Goal: Task Accomplishment & Management: Complete application form

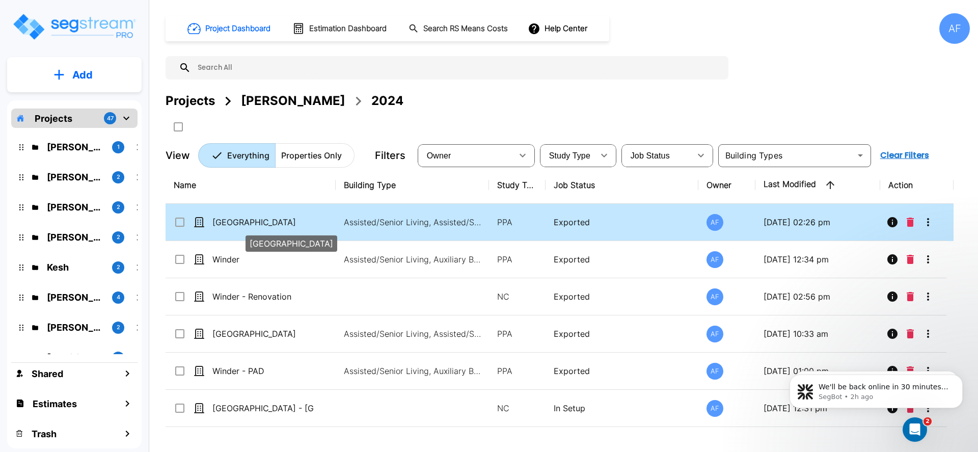
click at [306, 218] on p "[GEOGRAPHIC_DATA]" at bounding box center [263, 222] width 102 height 12
checkbox input "true"
click at [306, 218] on p "[GEOGRAPHIC_DATA]" at bounding box center [263, 222] width 102 height 12
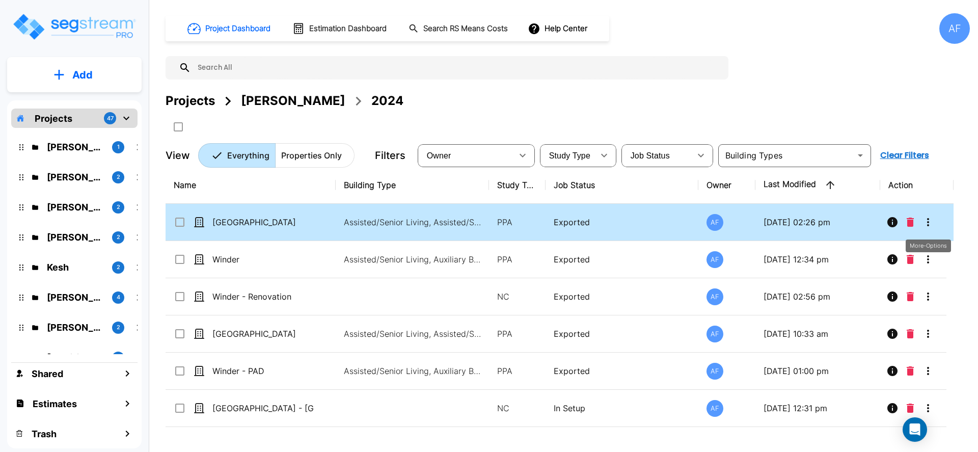
click at [929, 217] on icon "More-Options" at bounding box center [928, 222] width 12 height 12
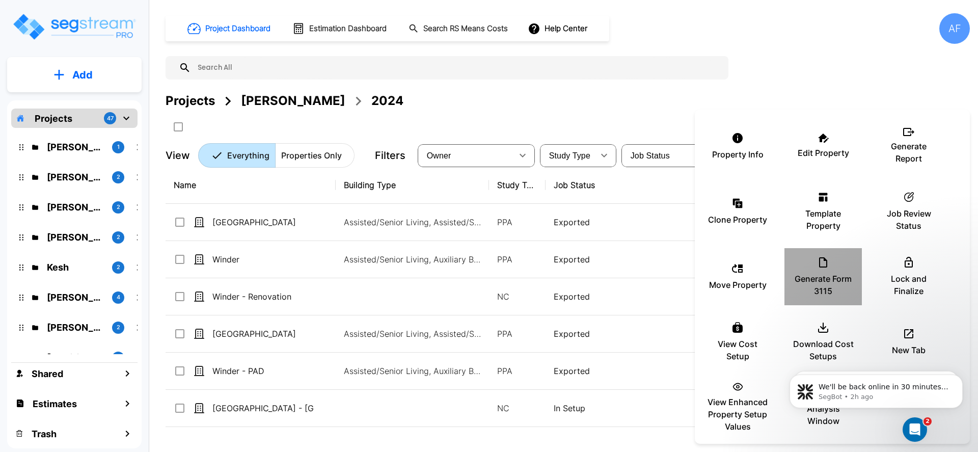
click at [827, 274] on p "Generate Form 3115" at bounding box center [823, 285] width 61 height 24
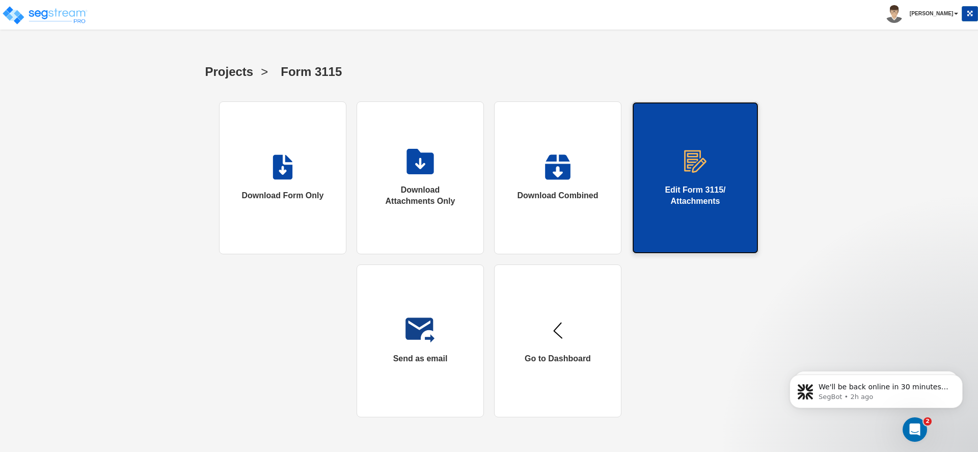
click at [693, 184] on div "Edit Form 3115/ Attachments" at bounding box center [696, 195] width 86 height 23
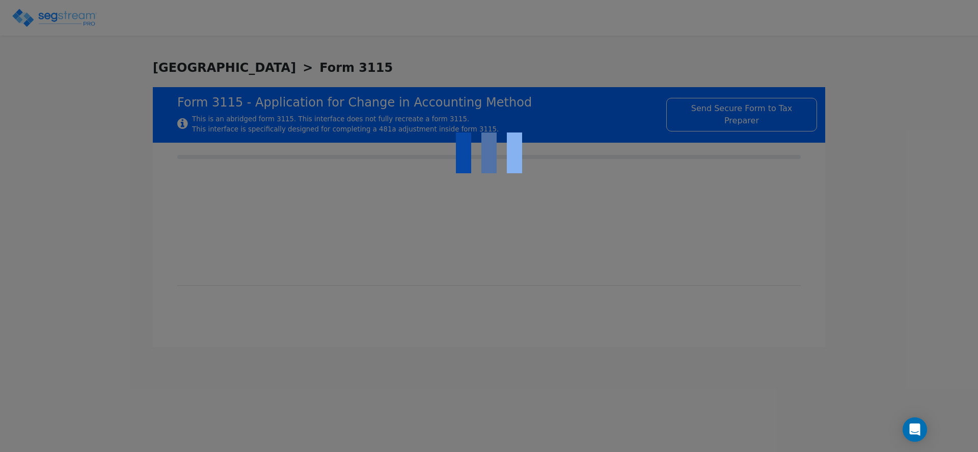
checkbox input "true"
type input "RESIDENTIAL NURSING FACILITY"
type input "RESIDENTIAL"
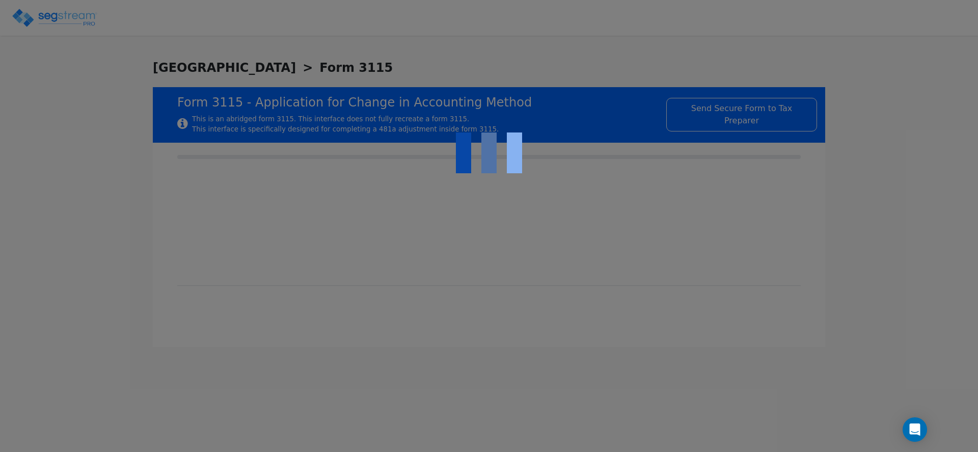
type input "2021"
type input "RENTAL"
type input "N/A"
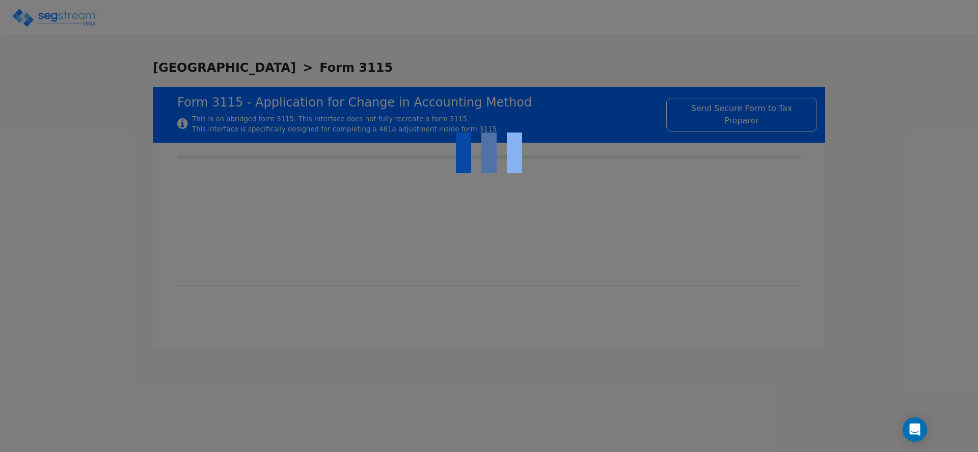
checkbox input "true"
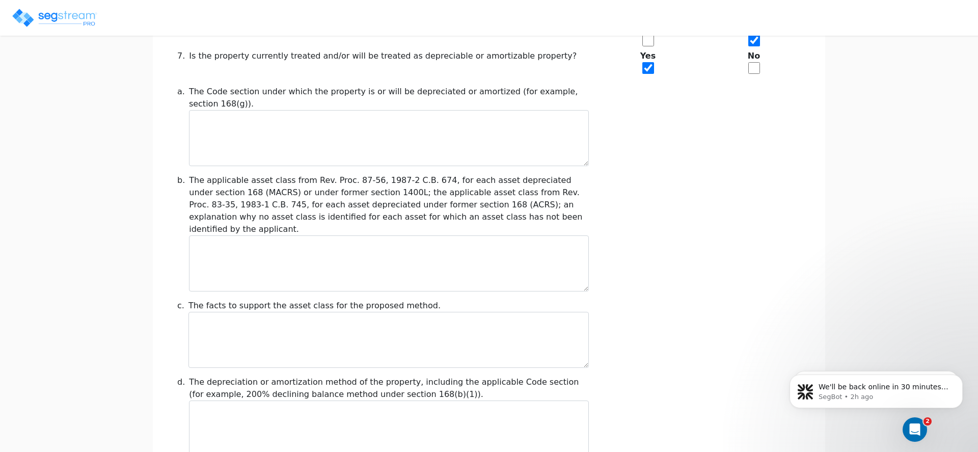
scroll to position [1156, 0]
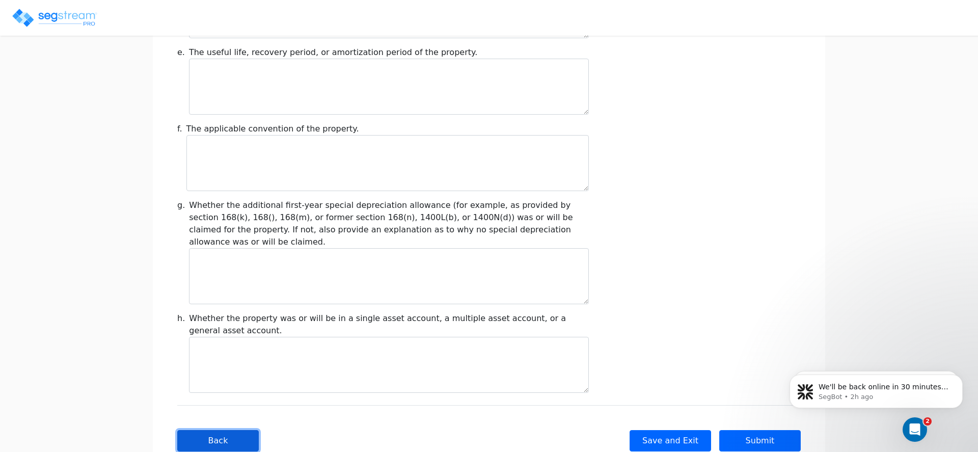
click at [214, 430] on button "Back" at bounding box center [218, 440] width 82 height 21
type input "-1,793,626.25"
checkbox input "true"
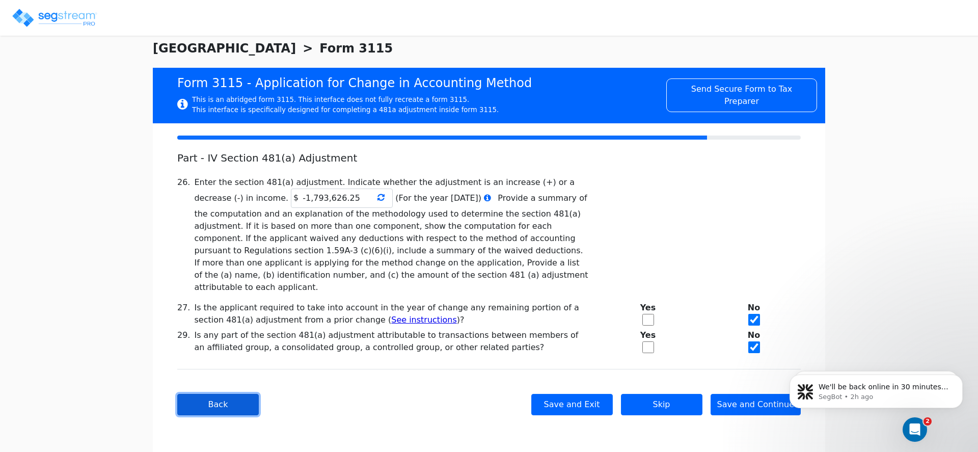
scroll to position [0, 0]
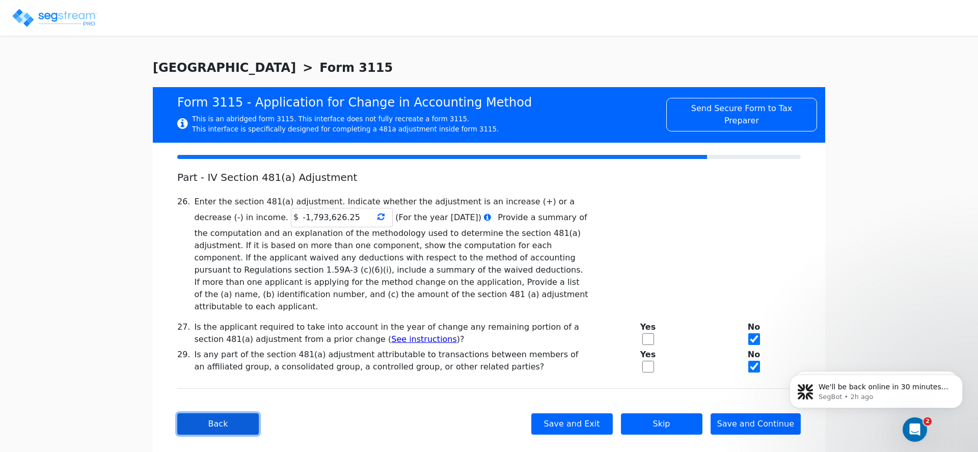
click at [214, 413] on button "Back" at bounding box center [218, 423] width 82 height 21
select select "Cash"
checkbox input "true"
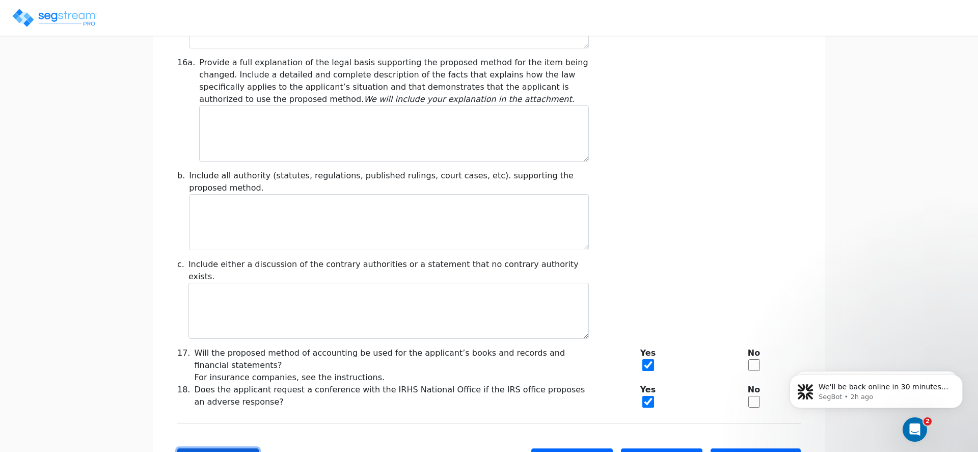
scroll to position [762, 0]
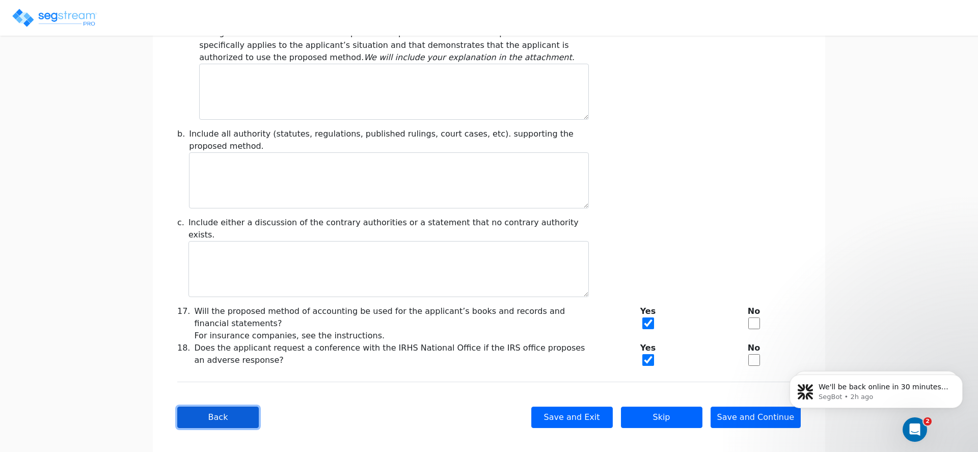
click at [208, 407] on button "Back" at bounding box center [218, 417] width 82 height 21
checkbox input "true"
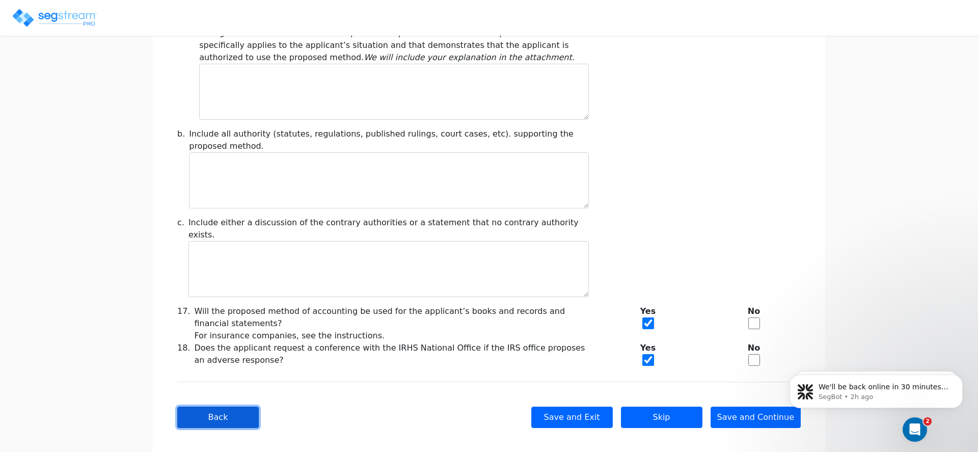
checkbox input "true"
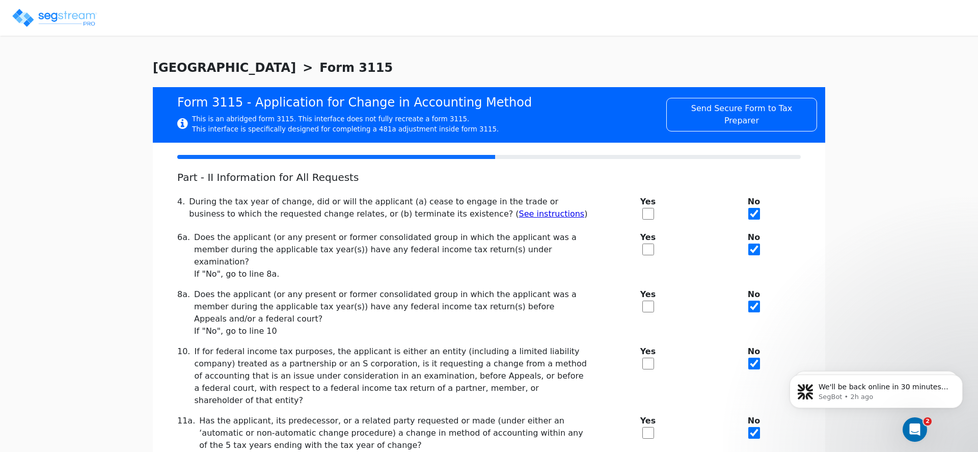
scroll to position [127, 0]
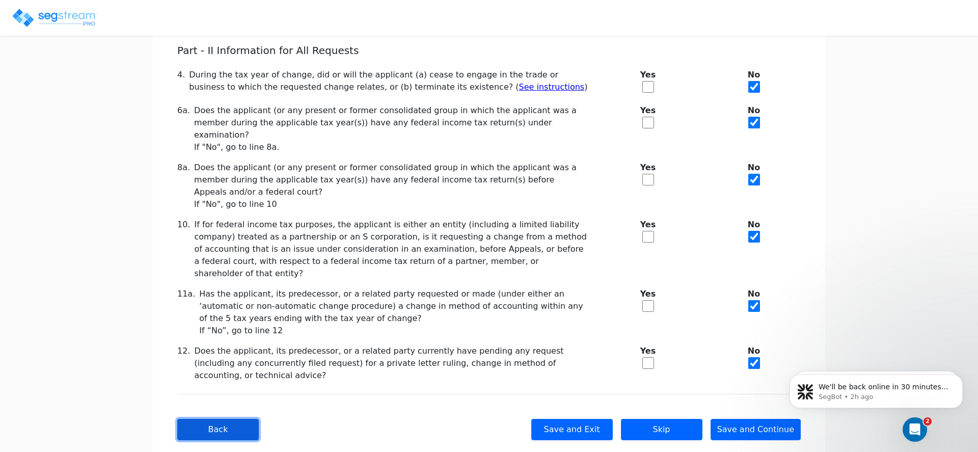
click at [208, 419] on button "Back" at bounding box center [218, 429] width 82 height 21
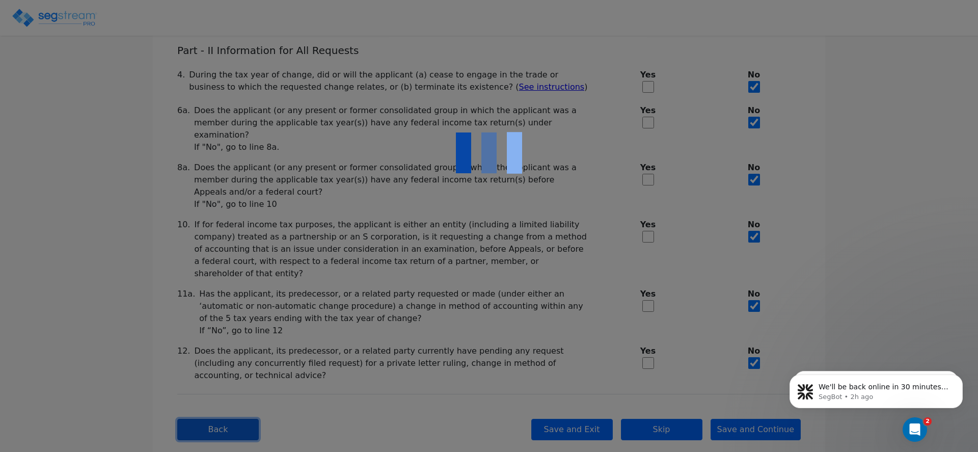
checkbox input "true"
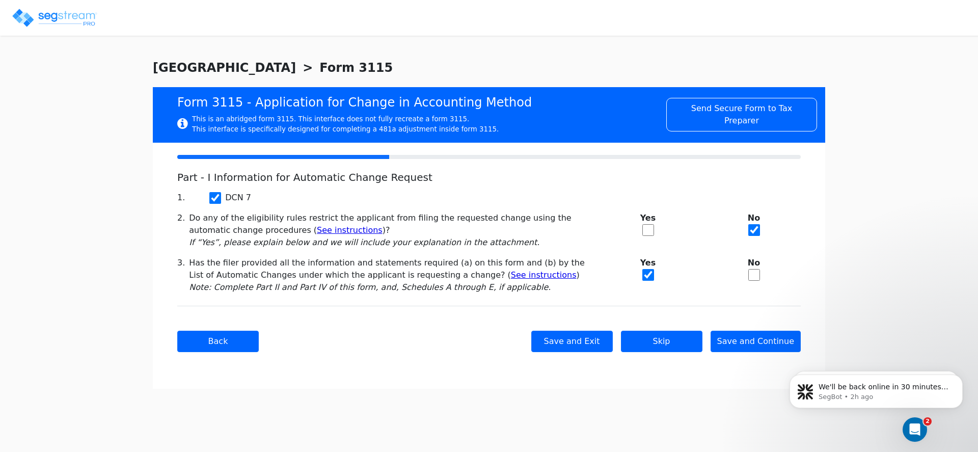
click at [212, 358] on div "Back Save and Exit Skip Save and Continue Next Submit" at bounding box center [489, 341] width 624 height 71
click at [214, 351] on button "Back" at bounding box center [218, 341] width 82 height 21
type input "EMPIRE CARE CENTERS LLC"
type input "2024-01-01"
type input "2024-12-31"
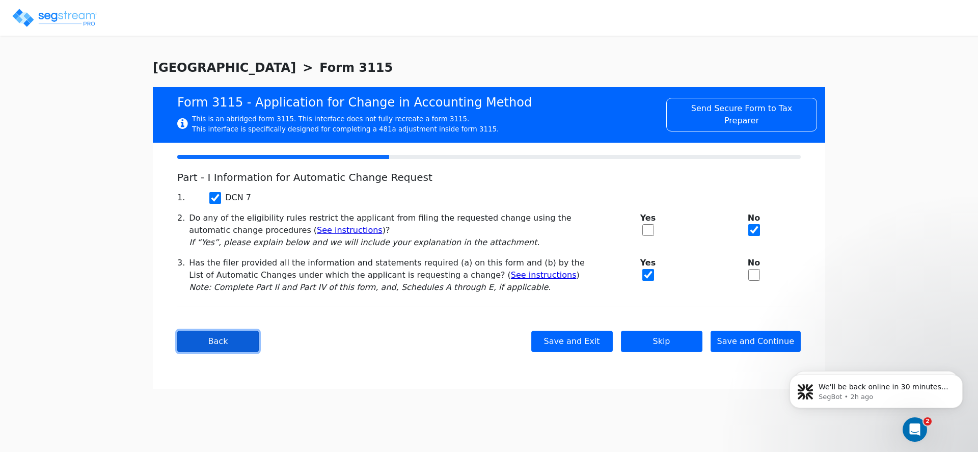
select select "Residential"
select select "Partnership"
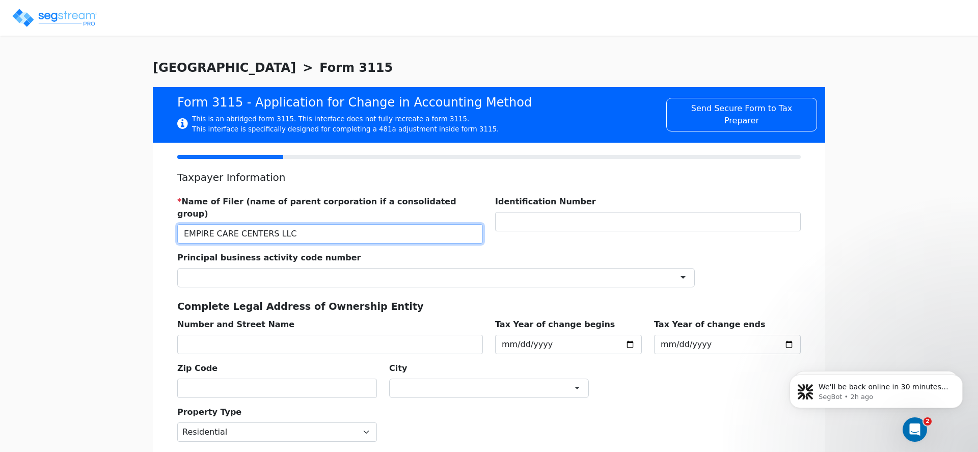
drag, startPoint x: 303, startPoint y: 226, endPoint x: 142, endPoint y: 216, distance: 161.9
click at [142, 216] on div "We are Building your Property. So please grab a coffee and let us do the heavy …" at bounding box center [489, 342] width 978 height 566
paste input "CANTON REALTY LLC"
type input "CANTON REALTY LLC"
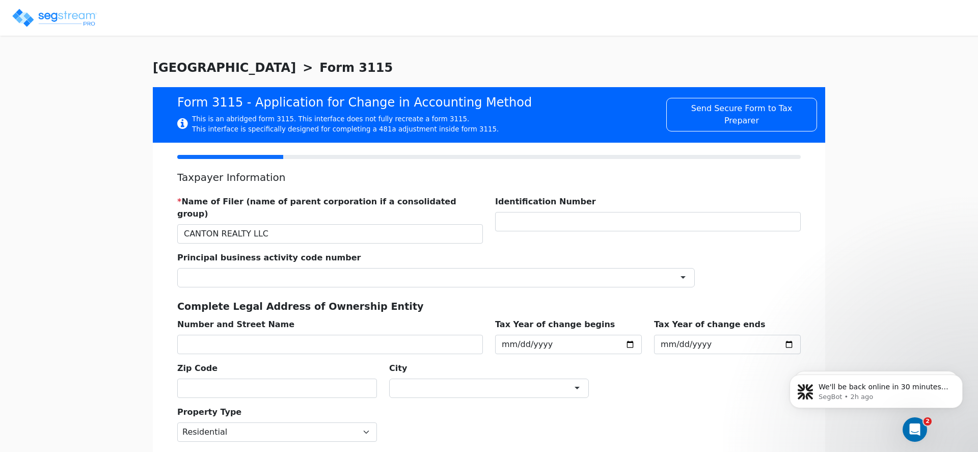
click at [149, 183] on div "We are Building your Property. So please grab a coffee and let us do the heavy …" at bounding box center [489, 342] width 978 height 566
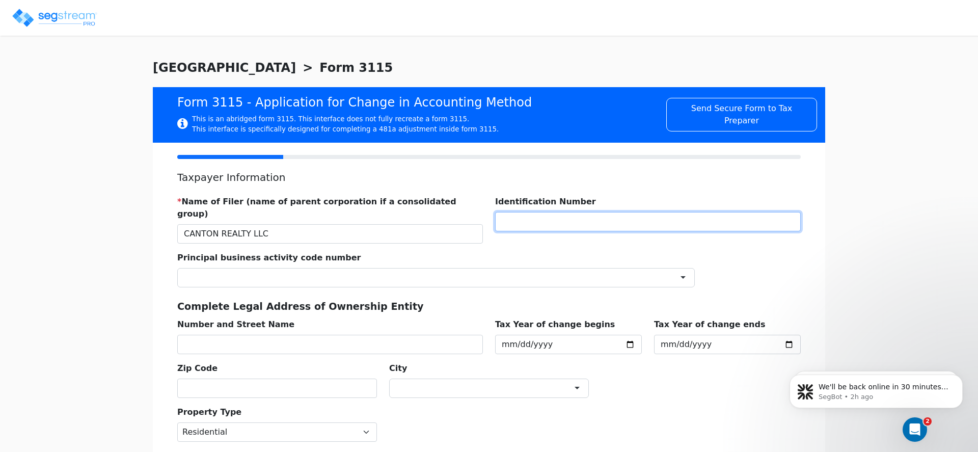
click at [561, 221] on input "text" at bounding box center [648, 221] width 306 height 19
paste input "87-3555596"
type input "873555596"
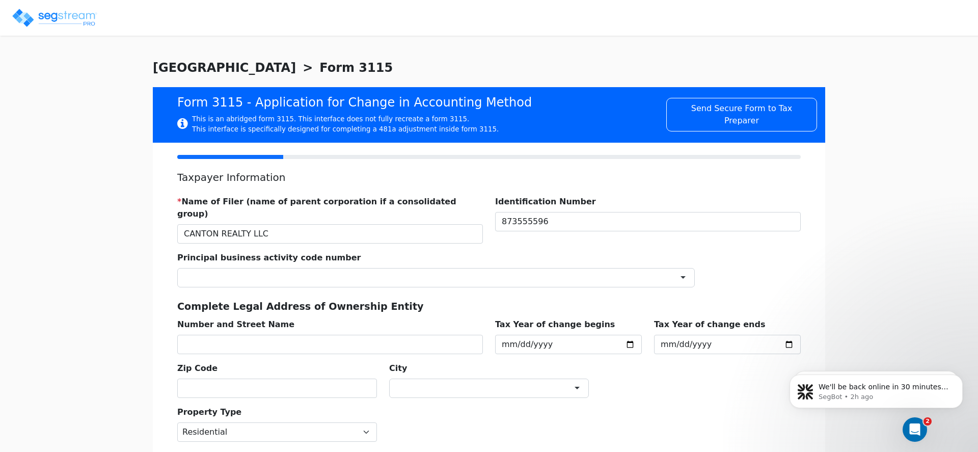
click at [516, 179] on h5 "Taxpayer Information" at bounding box center [489, 177] width 624 height 12
click at [296, 268] on div at bounding box center [436, 277] width 518 height 19
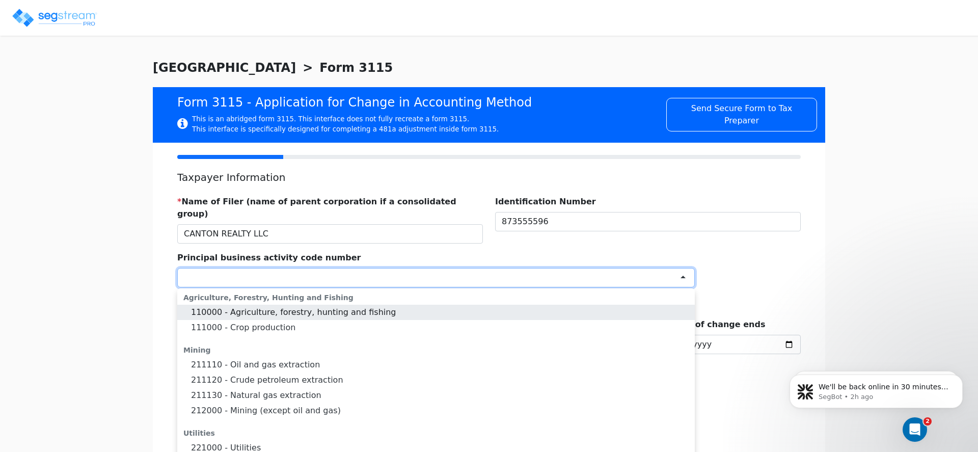
paste input "531120"
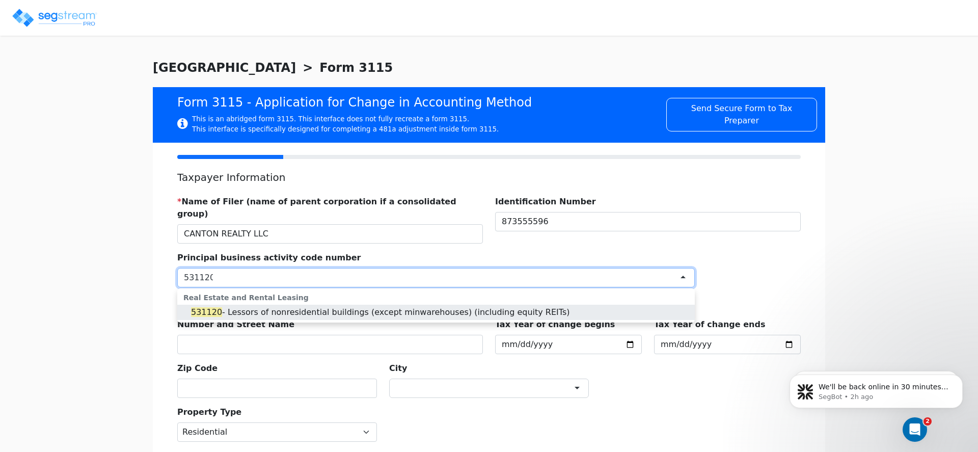
type input "531120"
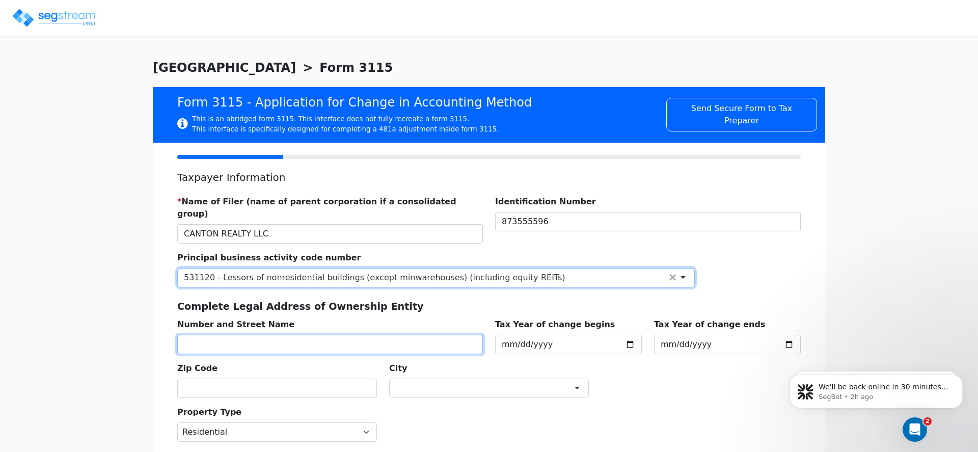
click at [212, 335] on input "text" at bounding box center [330, 344] width 306 height 19
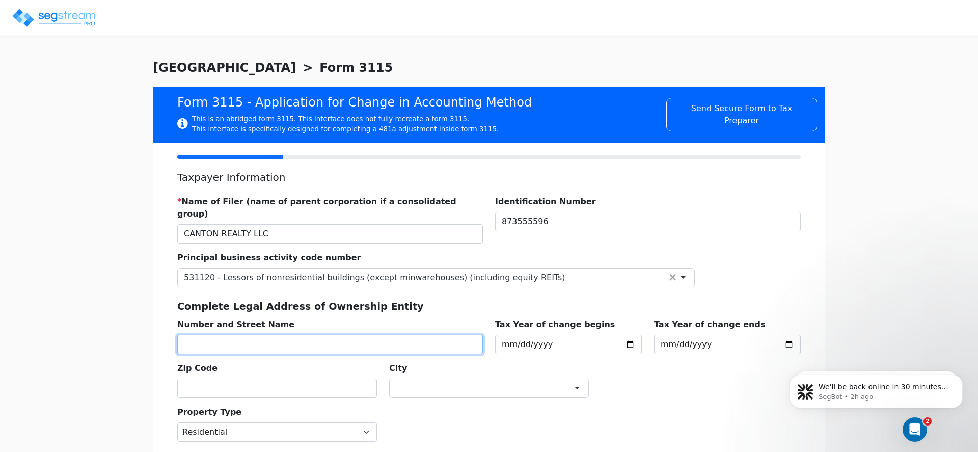
paste input "[STREET_ADDRESS]"
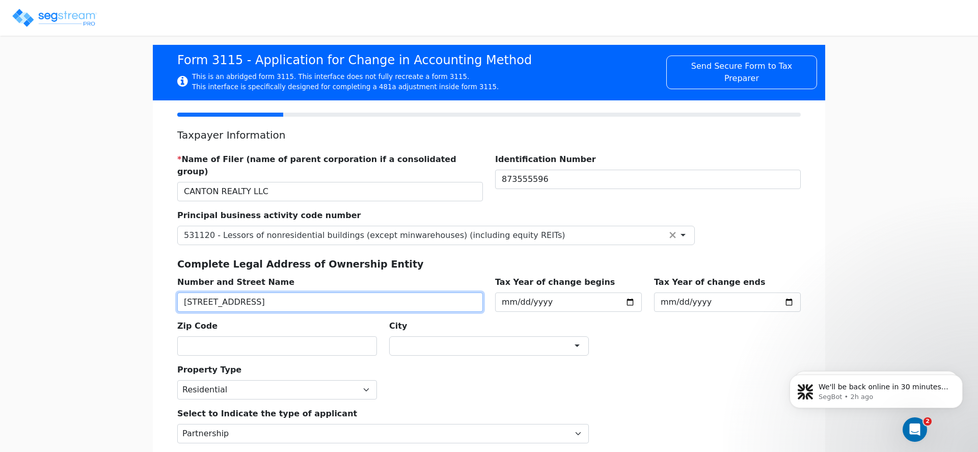
scroll to position [46, 0]
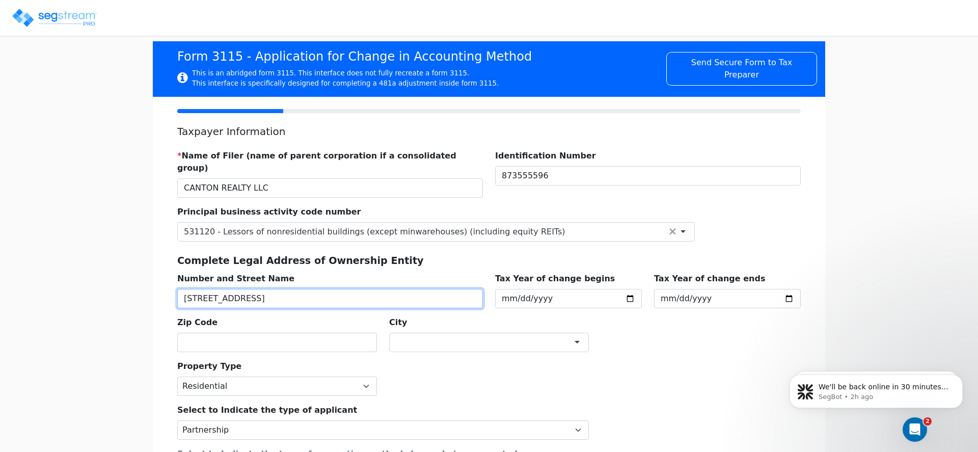
type input "[STREET_ADDRESS]"
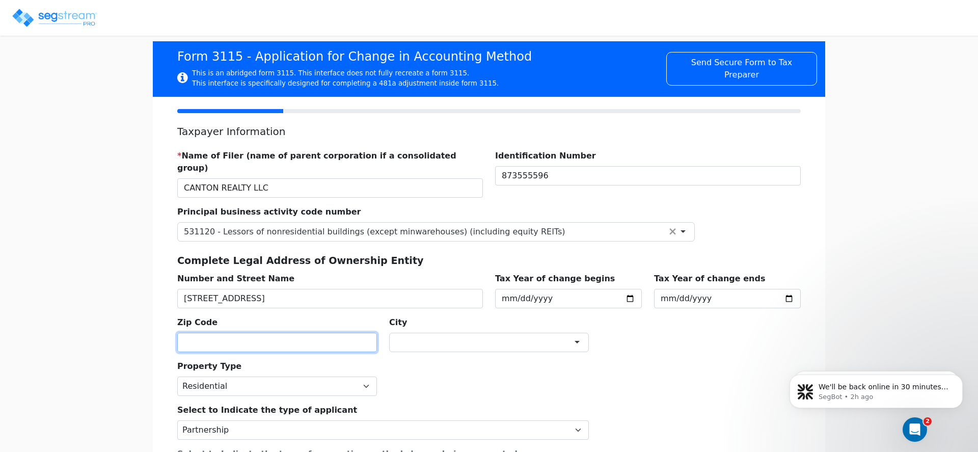
click at [251, 333] on input "text" at bounding box center [277, 342] width 200 height 19
paste input "08701"
type input "08701"
click at [494, 352] on div "Property Type Commercial Residential" at bounding box center [489, 374] width 636 height 44
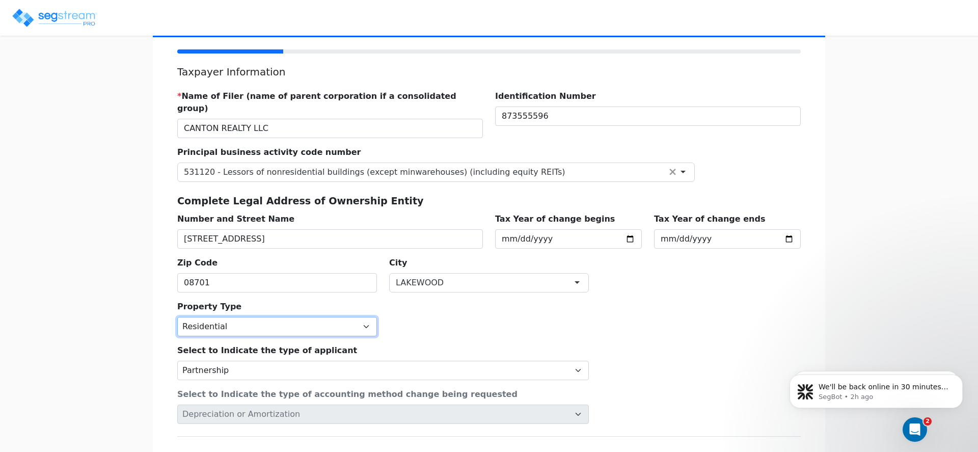
click at [286, 317] on select "Commercial Residential" at bounding box center [277, 326] width 200 height 19
click at [177, 317] on select "Commercial Residential" at bounding box center [277, 326] width 200 height 19
click at [391, 319] on div "Property Type Commercial Residential" at bounding box center [489, 314] width 636 height 44
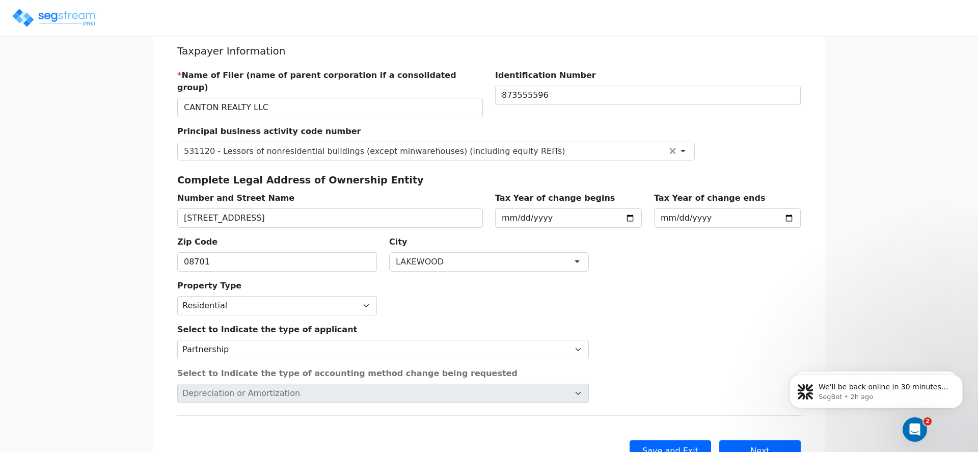
scroll to position [161, 0]
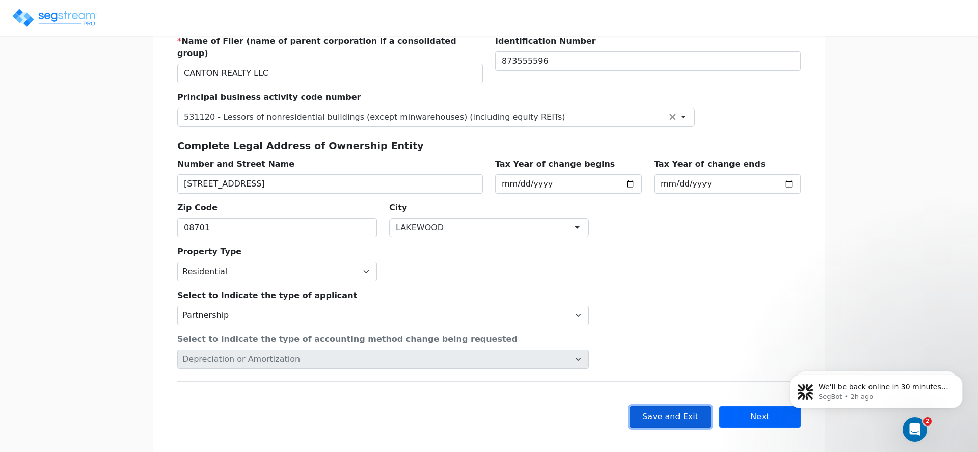
click at [694, 406] on button "Save and Exit" at bounding box center [671, 416] width 82 height 21
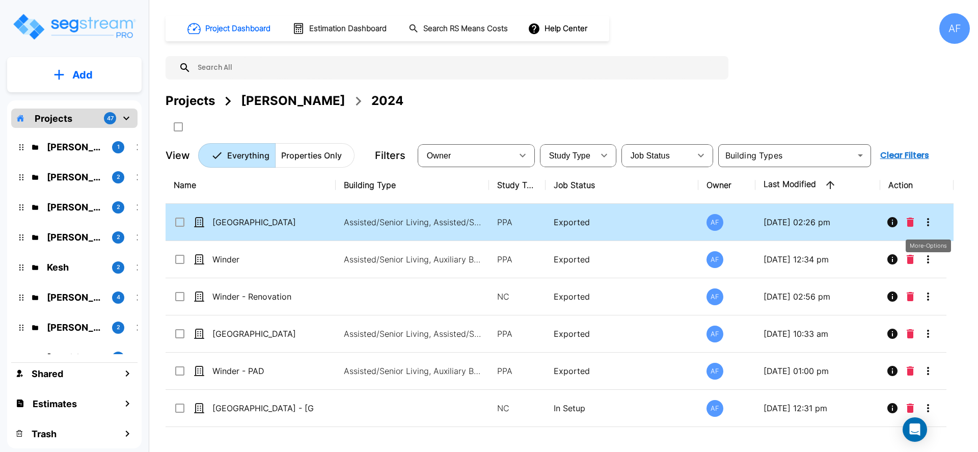
click at [930, 220] on icon "More-Options" at bounding box center [928, 222] width 12 height 12
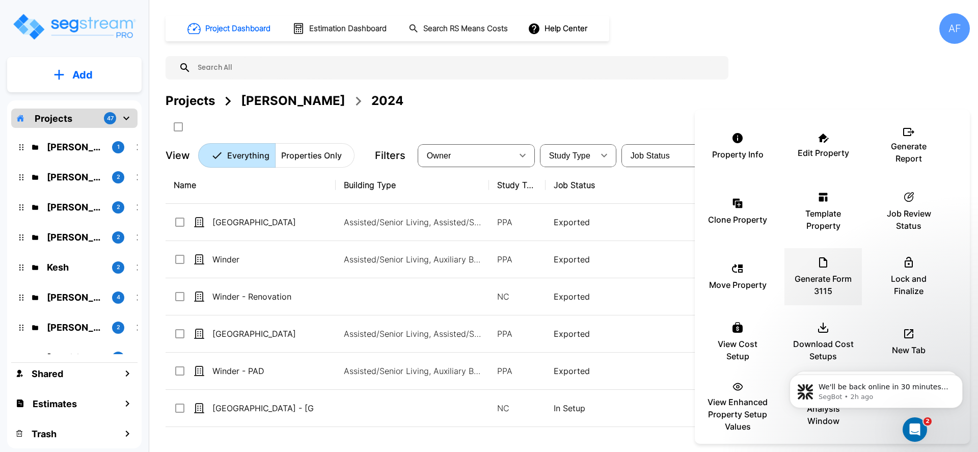
click at [818, 273] on p "Generate Form 3115" at bounding box center [823, 285] width 61 height 24
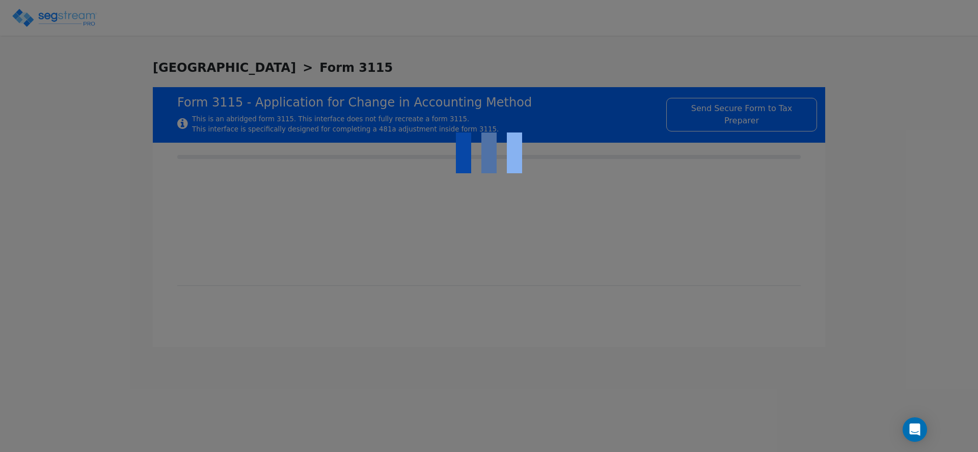
type input "CANTON REALTY LLC"
type input "873555596"
type input "[STREET_ADDRESS]"
type input "[DATE]"
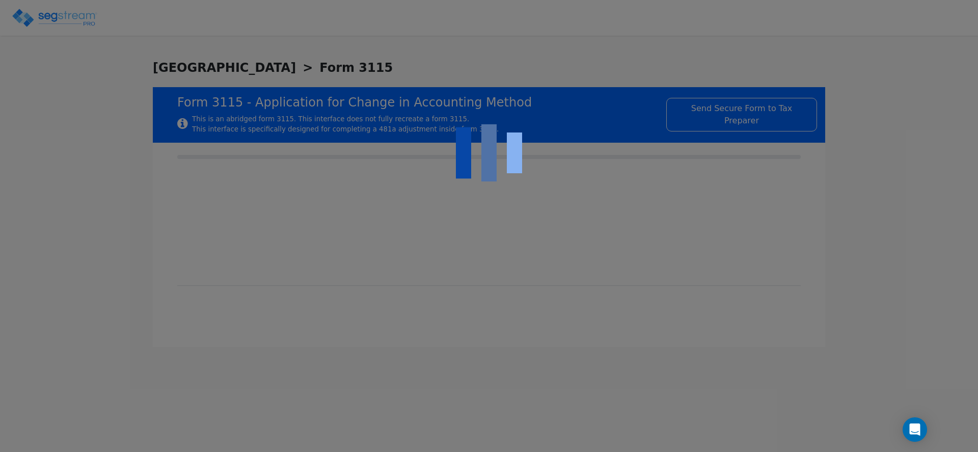
type input "08701"
select select "Residential"
select select "Partnership"
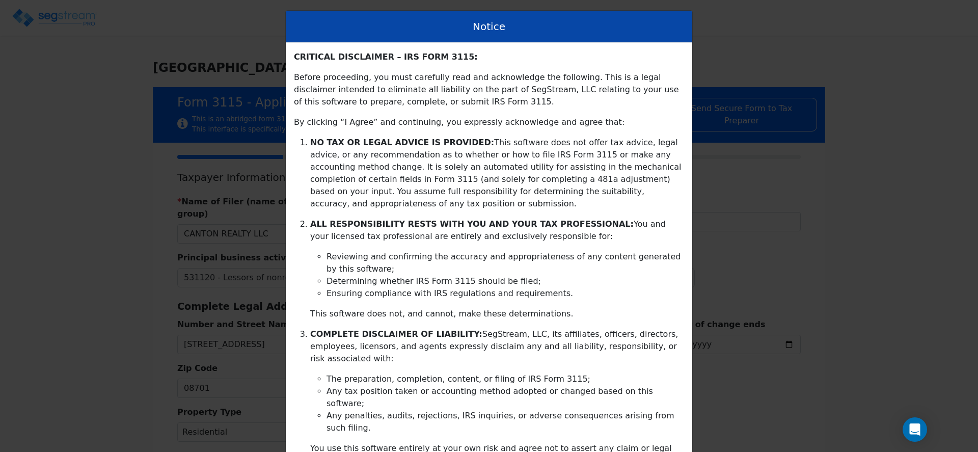
click at [758, 243] on div "Notice CRITICAL DISCLAIMER – IRS FORM 3115: Before proceeding, you must careful…" at bounding box center [489, 226] width 978 height 452
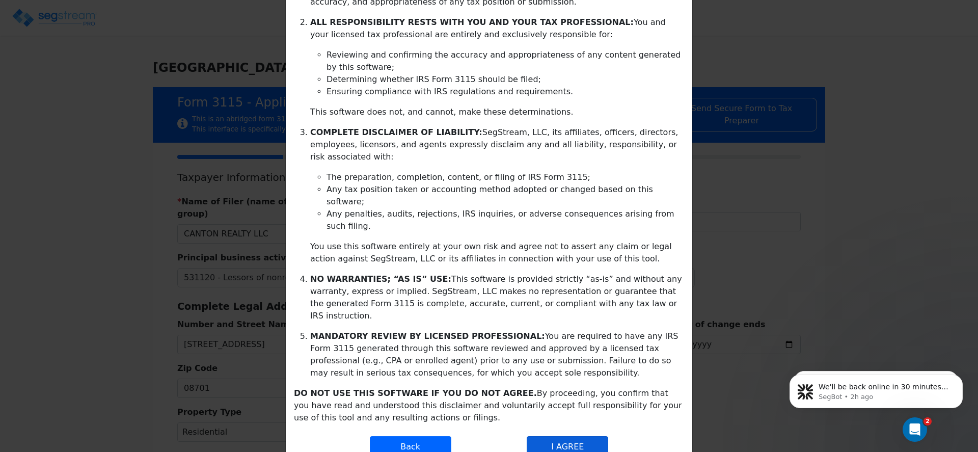
click at [557, 436] on button "I AGREE" at bounding box center [568, 446] width 82 height 21
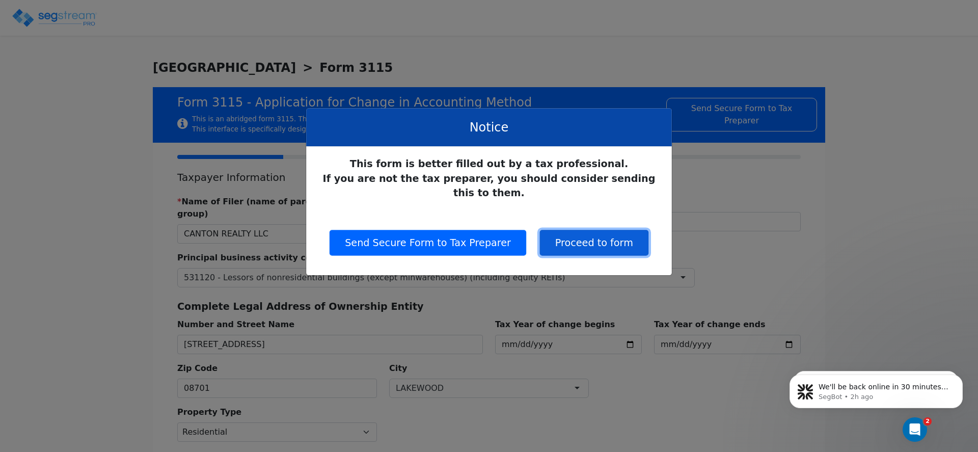
click at [593, 230] on button "Proceed to form" at bounding box center [594, 242] width 109 height 25
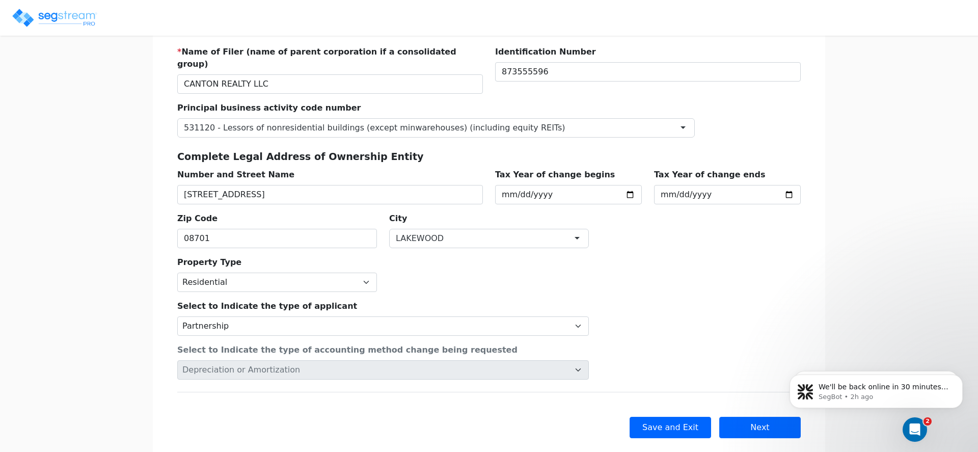
scroll to position [161, 0]
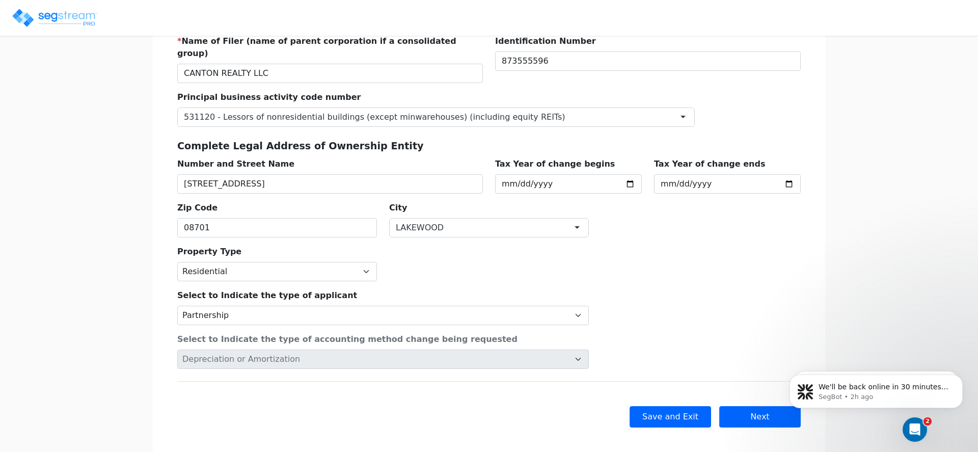
click html "We'll be back online in 30 minutes You'll get replies here and to asher@landmar…"
click at [913, 423] on icon "Open Intercom Messenger" at bounding box center [914, 428] width 17 height 17
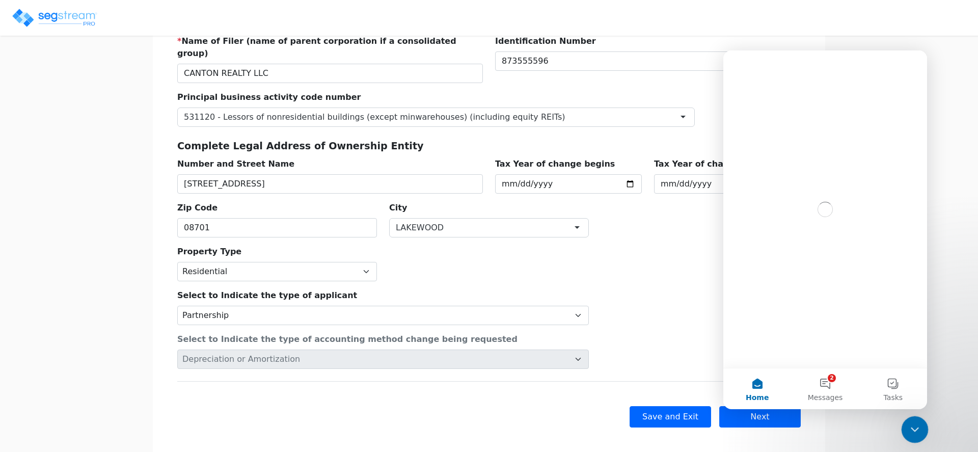
scroll to position [0, 0]
click at [913, 422] on icon "Close Intercom Messenger" at bounding box center [914, 428] width 12 height 12
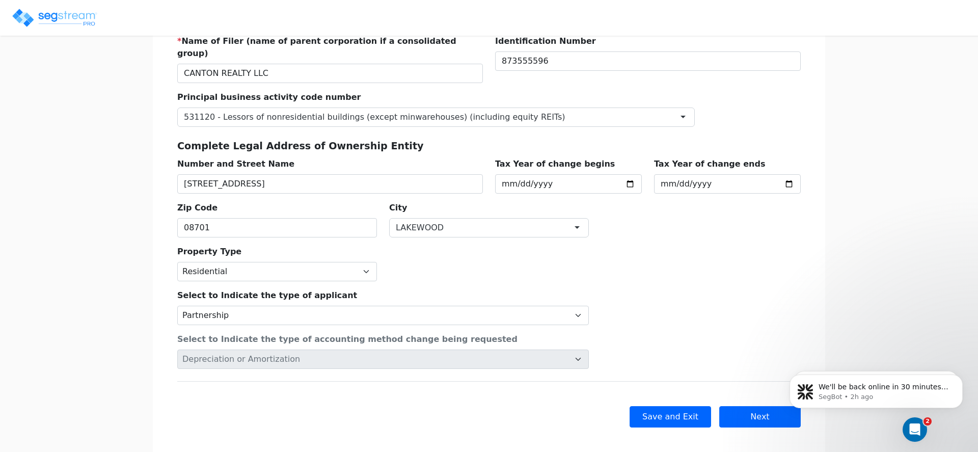
click at [779, 411] on body "We'll be back online in 30 minutes You'll get replies here and to asher@landmar…" at bounding box center [877, 388] width 196 height 63
click at [736, 406] on button "Next" at bounding box center [761, 416] width 82 height 21
checkbox input "true"
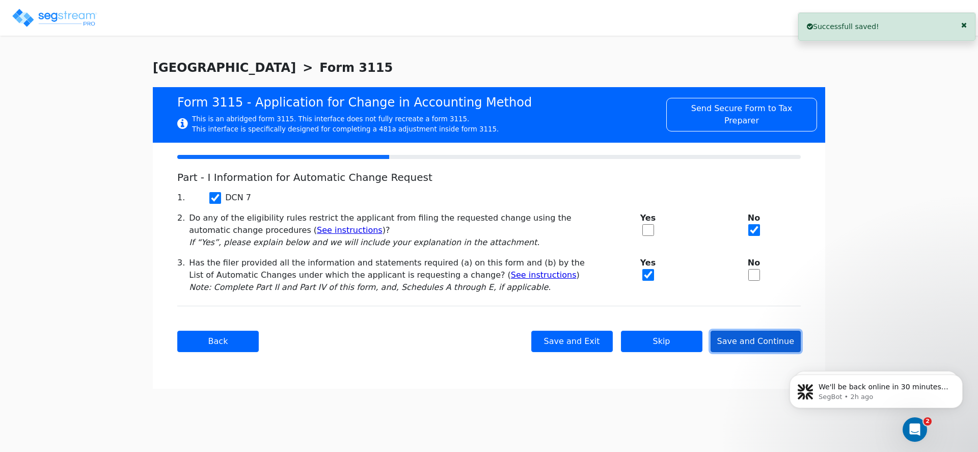
click at [730, 342] on button "Save and Continue" at bounding box center [756, 341] width 91 height 21
checkbox input "true"
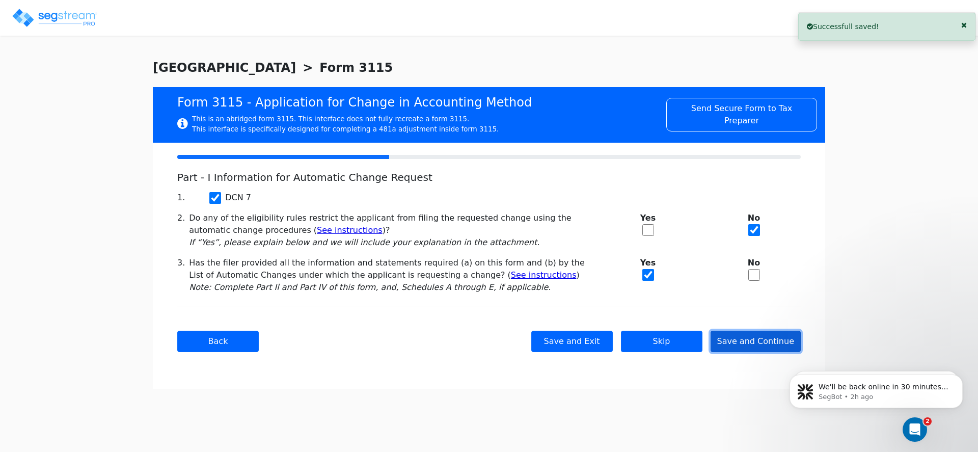
checkbox input "true"
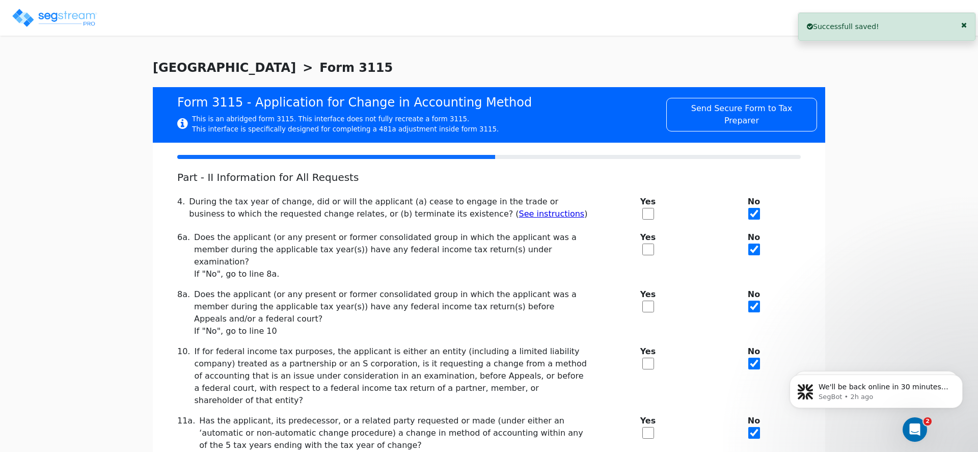
scroll to position [127, 0]
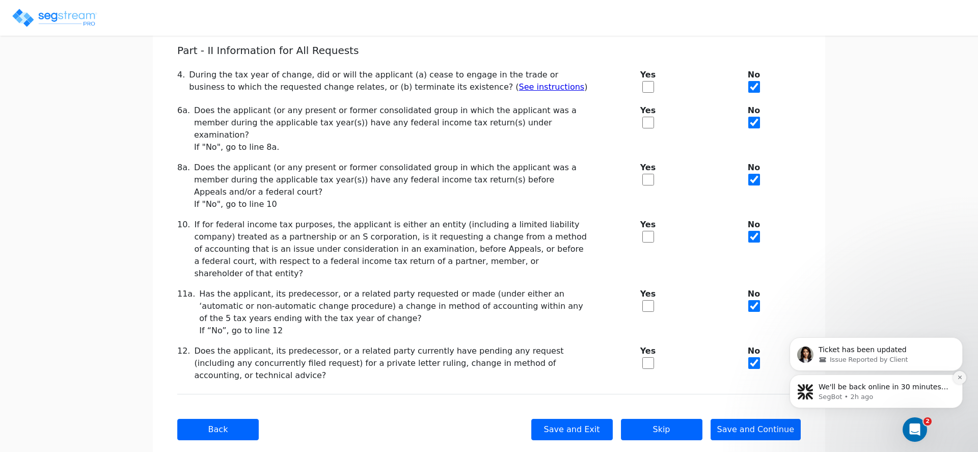
click at [957, 377] on icon "Dismiss notification" at bounding box center [960, 378] width 6 height 6
click at [958, 377] on icon "Dismiss notification" at bounding box center [960, 377] width 5 height 5
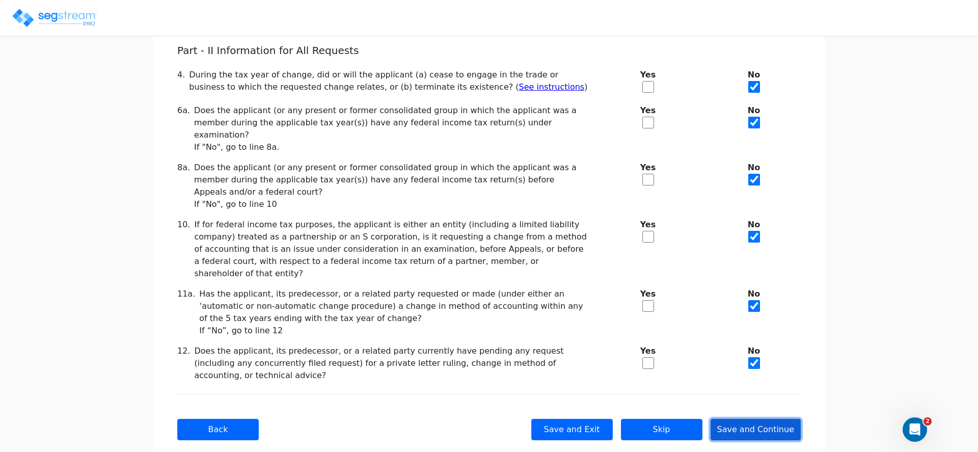
click at [778, 419] on button "Save and Continue" at bounding box center [756, 429] width 91 height 21
select select "Cash"
checkbox input "true"
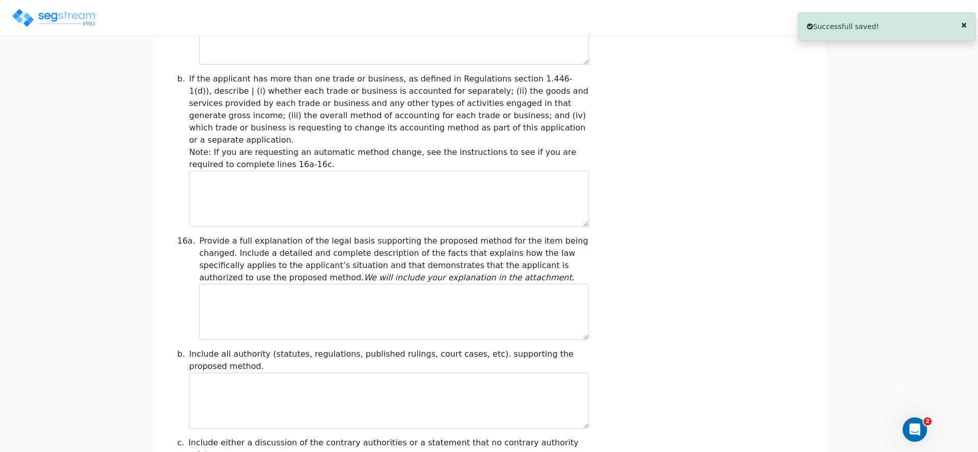
scroll to position [762, 0]
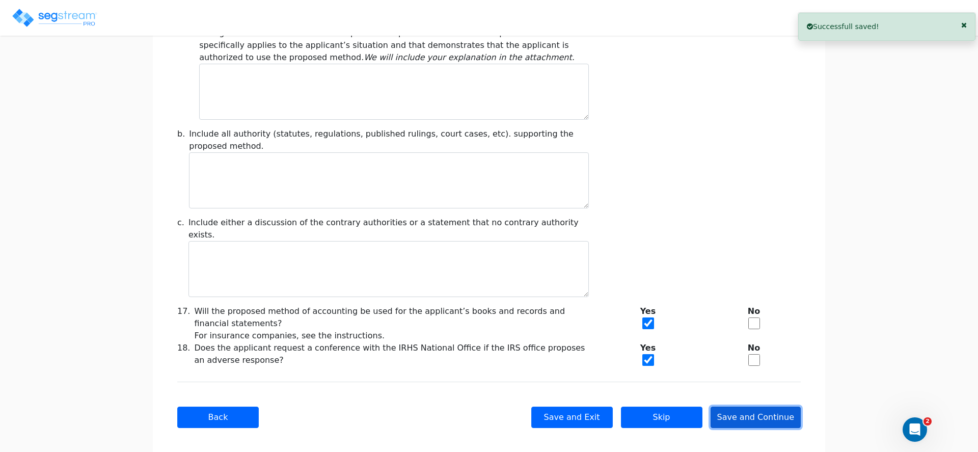
click at [772, 407] on button "Save and Continue" at bounding box center [756, 417] width 91 height 21
type input "-1,793,626.25"
checkbox input "true"
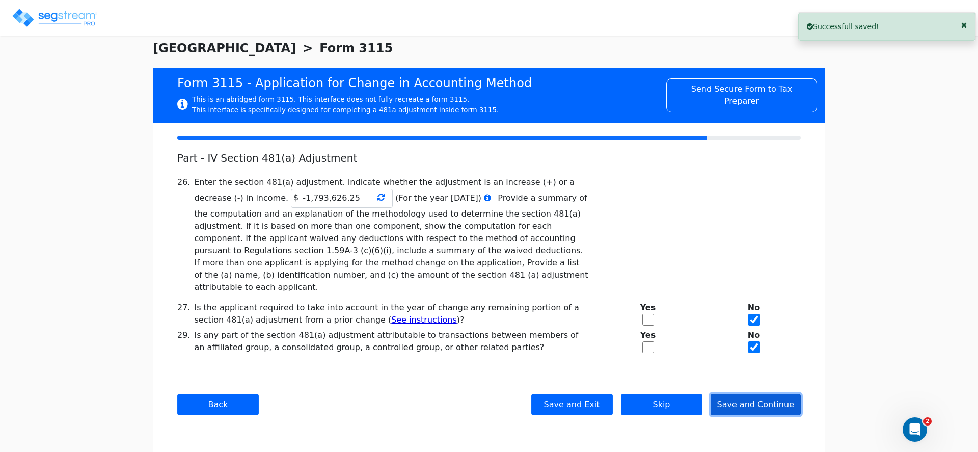
scroll to position [0, 0]
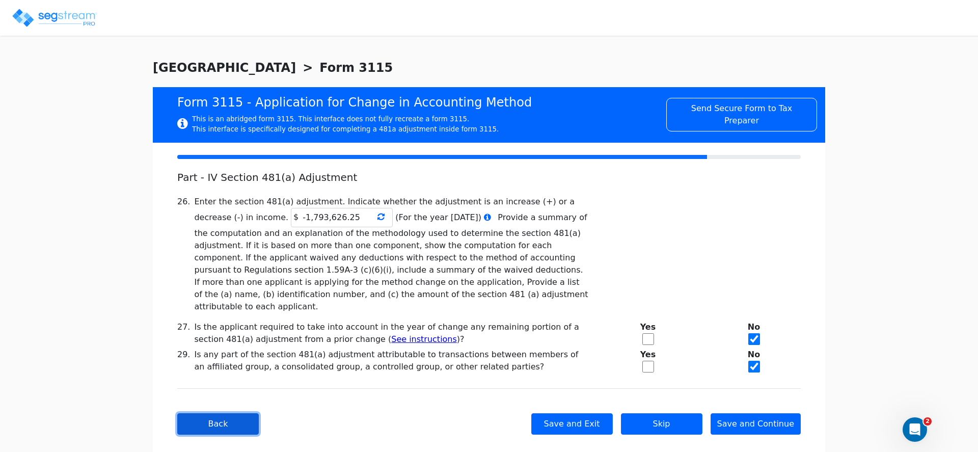
click at [204, 413] on button "Back" at bounding box center [218, 423] width 82 height 21
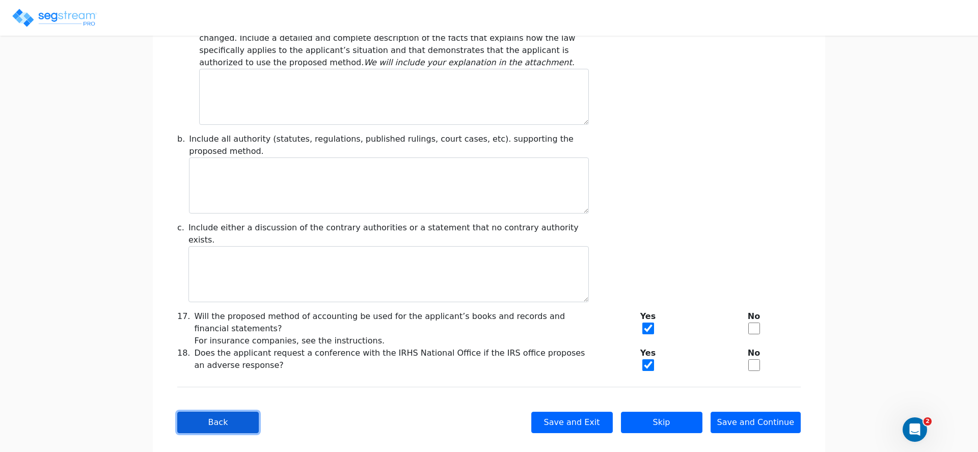
scroll to position [762, 0]
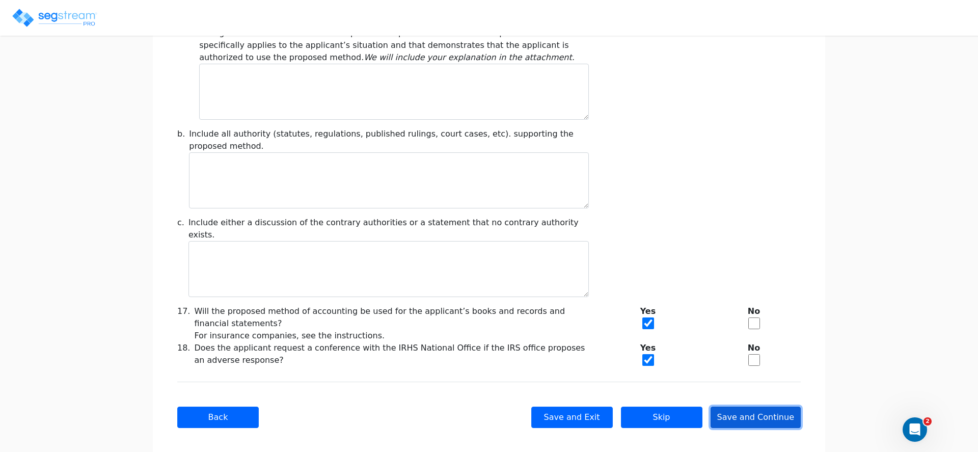
click at [779, 407] on button "Save and Continue" at bounding box center [756, 417] width 91 height 21
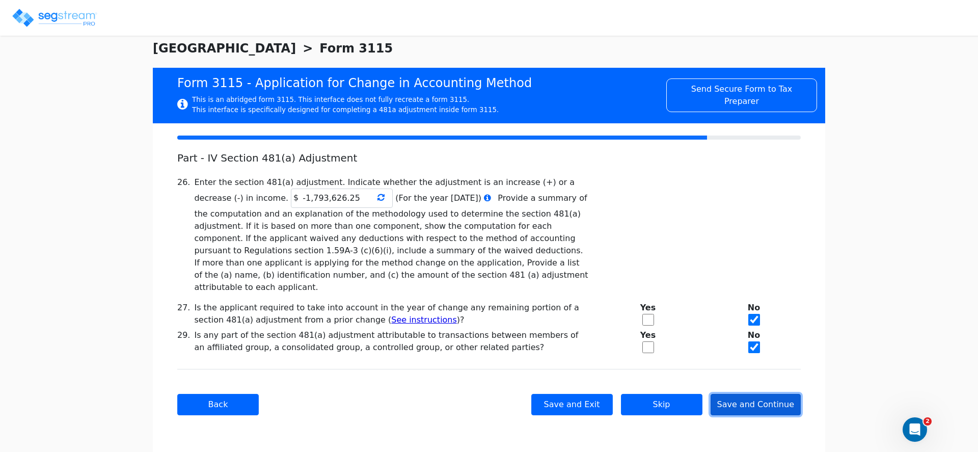
scroll to position [0, 0]
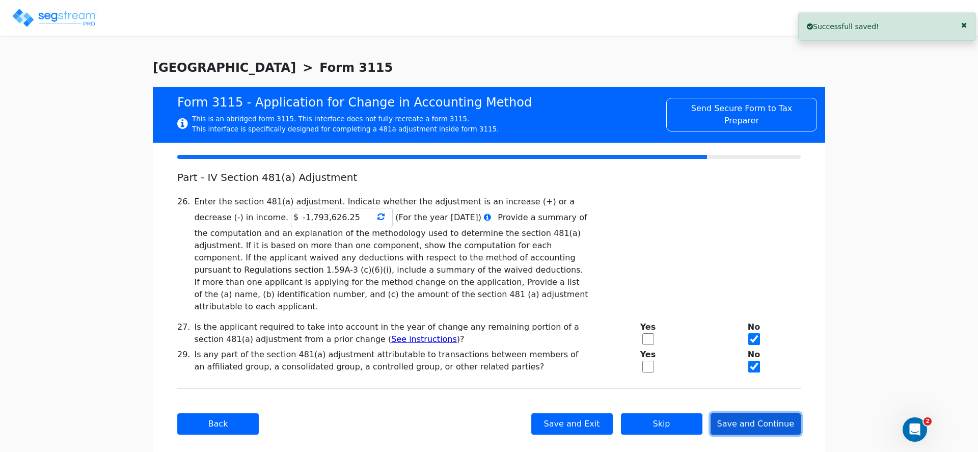
click at [774, 413] on button "Save and Continue" at bounding box center [756, 423] width 91 height 21
checkbox input "true"
type input "RESIDENTIAL NURSING FACILITY"
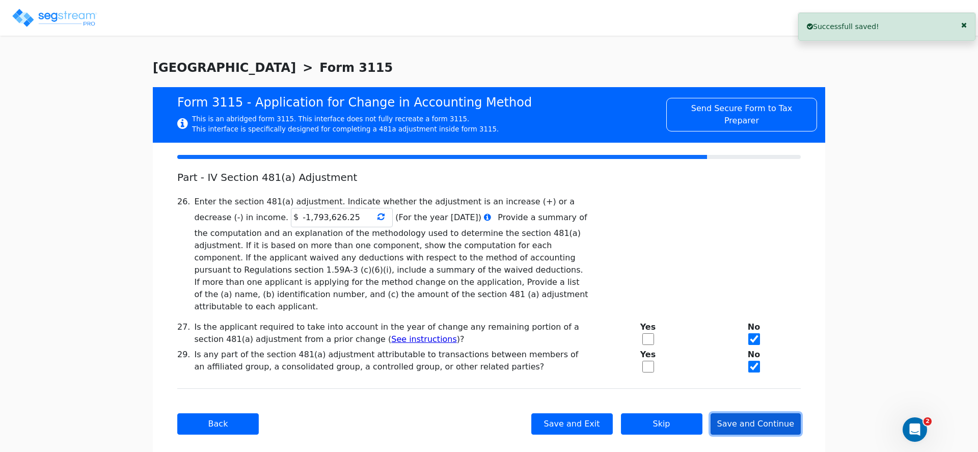
type input "RESIDENTIAL"
type input "2021"
type input "RENTAL"
type input "N/A"
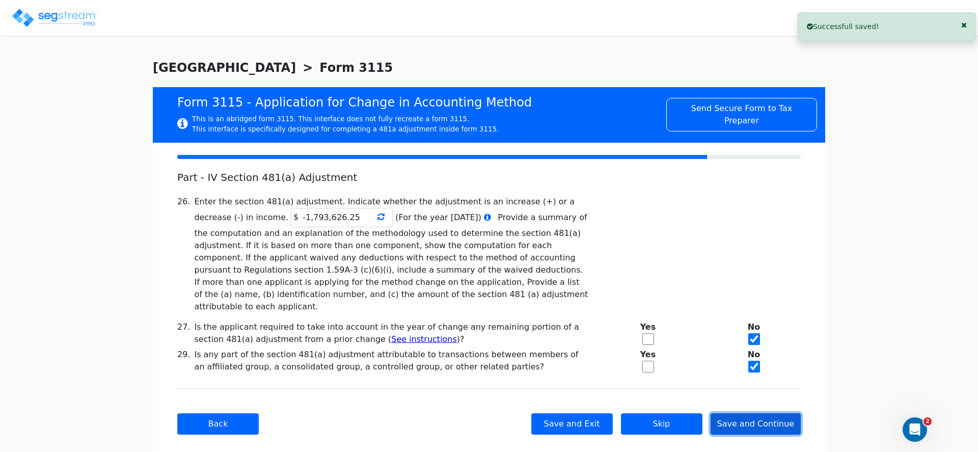
type input "N/A"
checkbox input "true"
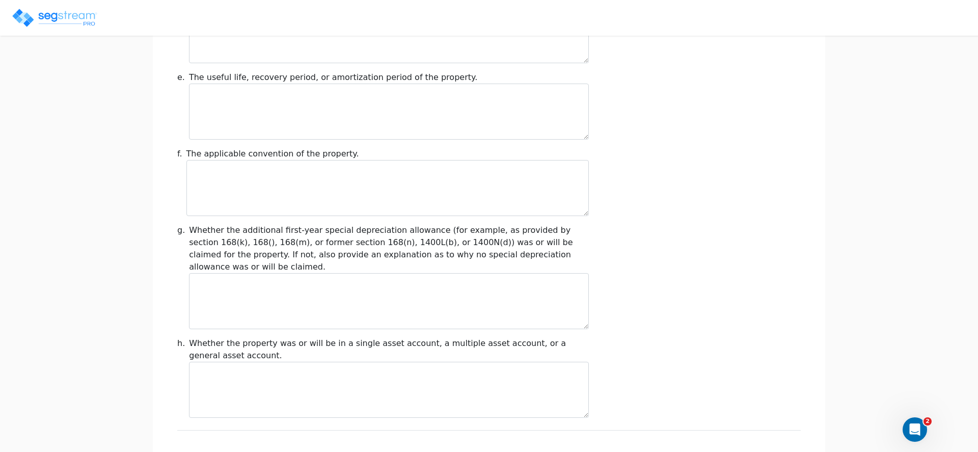
scroll to position [1156, 0]
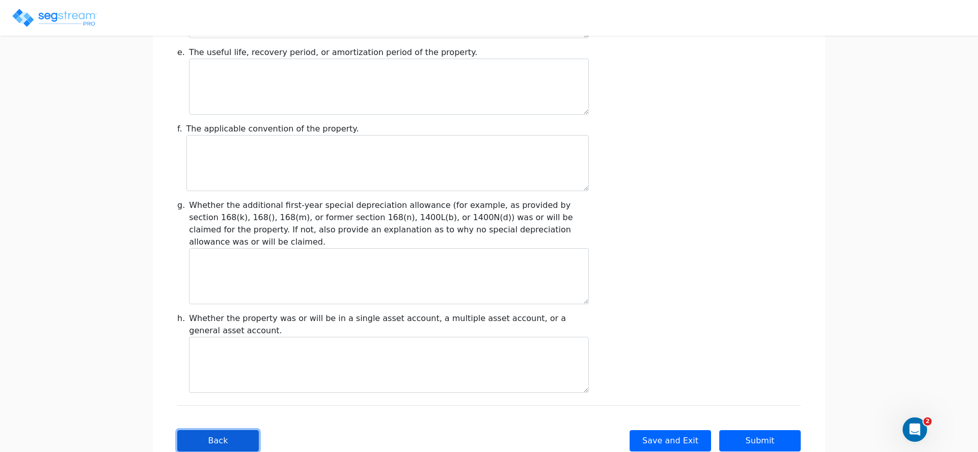
click at [201, 430] on button "Back" at bounding box center [218, 440] width 82 height 21
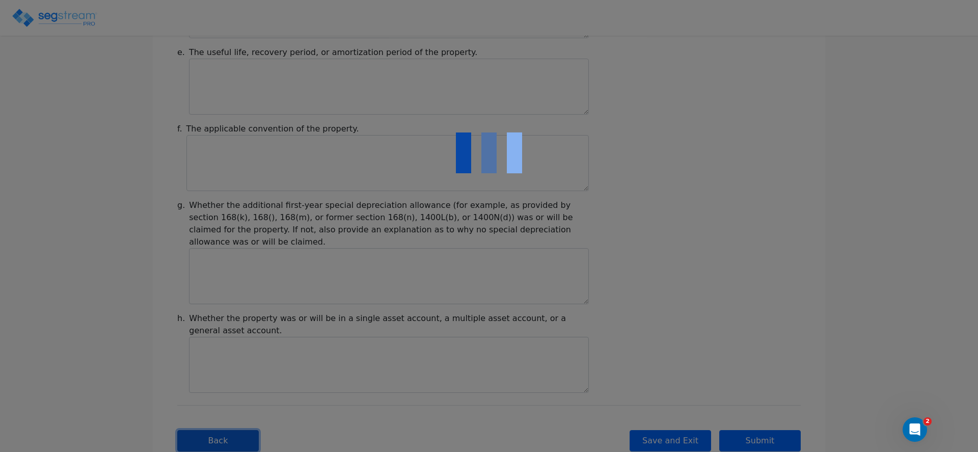
scroll to position [0, 0]
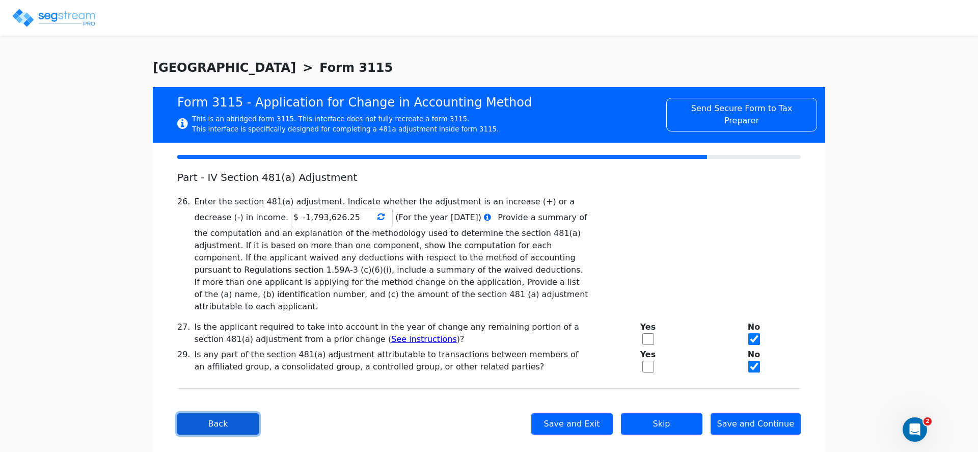
click at [217, 413] on button "Back" at bounding box center [218, 423] width 82 height 21
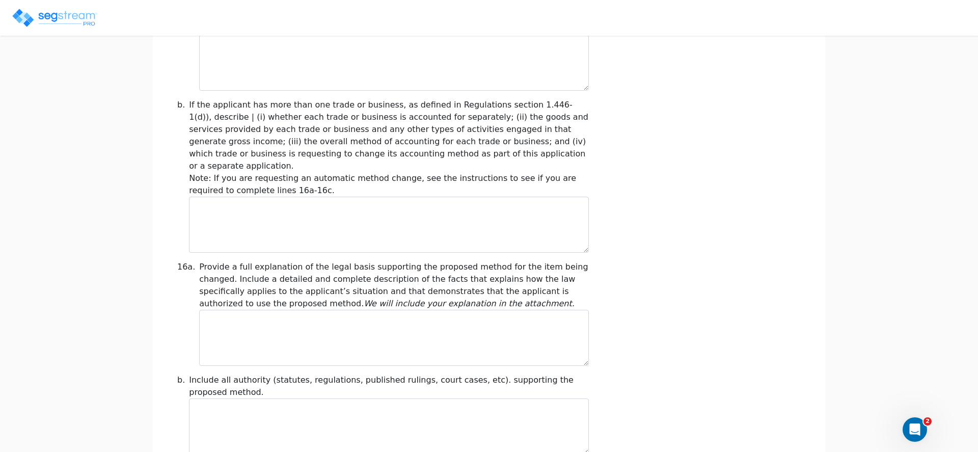
scroll to position [762, 0]
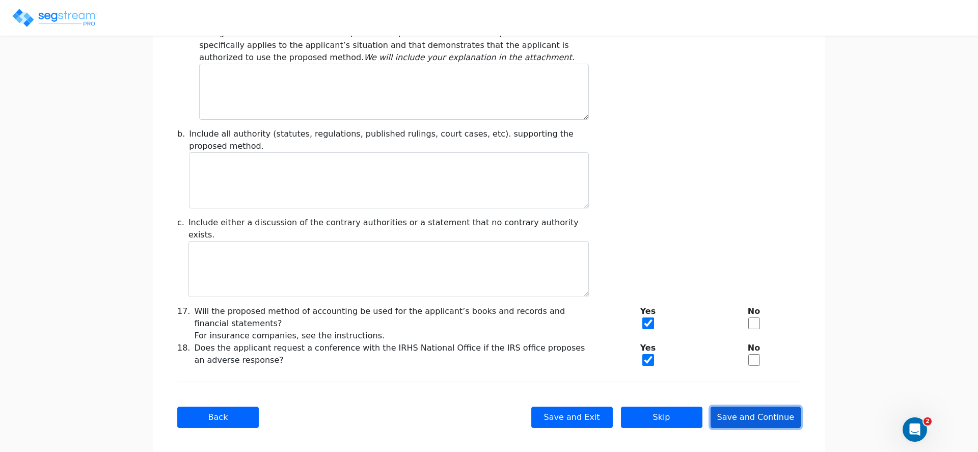
click at [743, 407] on button "Save and Continue" at bounding box center [756, 417] width 91 height 21
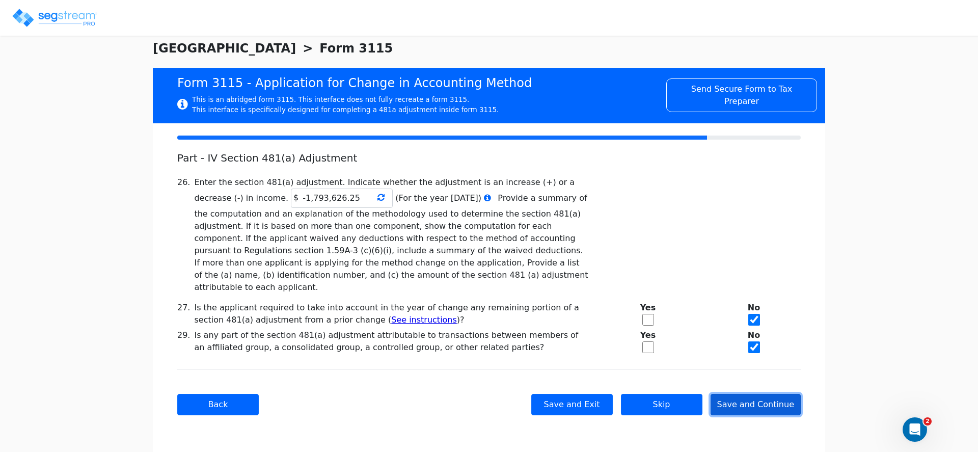
scroll to position [0, 0]
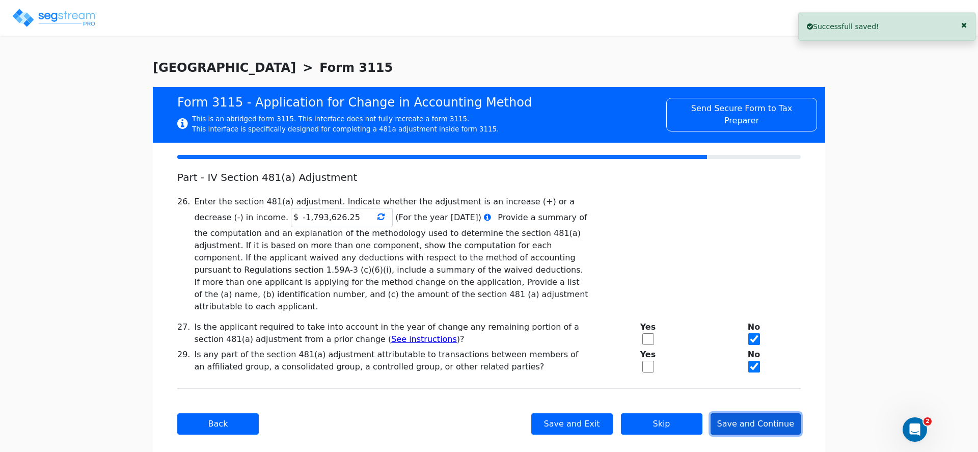
click at [745, 413] on button "Save and Continue" at bounding box center [756, 423] width 91 height 21
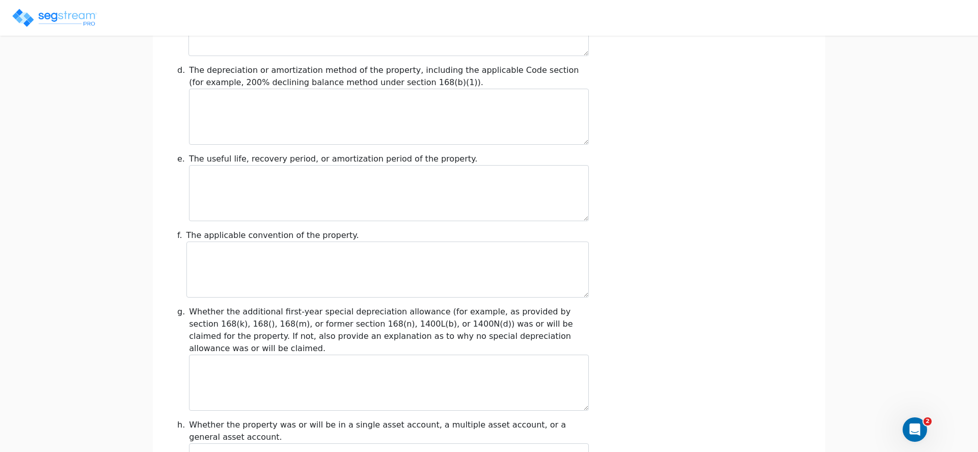
scroll to position [1156, 0]
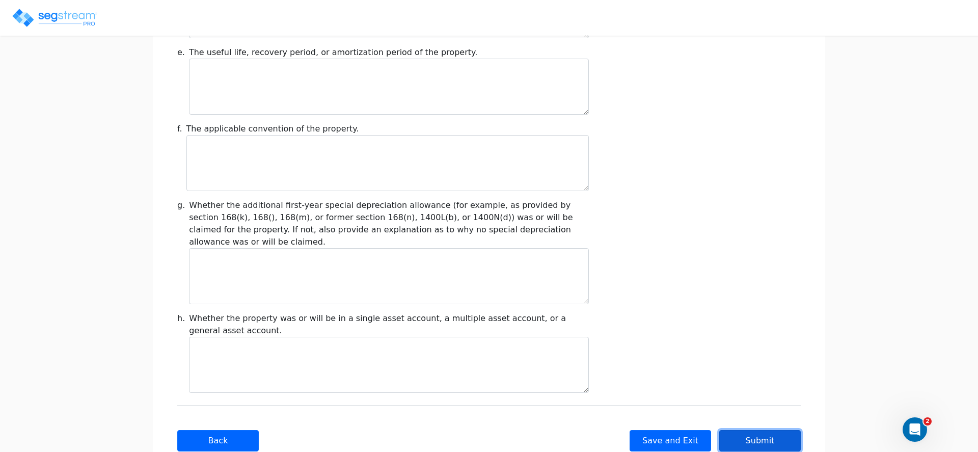
click at [739, 430] on button "Submit" at bounding box center [761, 440] width 82 height 21
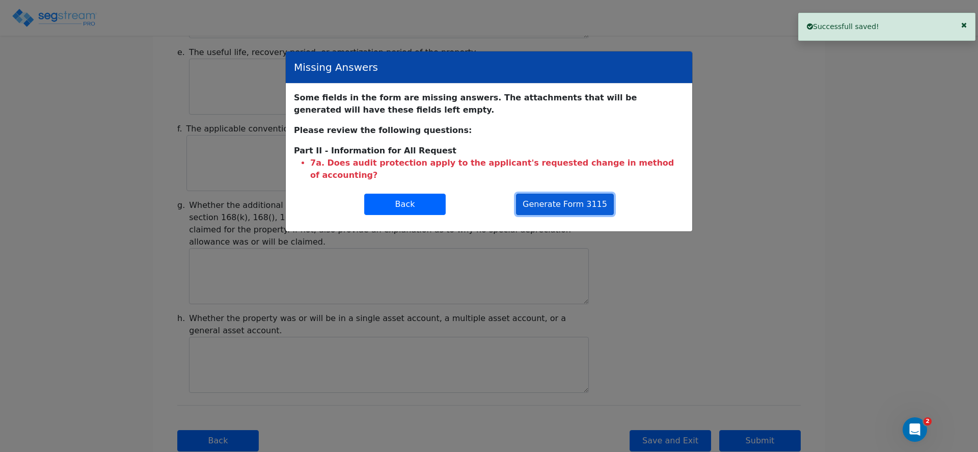
click at [564, 194] on button "Generate Form 3115" at bounding box center [565, 204] width 98 height 21
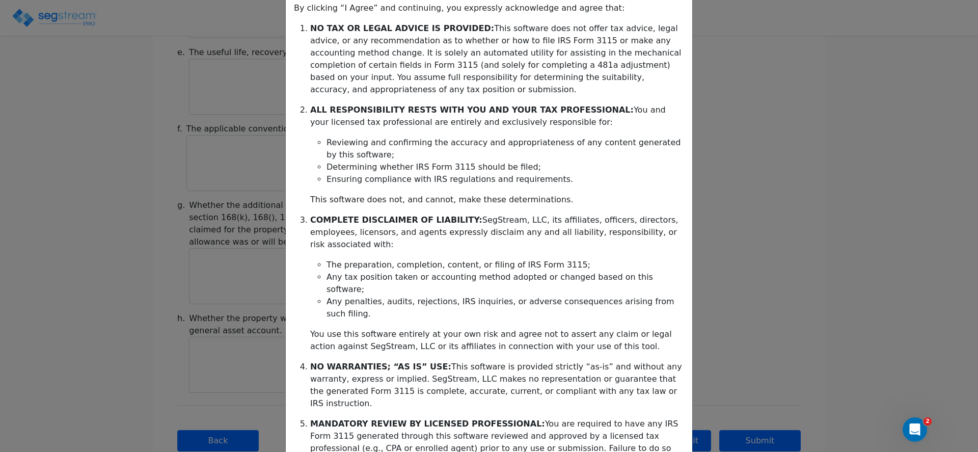
scroll to position [202, 0]
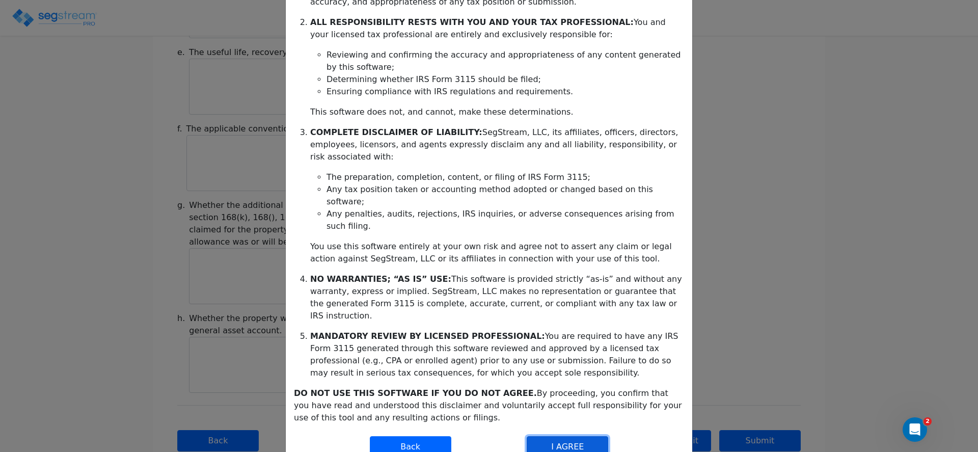
click at [573, 436] on button "I AGREE" at bounding box center [568, 446] width 82 height 21
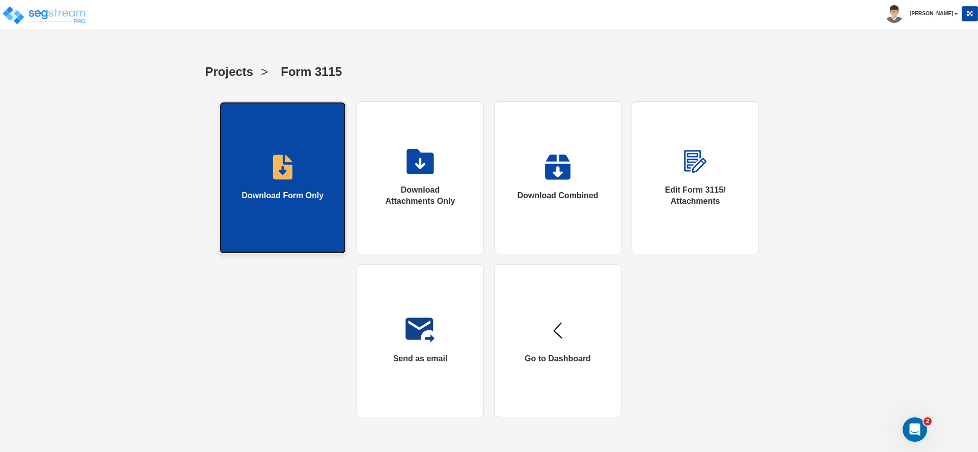
click at [277, 189] on link "Download Form Only" at bounding box center [282, 177] width 127 height 153
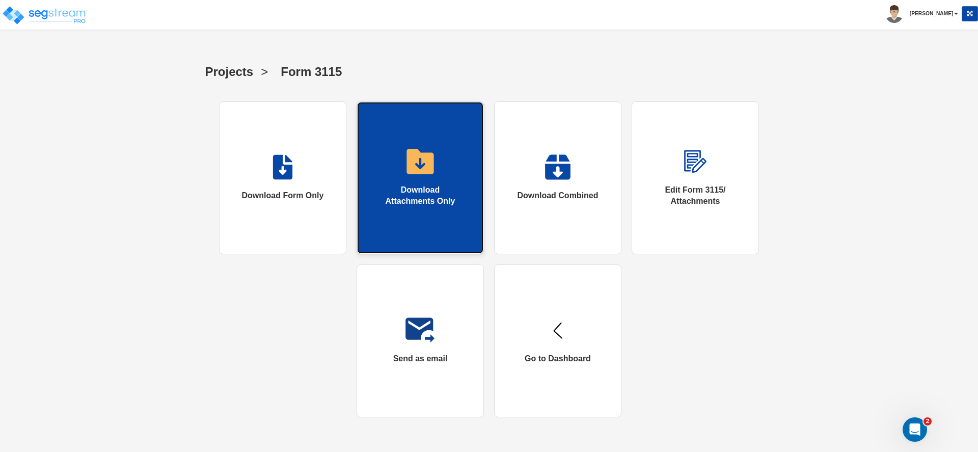
click at [424, 184] on div "Download Attachments Only" at bounding box center [421, 195] width 86 height 23
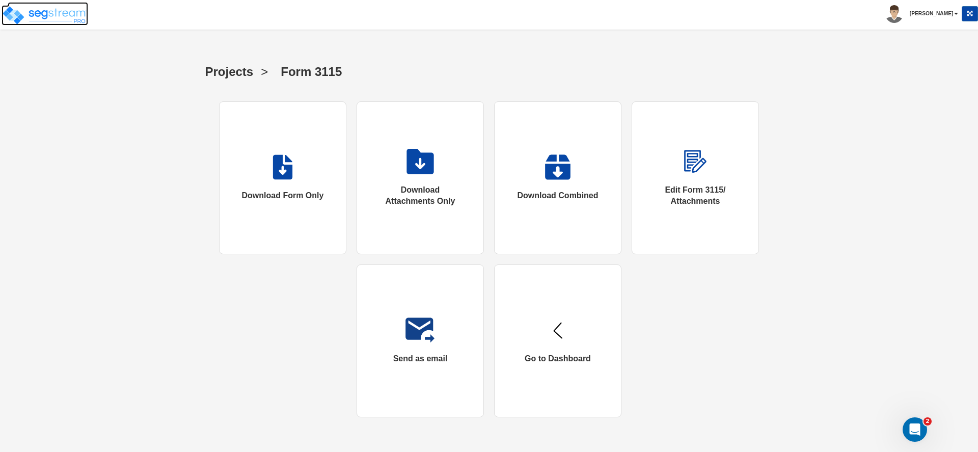
click at [61, 17] on img at bounding box center [45, 15] width 87 height 20
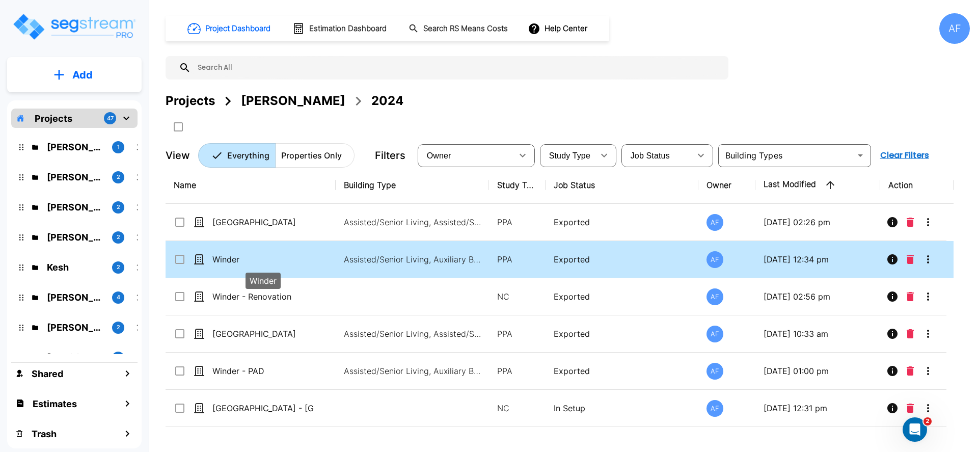
click at [262, 263] on p "Winder" at bounding box center [263, 259] width 102 height 12
checkbox input "true"
click at [262, 263] on p "Winder" at bounding box center [263, 259] width 102 height 12
click at [931, 259] on icon "More-Options" at bounding box center [928, 259] width 12 height 12
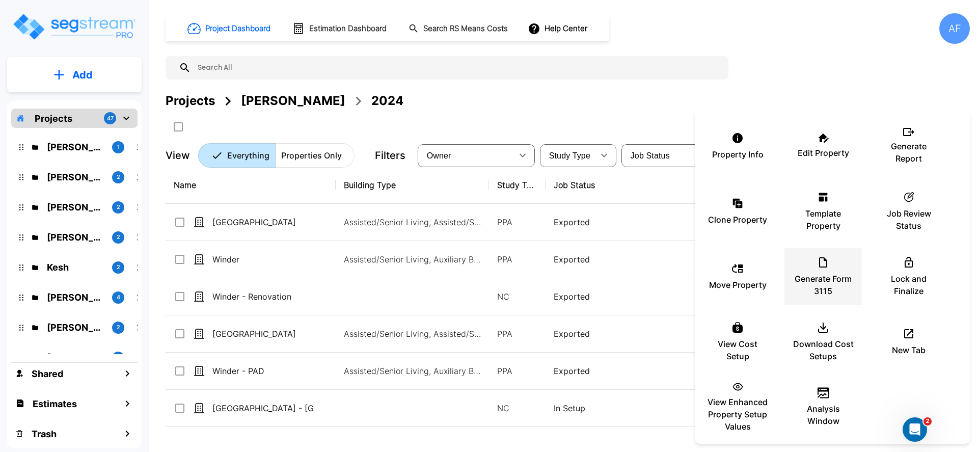
click at [825, 264] on icon at bounding box center [823, 262] width 12 height 12
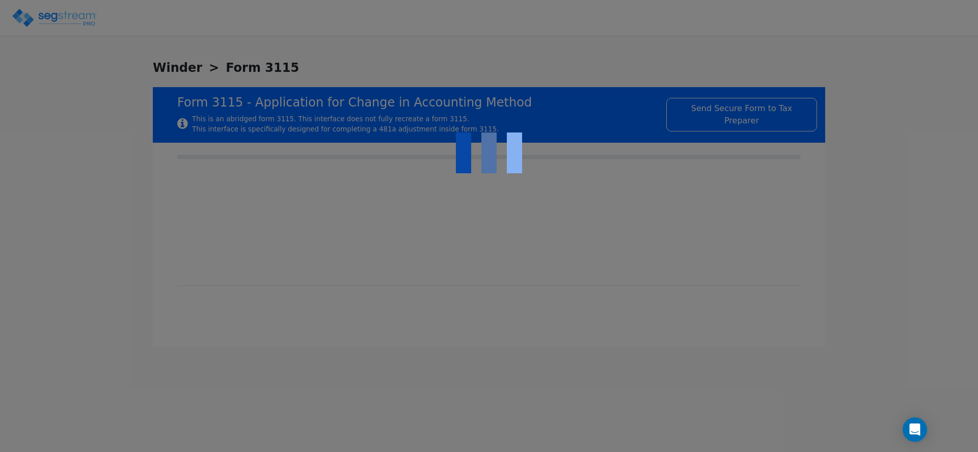
checkbox input "true"
type input "RESIDENTIAL NURSING FACILITY"
type input "RESIDENTIAL"
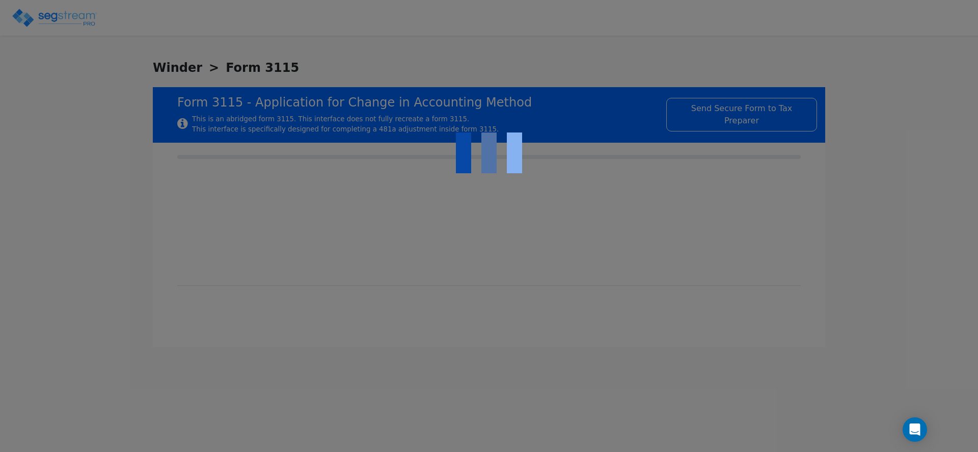
type input "2023"
type input "RENTAL"
type input "N/A"
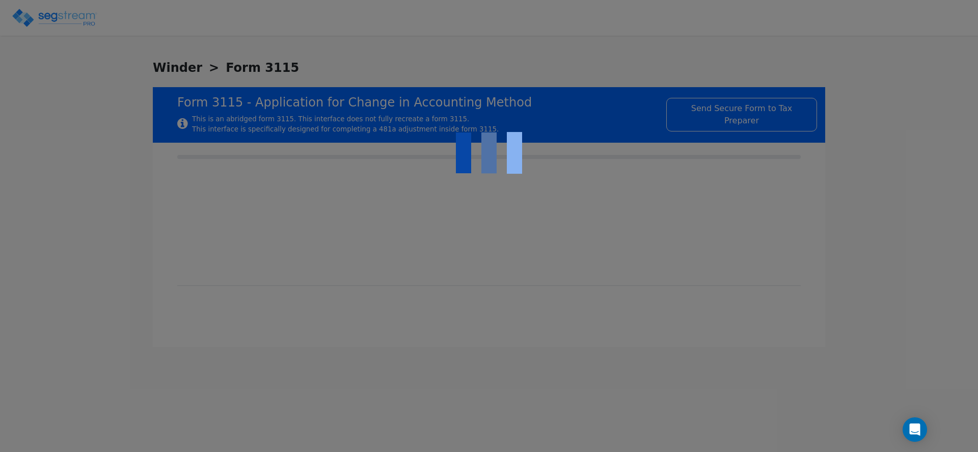
checkbox input "true"
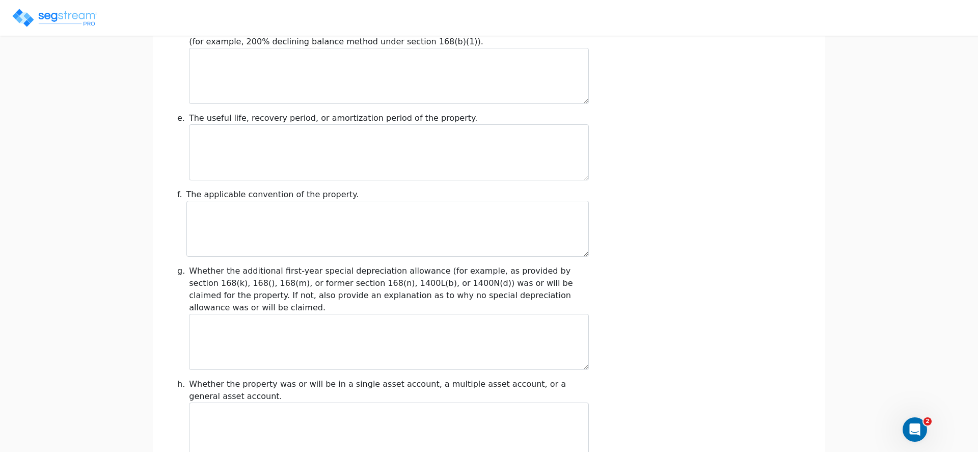
scroll to position [1156, 0]
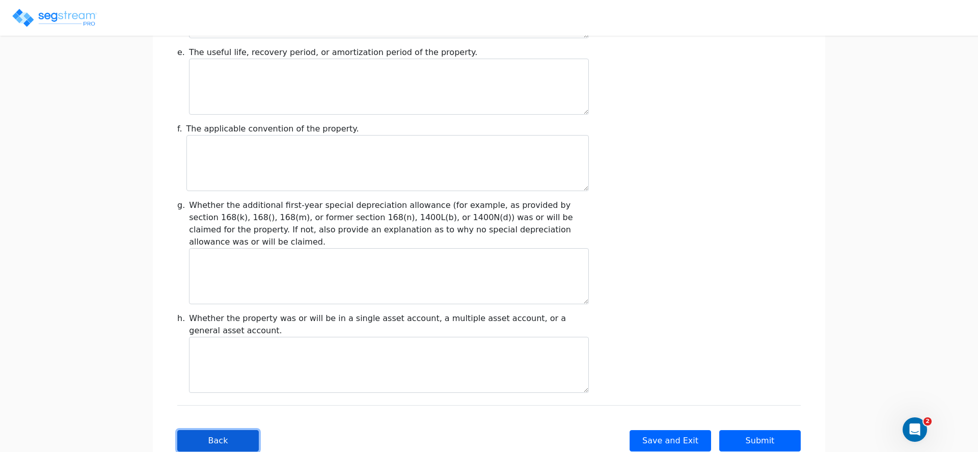
click at [236, 430] on button "Back" at bounding box center [218, 440] width 82 height 21
type input "-1,478,970.32"
checkbox input "true"
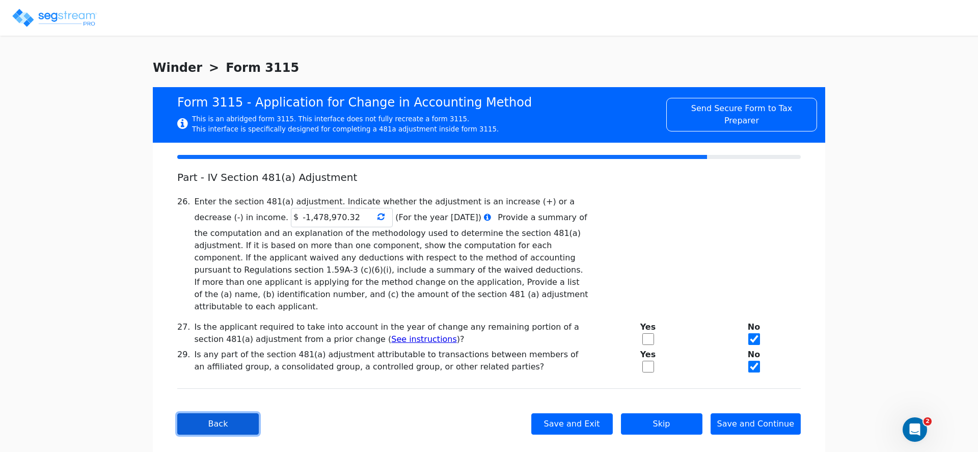
click at [221, 413] on button "Back" at bounding box center [218, 423] width 82 height 21
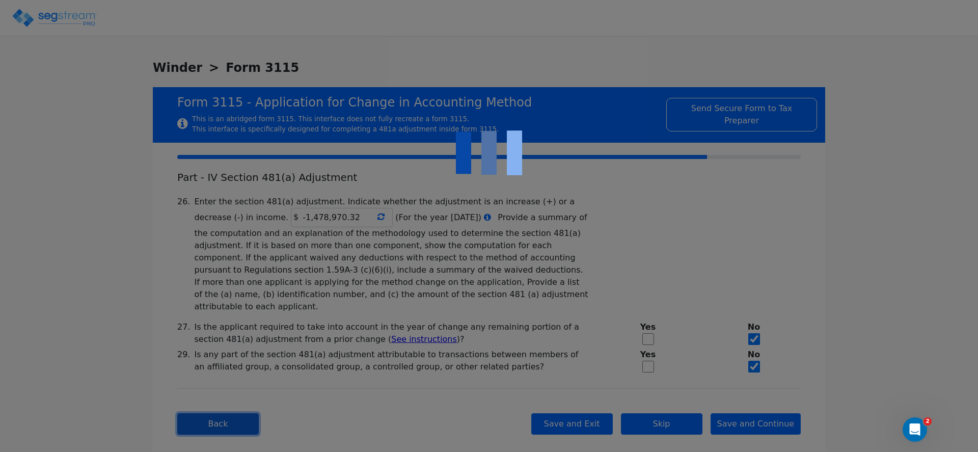
select select "Cash"
checkbox input "true"
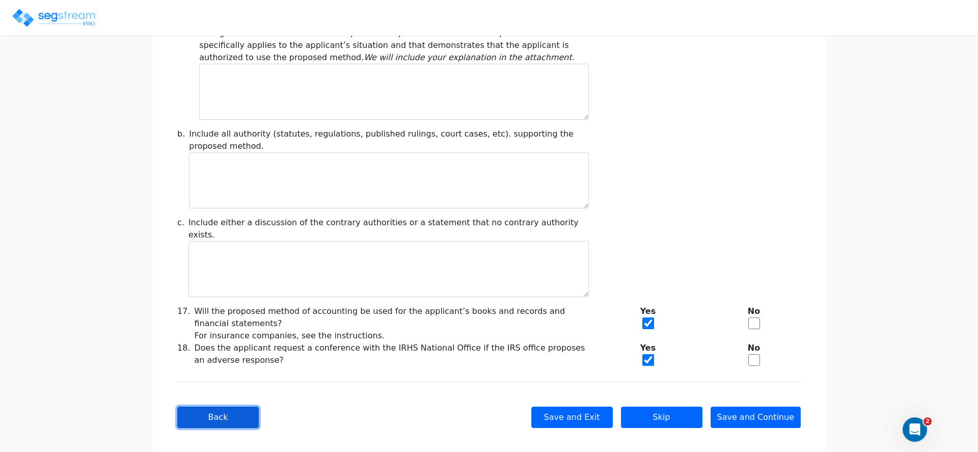
click at [221, 410] on button "Back" at bounding box center [218, 417] width 82 height 21
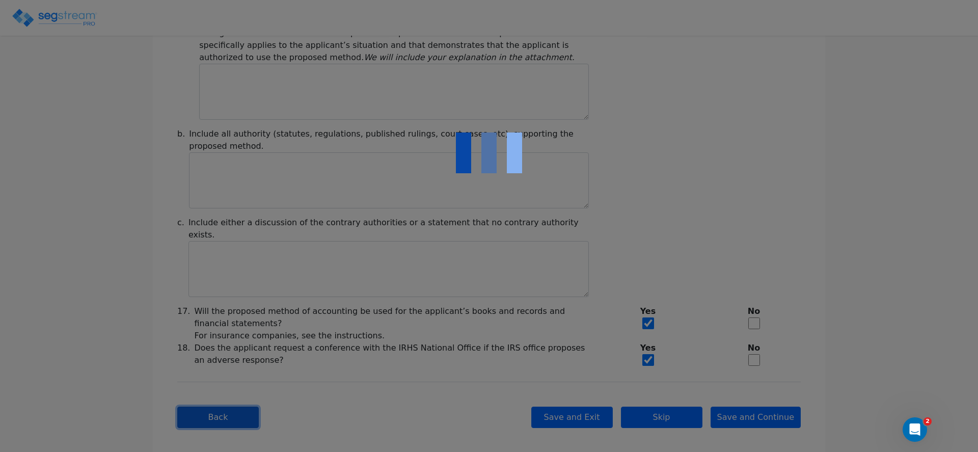
checkbox input "true"
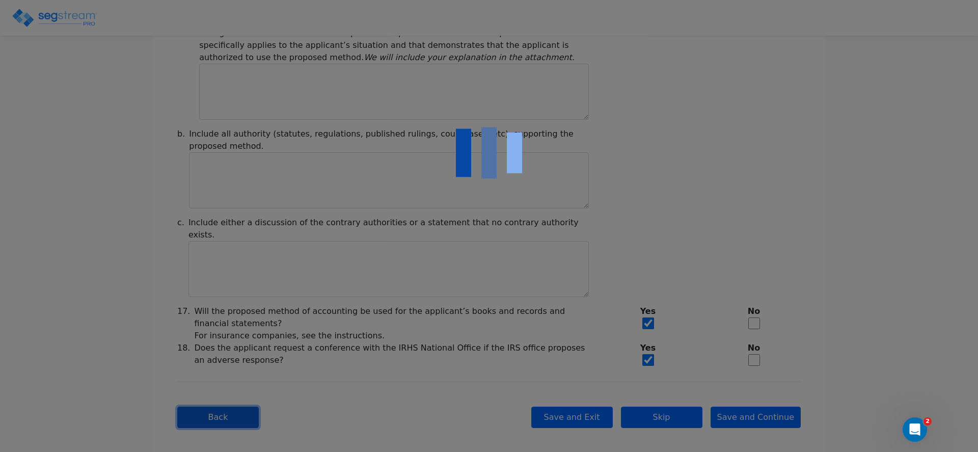
checkbox input "true"
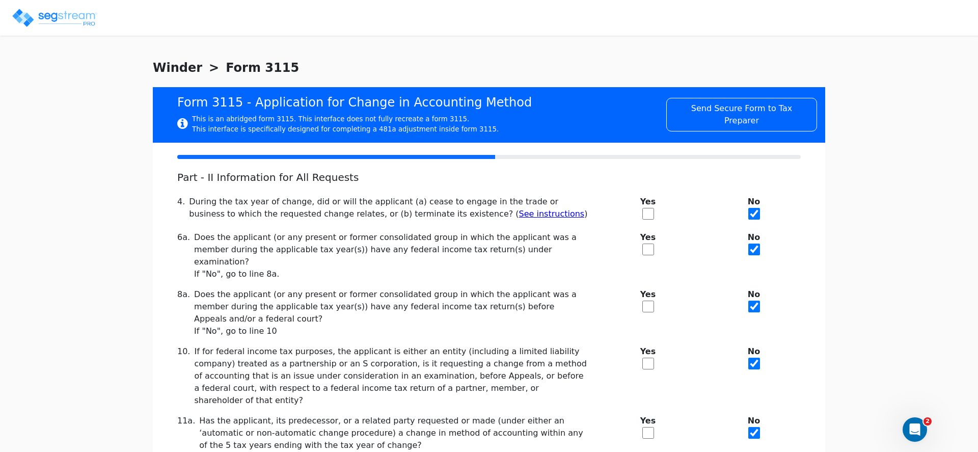
scroll to position [127, 0]
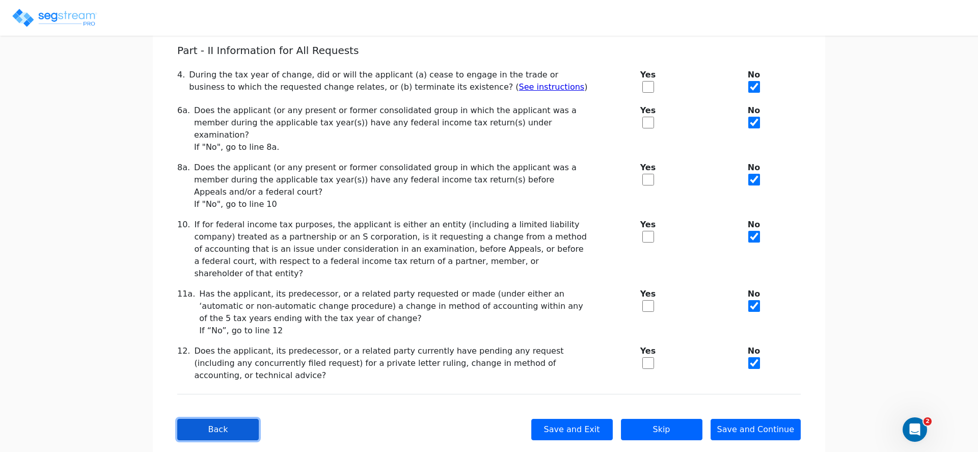
click at [219, 419] on button "Back" at bounding box center [218, 429] width 82 height 21
checkbox input "true"
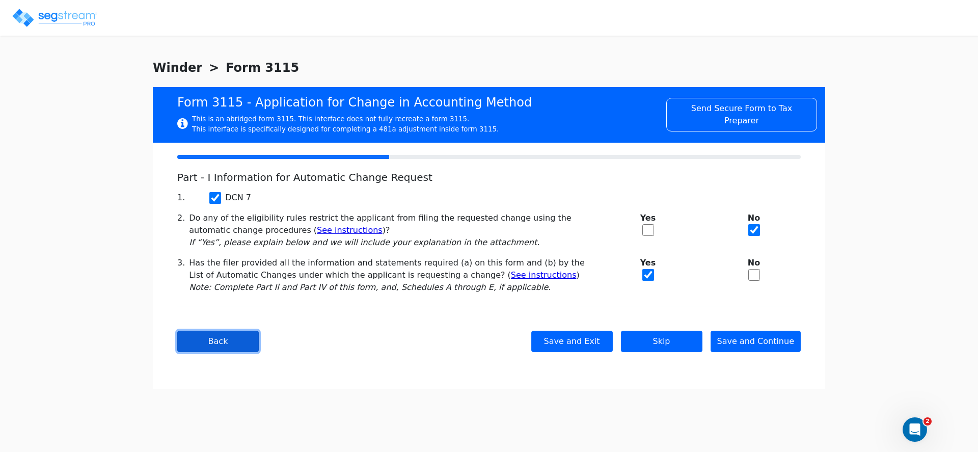
scroll to position [0, 0]
click at [222, 341] on button "Back" at bounding box center [218, 341] width 82 height 21
type input "EMPIRE CARE CENTERS LLC"
type input "2024-01-01"
type input "2024-12-31"
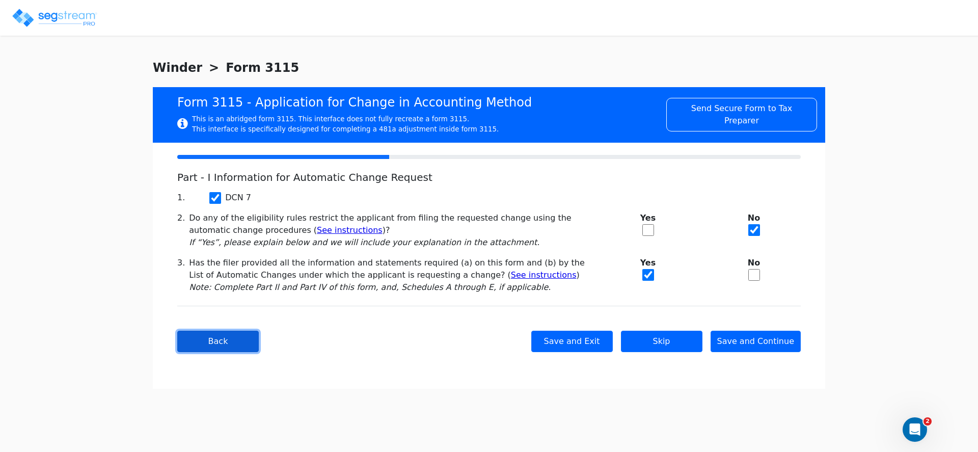
select select "Residential"
select select "Partnership"
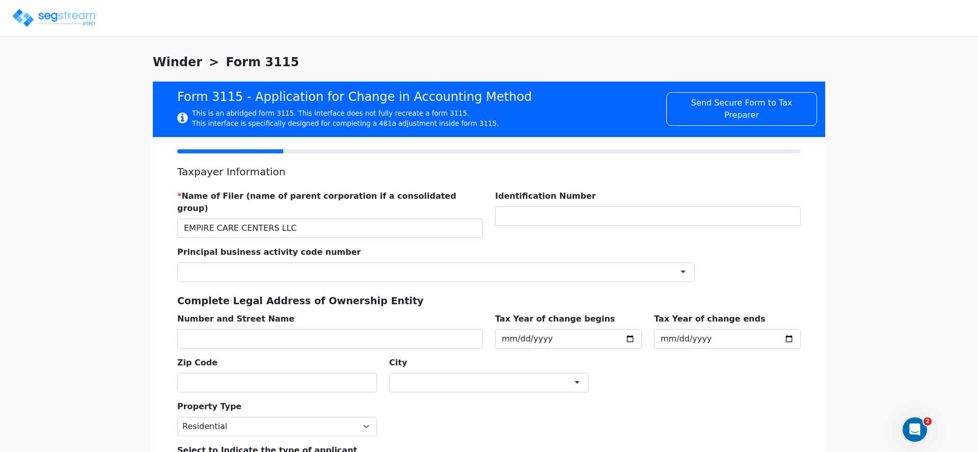
scroll to position [6, 0]
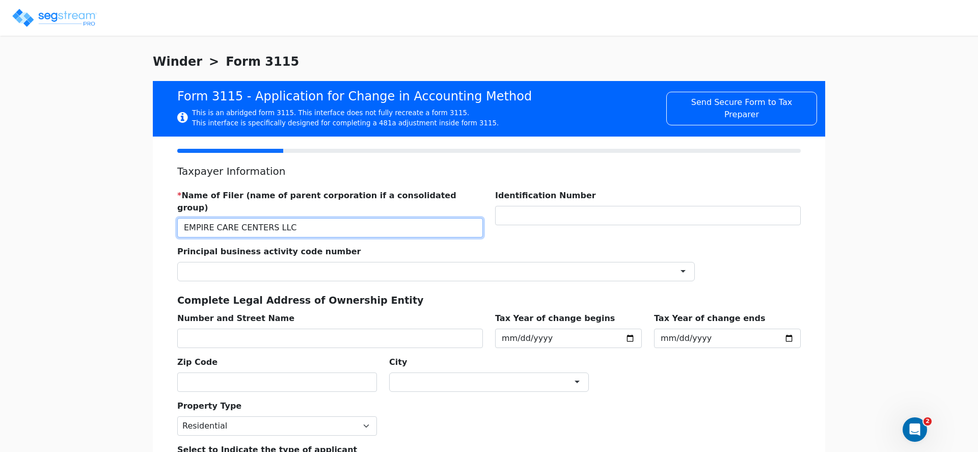
click at [244, 218] on input "EMPIRE CARE CENTERS LLC" at bounding box center [330, 227] width 306 height 19
paste input "GAI PROPCO"
type input "GAI PROPCO LLC"
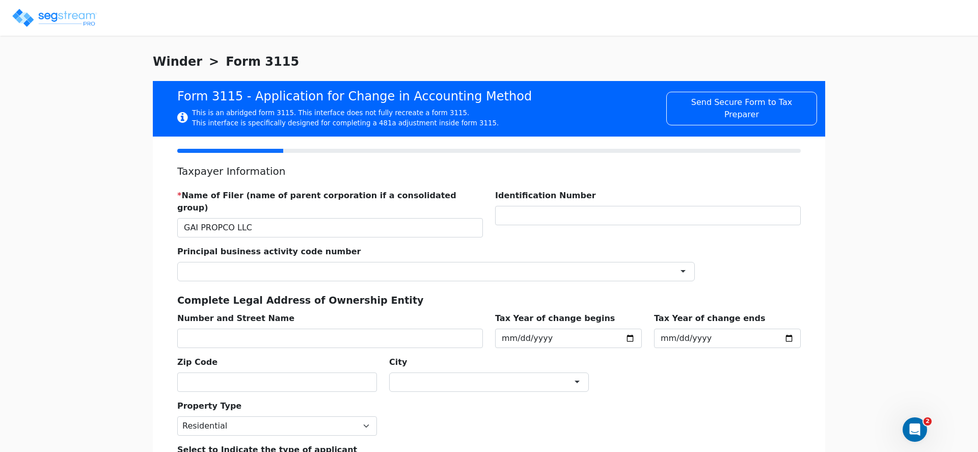
click at [150, 235] on div "We are Building your Property. So please grab a coffee and let us do the heavy …" at bounding box center [489, 335] width 978 height 566
click at [614, 218] on input "text" at bounding box center [648, 215] width 306 height 19
paste input "92-0409684"
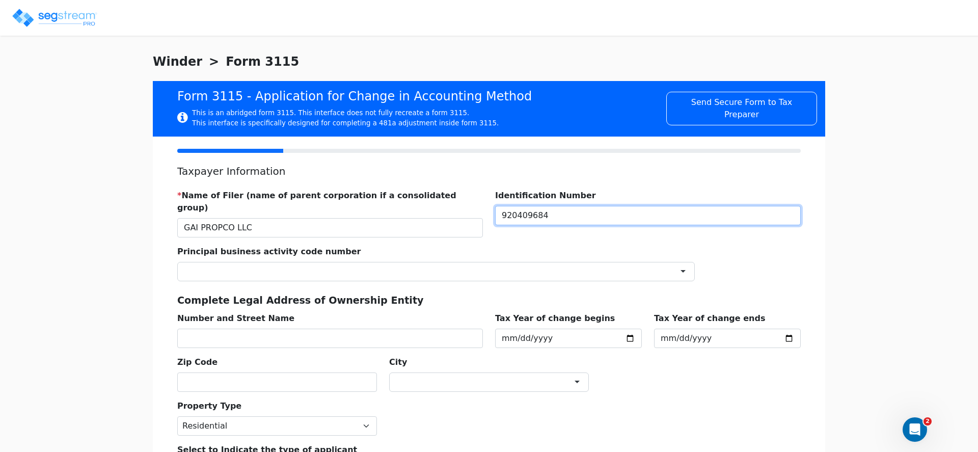
type input "920409684"
click at [609, 242] on div "Principal business activity code number ×" at bounding box center [436, 259] width 530 height 44
click at [260, 262] on div at bounding box center [436, 271] width 518 height 19
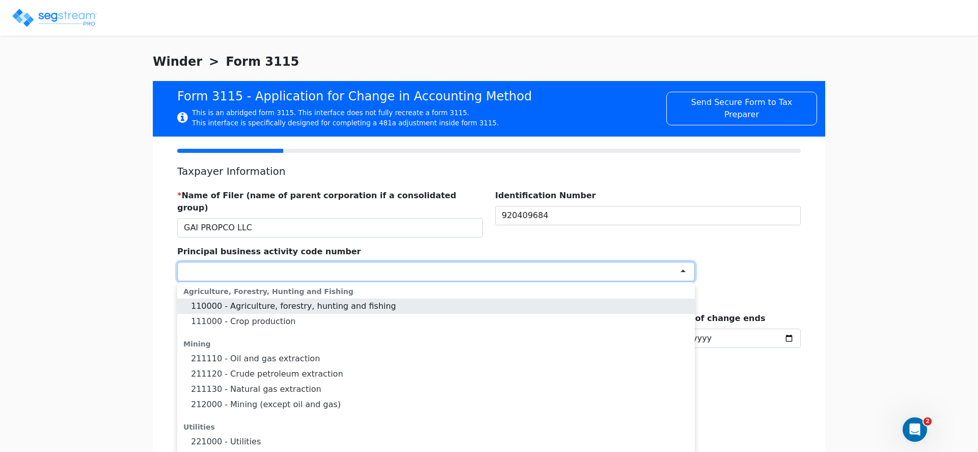
paste input "531120"
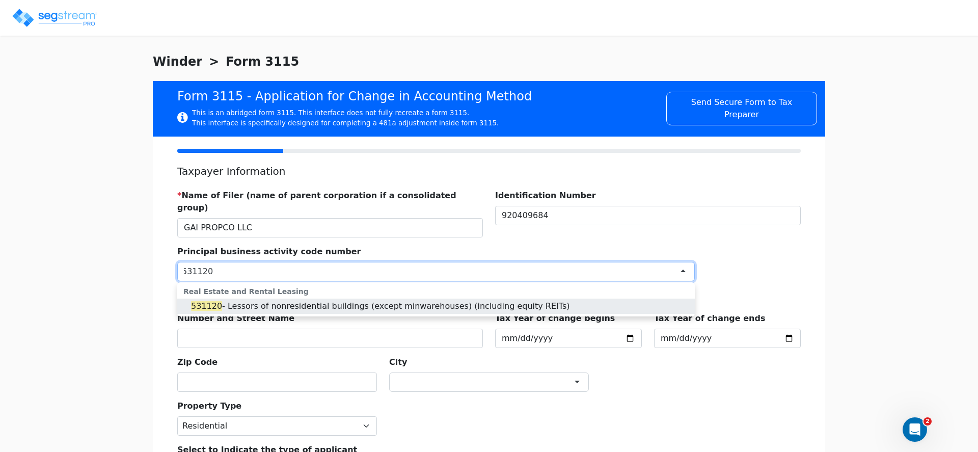
scroll to position [0, 0]
type input "531120"
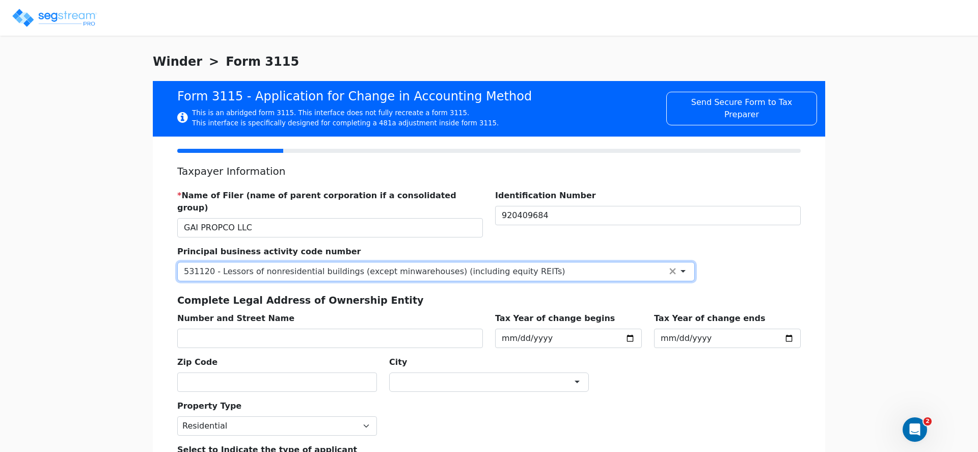
scroll to position [41, 0]
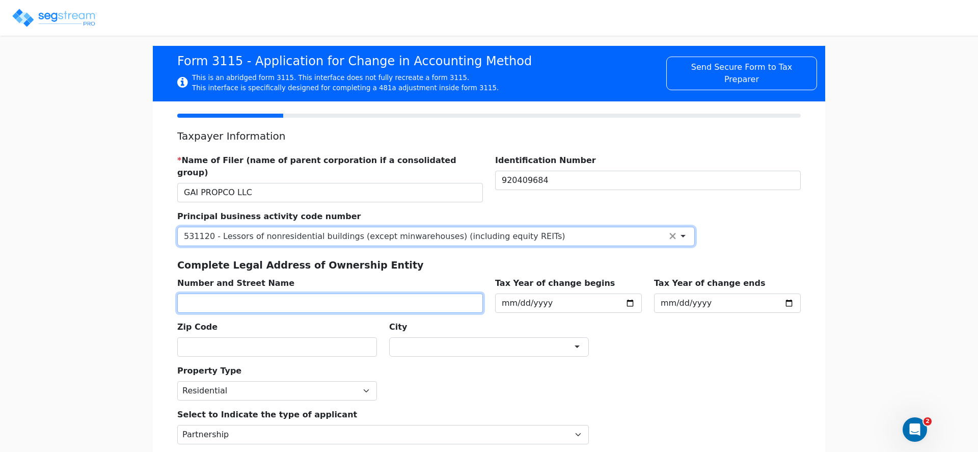
click at [235, 295] on input "text" at bounding box center [330, 303] width 306 height 19
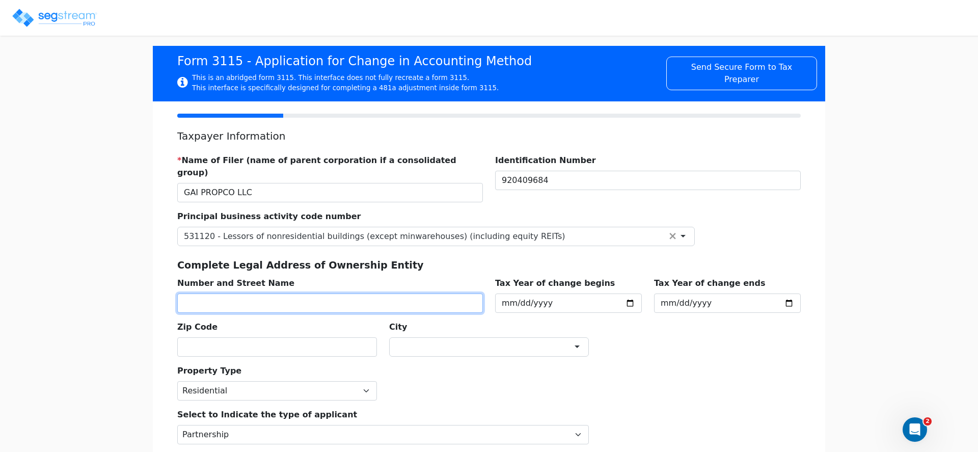
paste input "311 BLVD OF THE AMERICAS, SUITE 405"
type input "311 BLVD OF THE AMERICAS, SUITE 405"
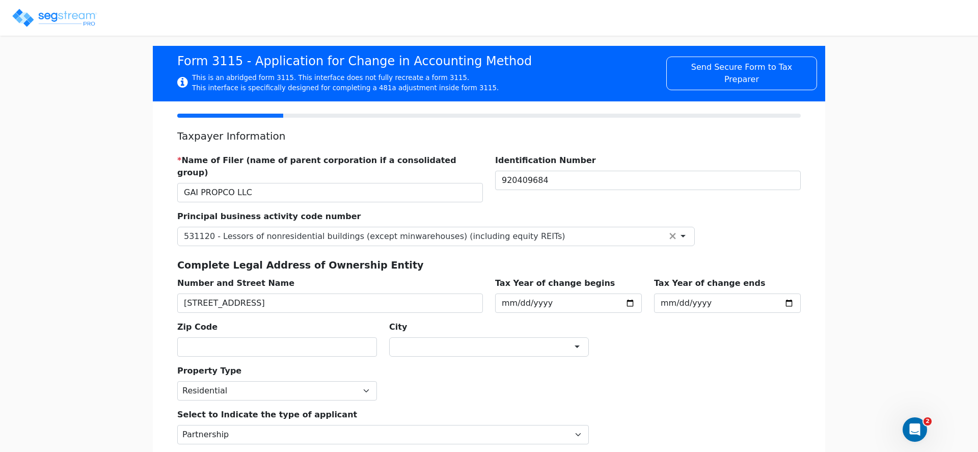
click at [127, 259] on div "We are Building your Property. So please grab a coffee and let us do the heavy …" at bounding box center [489, 300] width 978 height 566
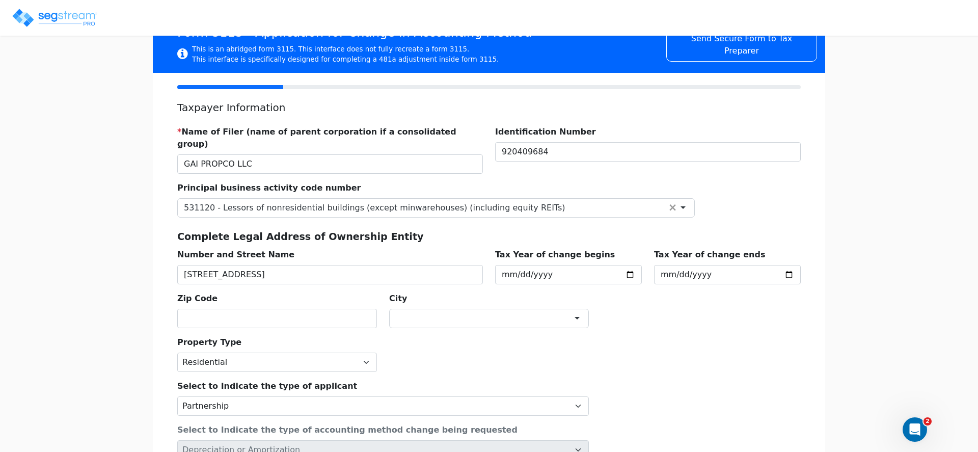
scroll to position [78, 0]
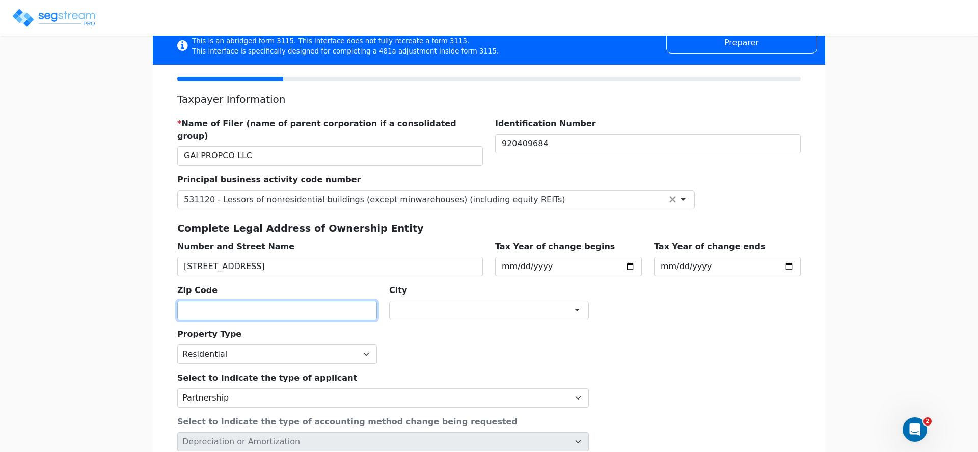
click at [229, 301] on input "text" at bounding box center [277, 310] width 200 height 19
paste input "08701"
type input "08701"
click at [127, 278] on div "We are Building your Property. So please grab a coffee and let us do the heavy …" at bounding box center [489, 264] width 978 height 566
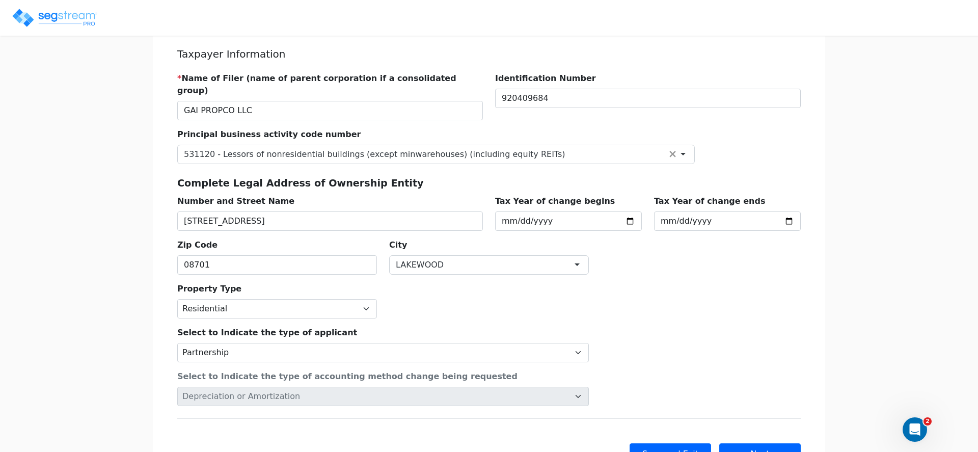
scroll to position [161, 0]
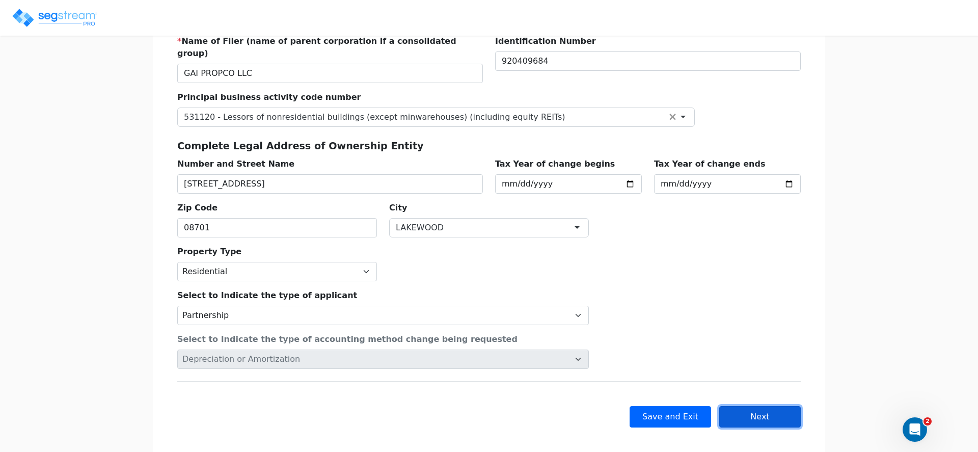
click at [759, 413] on button "Next" at bounding box center [761, 416] width 82 height 21
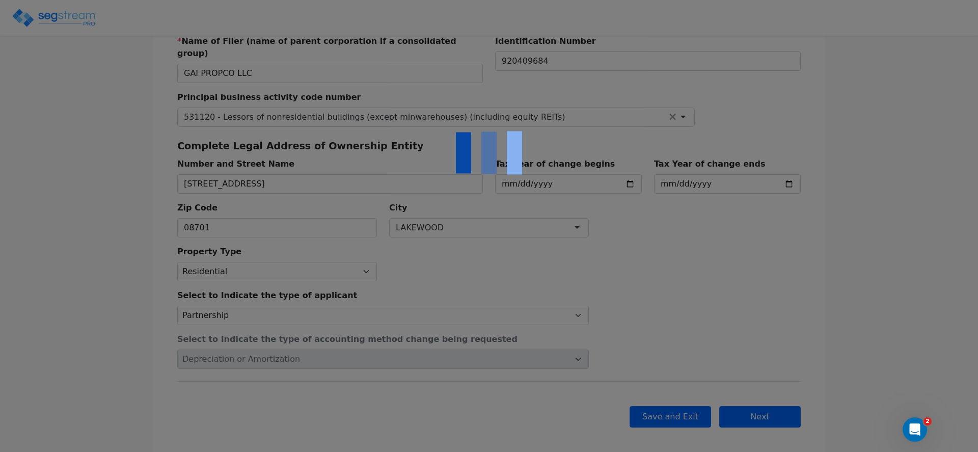
scroll to position [0, 0]
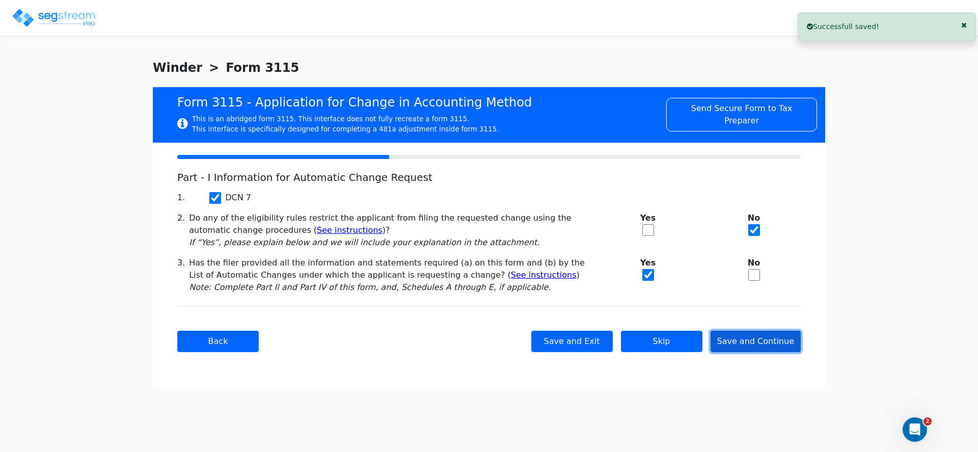
click at [759, 343] on button "Save and Continue" at bounding box center [756, 341] width 91 height 21
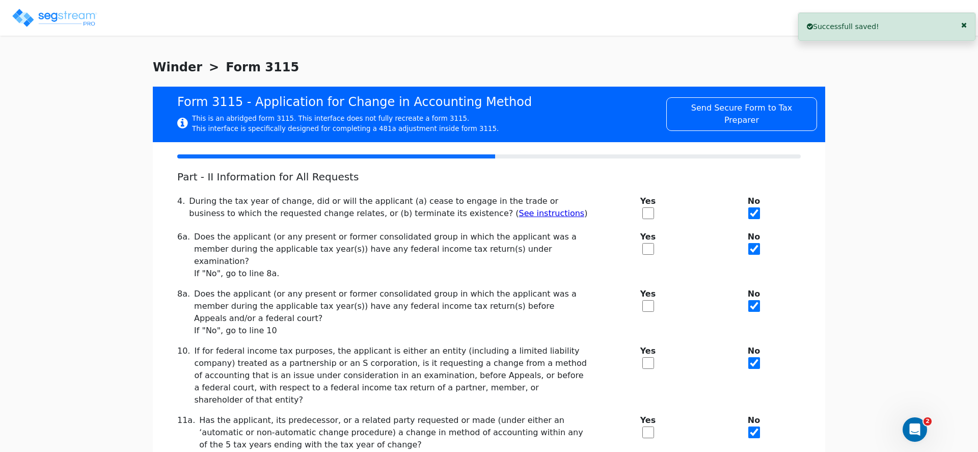
scroll to position [127, 0]
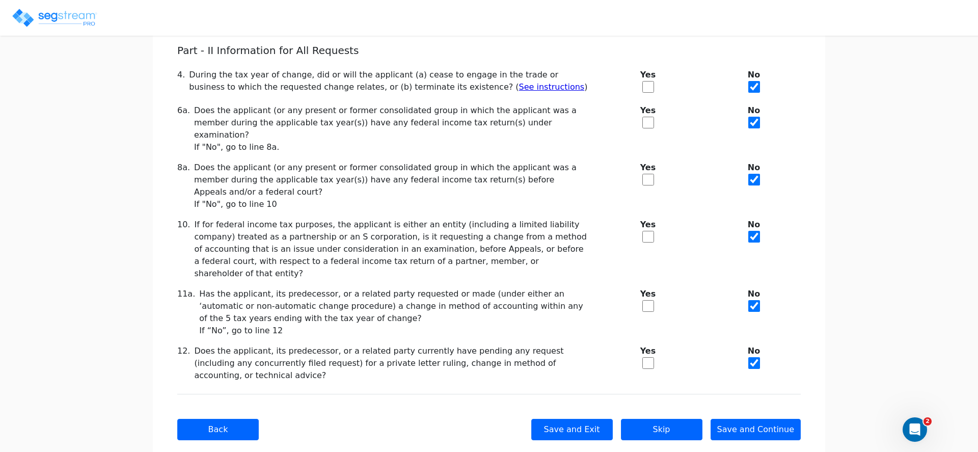
click at [752, 394] on div "Back Save and Exit Skip Save and Continue Next Submit" at bounding box center [489, 429] width 624 height 71
click at [760, 419] on button "Save and Continue" at bounding box center [756, 429] width 91 height 21
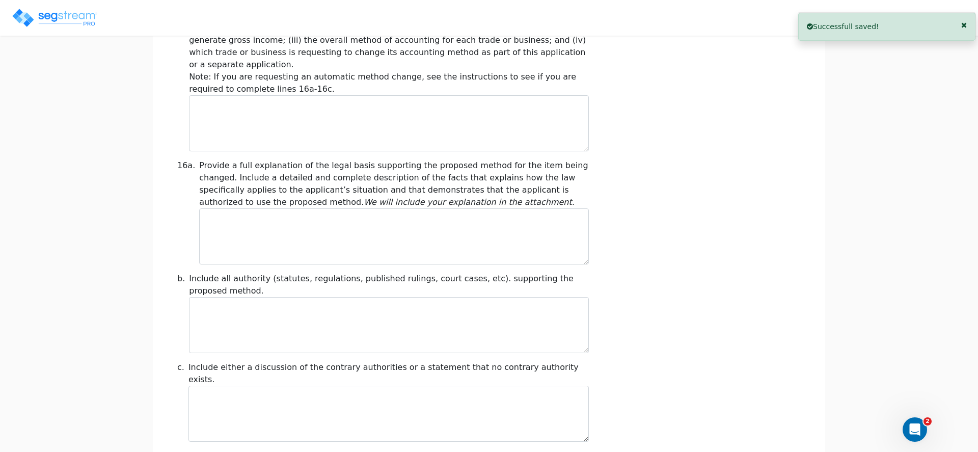
scroll to position [762, 0]
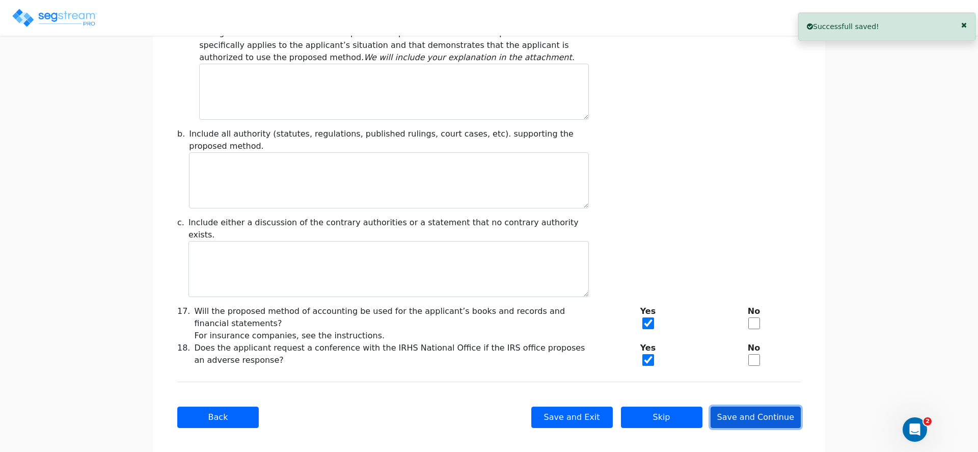
click at [760, 407] on button "Save and Continue" at bounding box center [756, 417] width 91 height 21
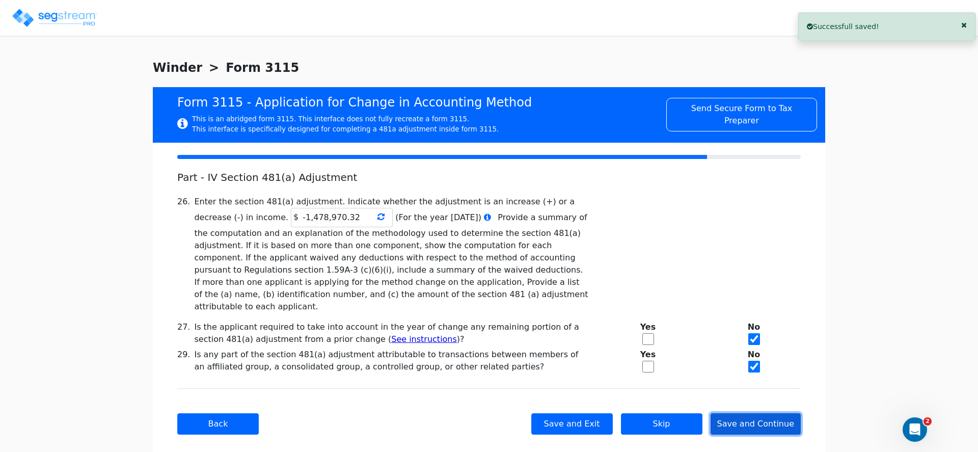
scroll to position [1, 0]
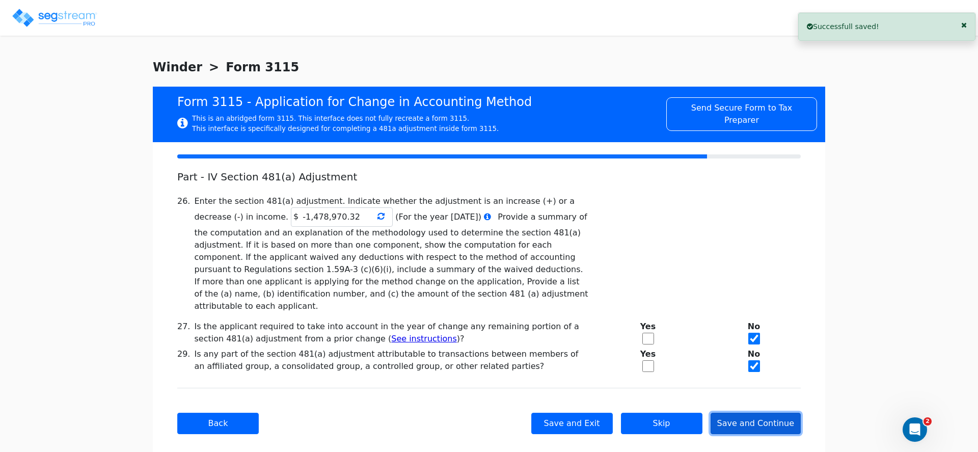
click at [760, 413] on button "Save and Continue" at bounding box center [756, 423] width 91 height 21
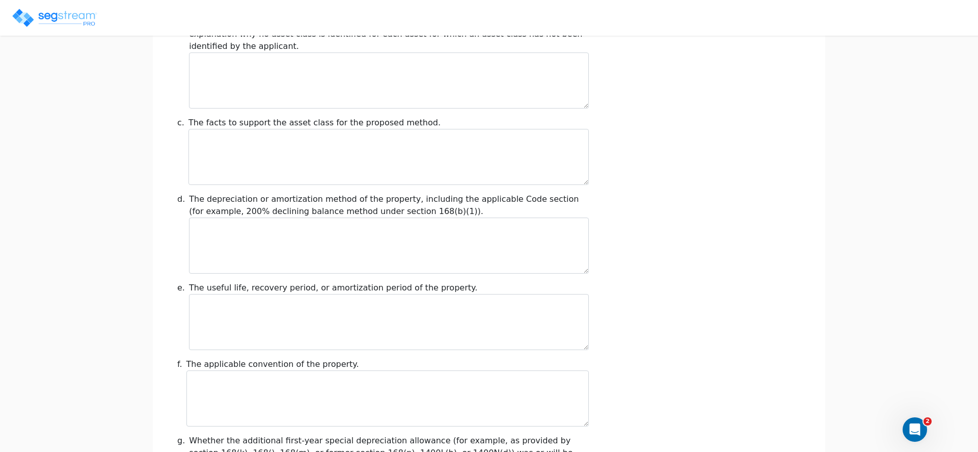
scroll to position [1156, 0]
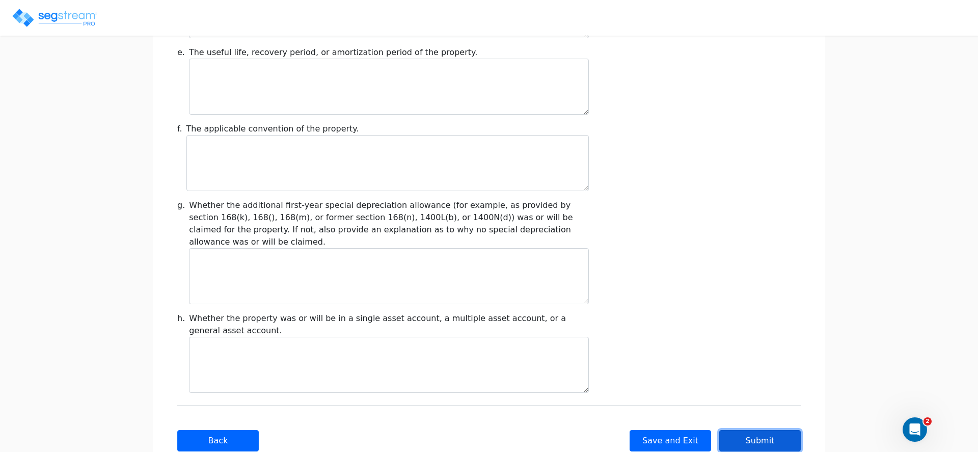
click at [759, 430] on button "Submit" at bounding box center [761, 440] width 82 height 21
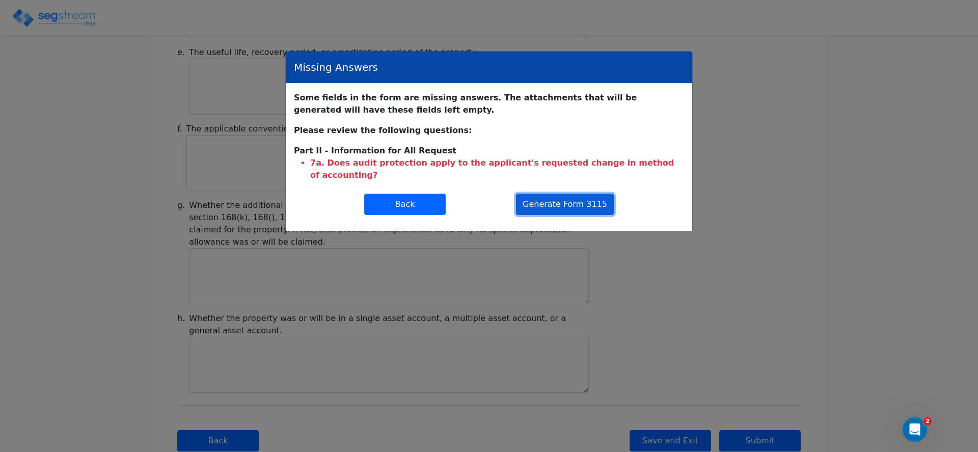
click at [556, 194] on button "Generate Form 3115" at bounding box center [565, 204] width 98 height 21
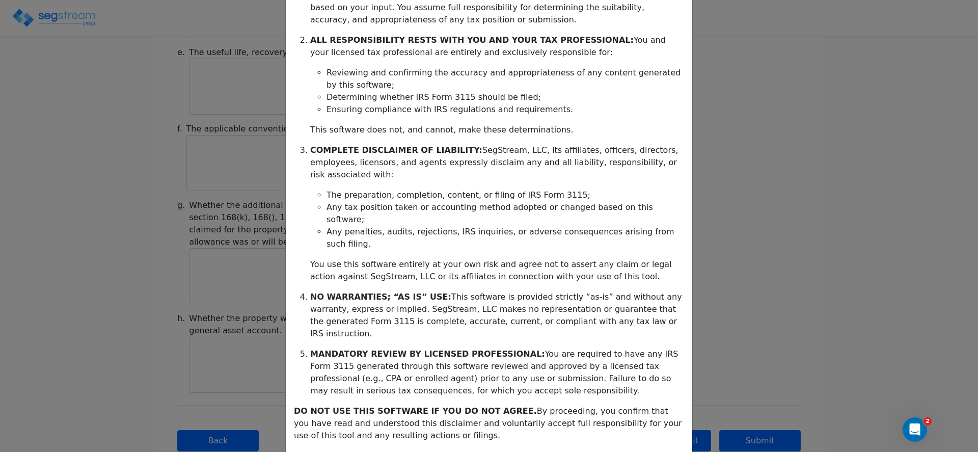
scroll to position [202, 0]
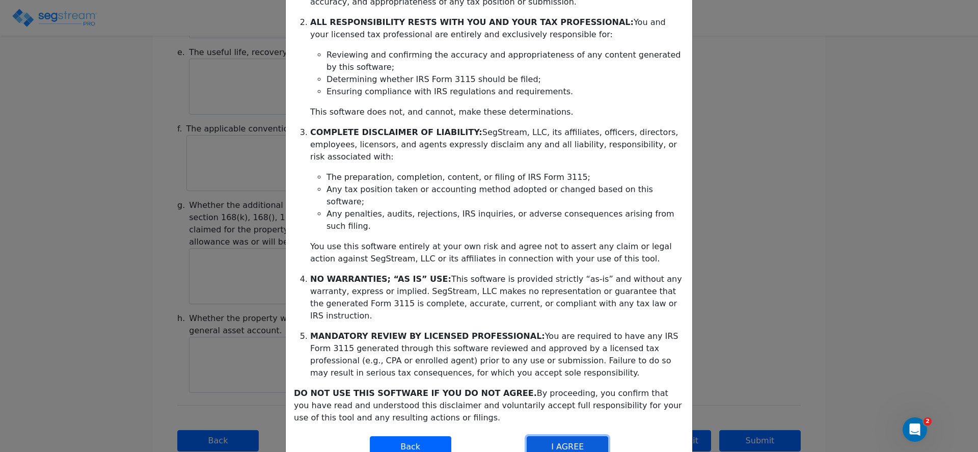
click at [576, 436] on button "I AGREE" at bounding box center [568, 446] width 82 height 21
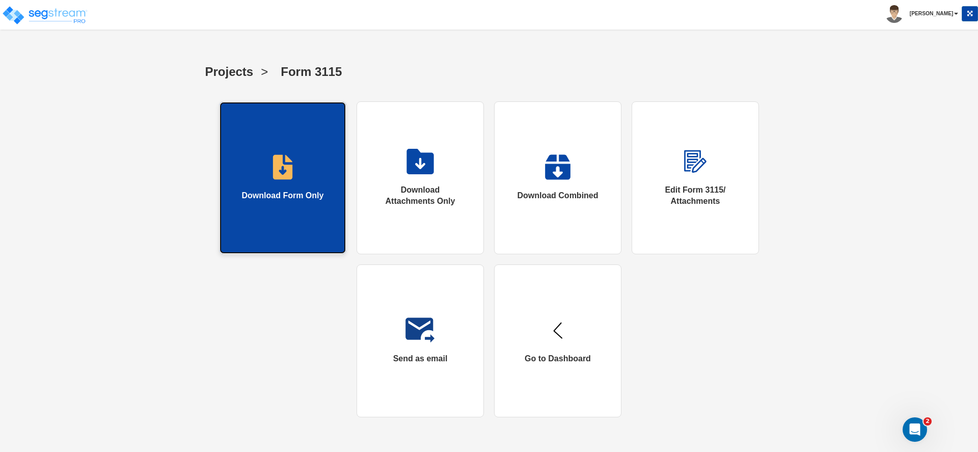
click at [271, 175] on link "Download Form Only" at bounding box center [282, 177] width 127 height 153
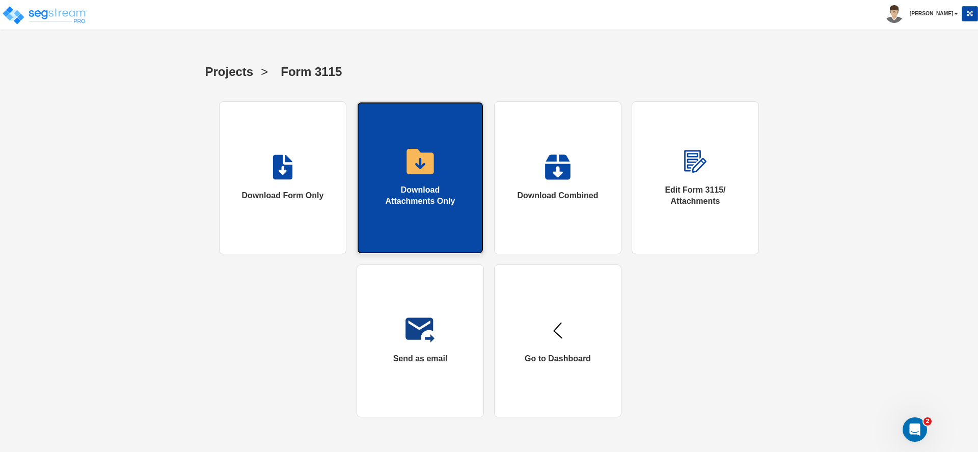
click at [415, 168] on img at bounding box center [420, 161] width 27 height 25
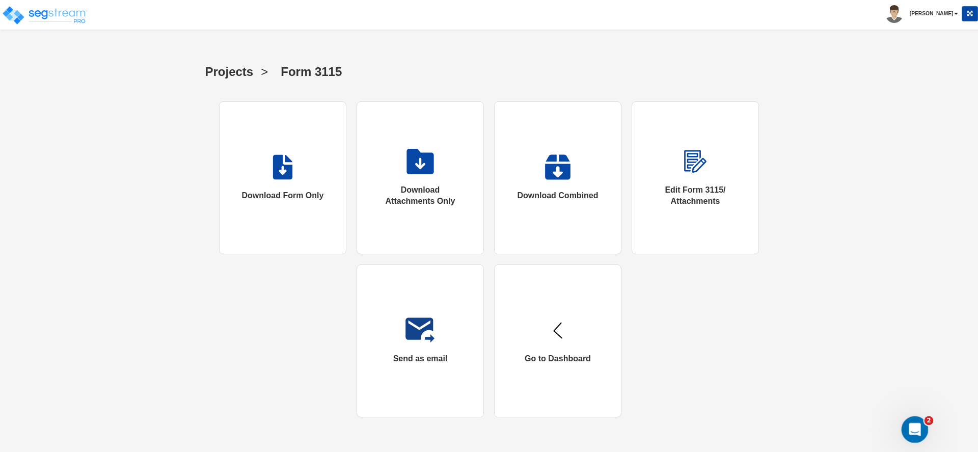
click at [911, 423] on icon "Open Intercom Messenger" at bounding box center [914, 428] width 17 height 17
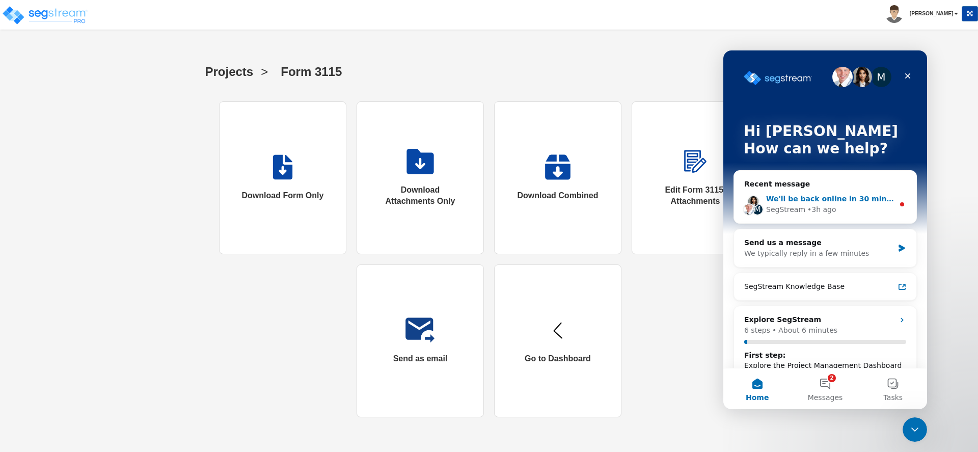
click at [832, 205] on div "• 3h ago" at bounding box center [822, 209] width 29 height 11
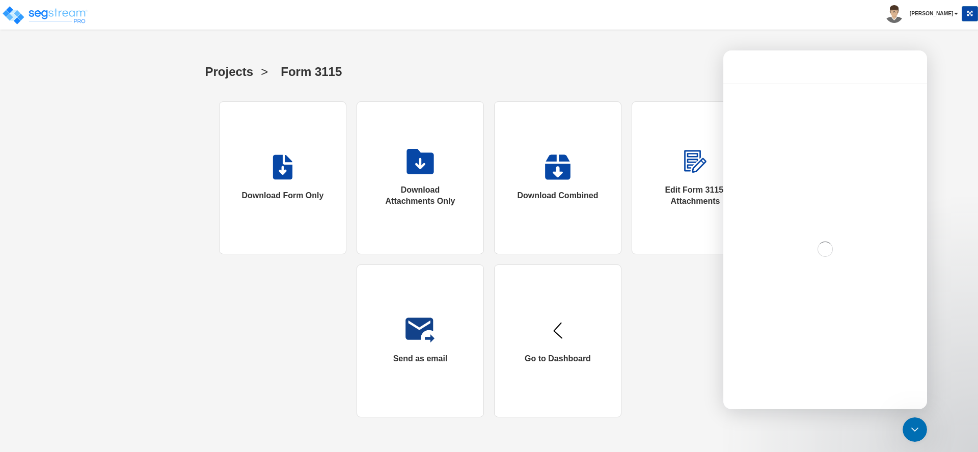
scroll to position [2, 0]
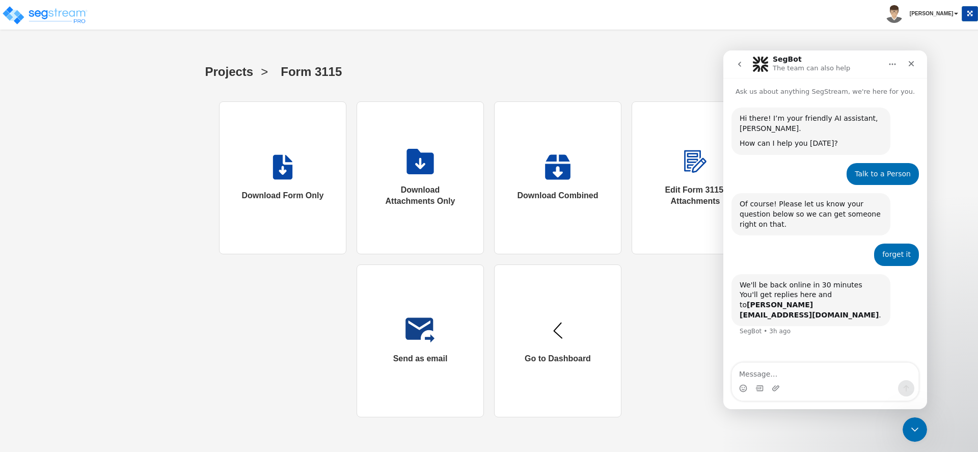
click at [744, 56] on button "go back" at bounding box center [739, 64] width 19 height 19
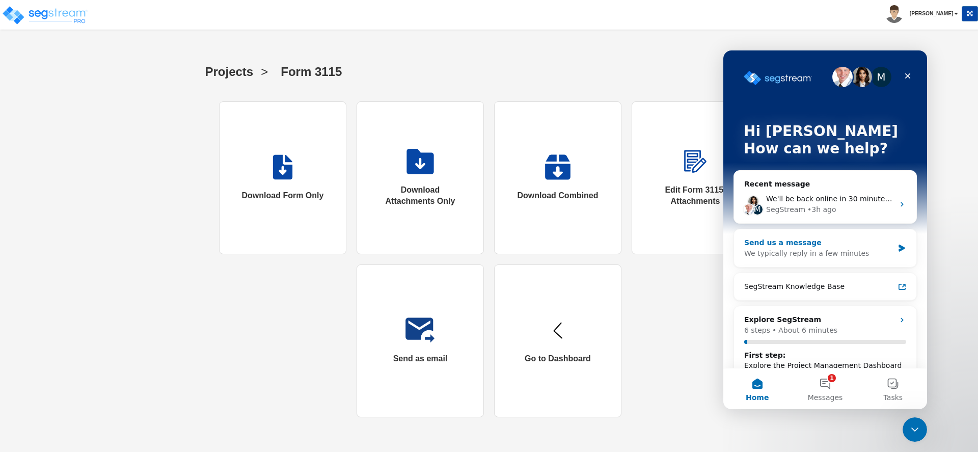
click at [822, 255] on div "We typically reply in a few minutes" at bounding box center [818, 253] width 149 height 11
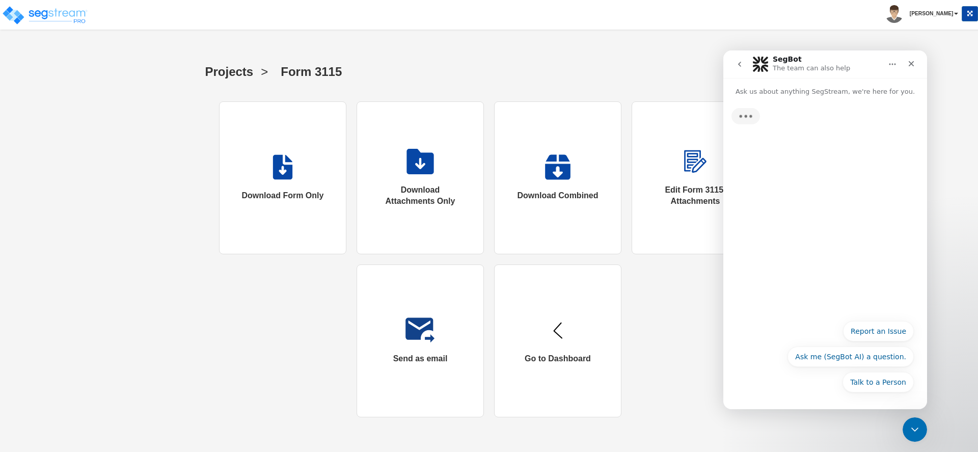
click at [738, 59] on button "go back" at bounding box center [739, 64] width 19 height 19
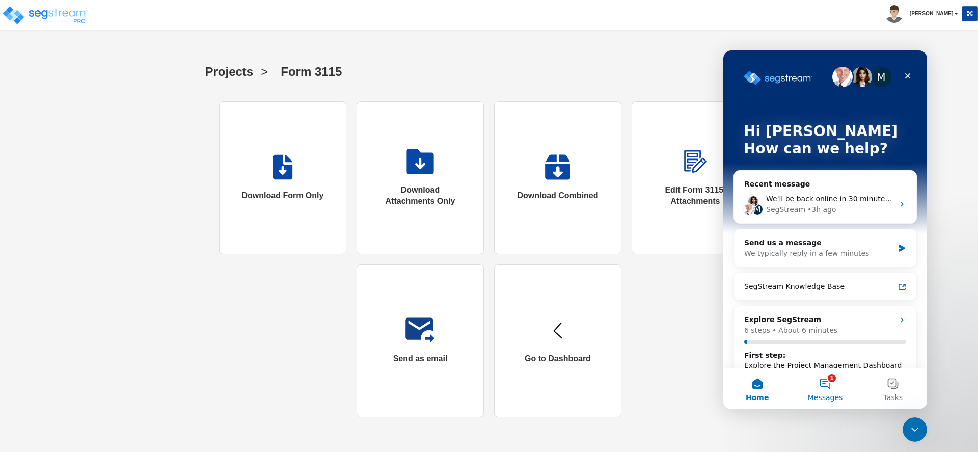
click at [824, 382] on button "1 Messages" at bounding box center [825, 388] width 68 height 41
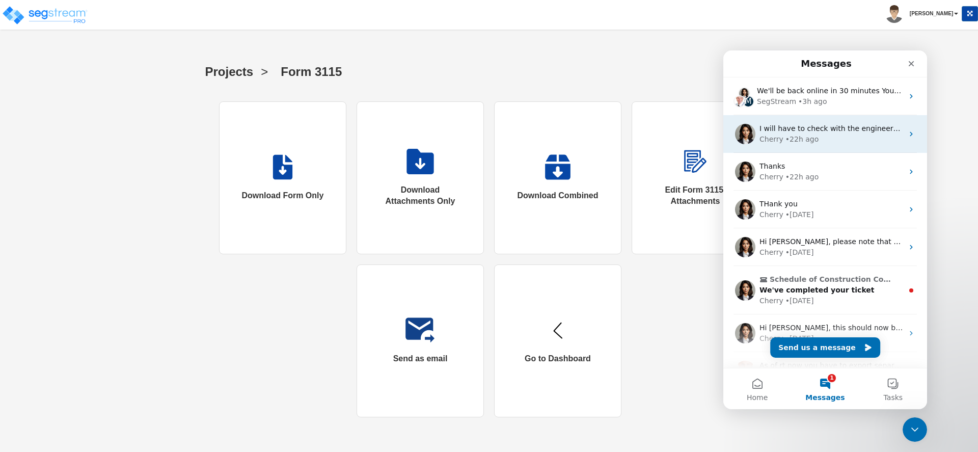
click at [824, 141] on div "Cherry • 22h ago" at bounding box center [832, 139] width 144 height 11
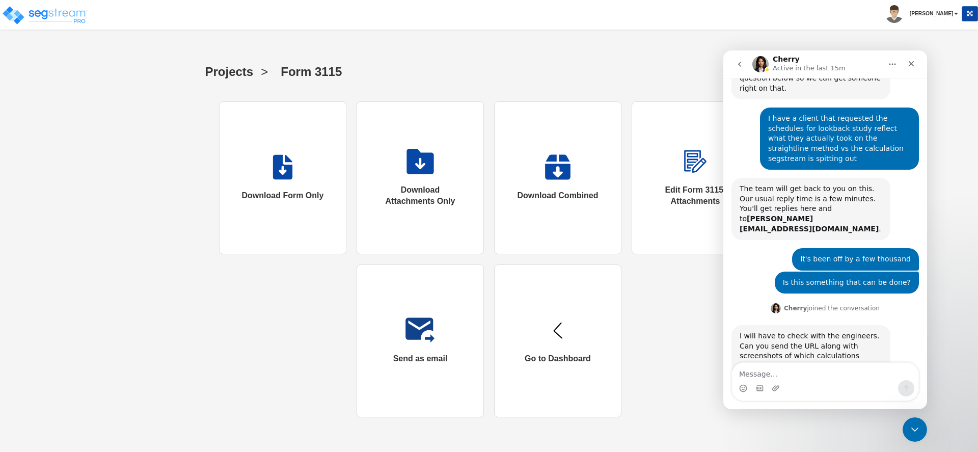
scroll to position [153, 0]
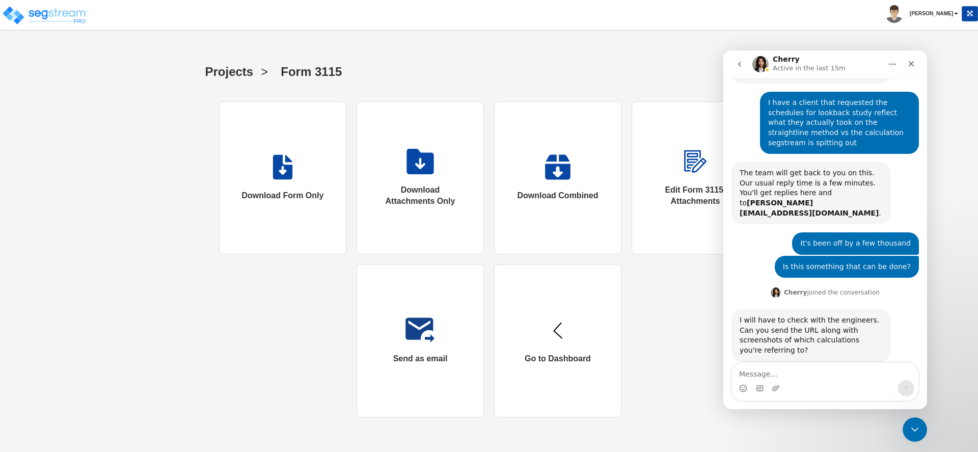
click at [817, 376] on textarea "Message…" at bounding box center [825, 371] width 187 height 17
type textarea "sure"
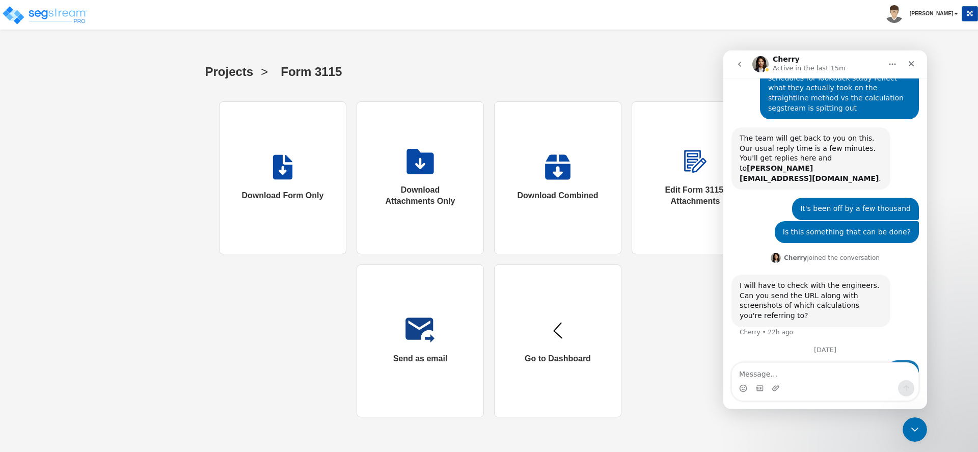
scroll to position [211, 0]
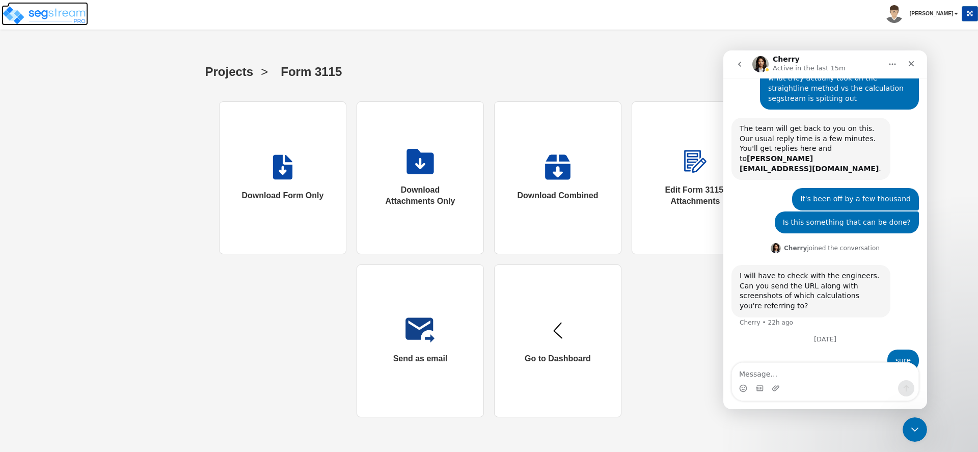
click at [32, 11] on img at bounding box center [45, 15] width 87 height 20
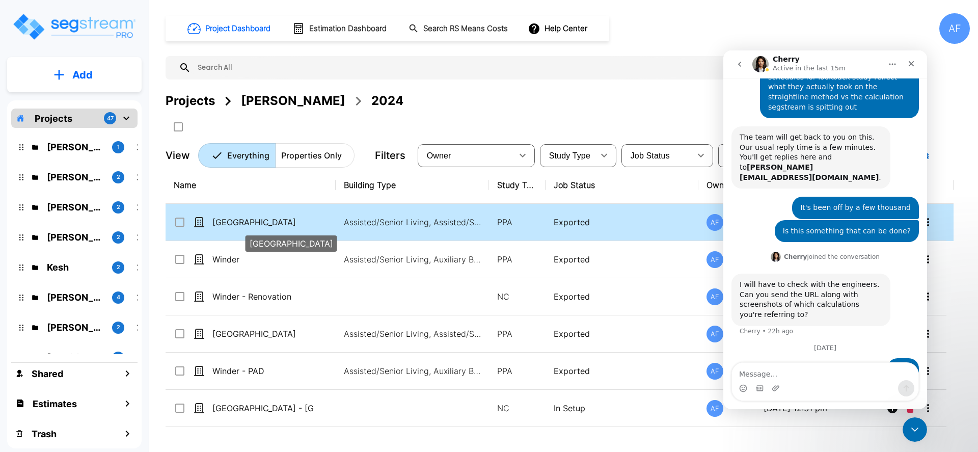
scroll to position [211, 0]
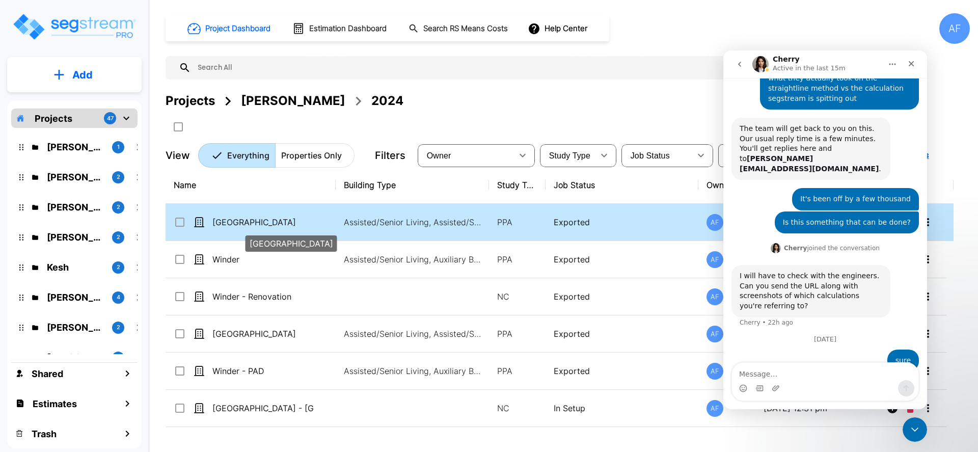
click at [256, 218] on p "[GEOGRAPHIC_DATA]" at bounding box center [263, 222] width 102 height 12
click at [278, 221] on p "[GEOGRAPHIC_DATA]" at bounding box center [263, 222] width 102 height 12
checkbox input "false"
click at [278, 221] on p "[GEOGRAPHIC_DATA]" at bounding box center [263, 222] width 102 height 12
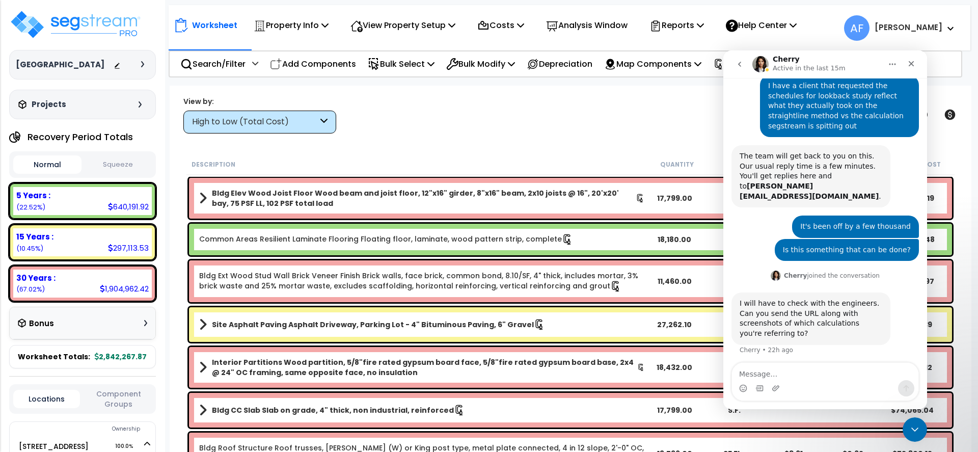
scroll to position [211, 0]
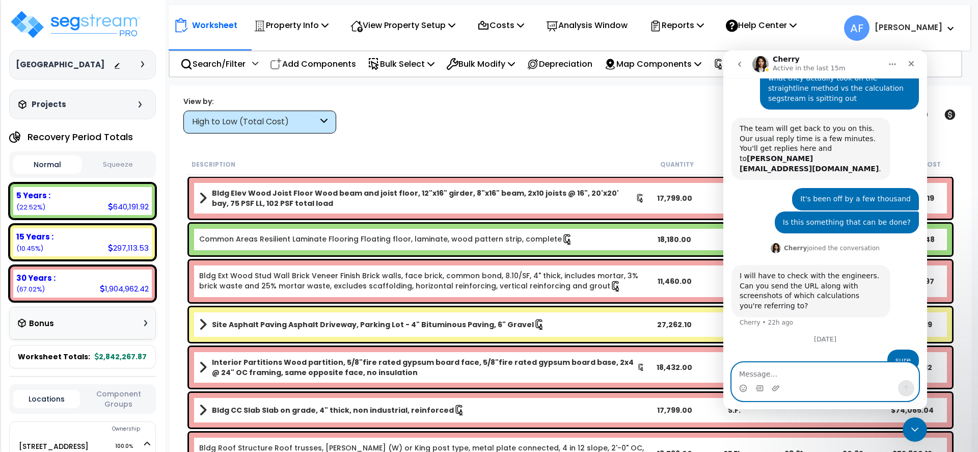
click at [787, 369] on textarea "Message…" at bounding box center [825, 371] width 187 height 17
paste textarea "[URL][DOMAIN_NAME]"
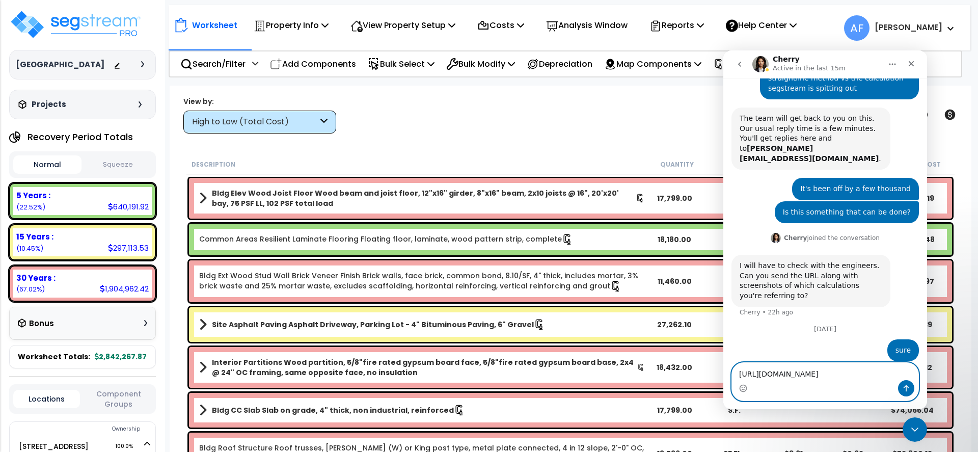
type textarea "[URL][DOMAIN_NAME]"
click at [905, 385] on icon "Send a message…" at bounding box center [906, 388] width 8 height 8
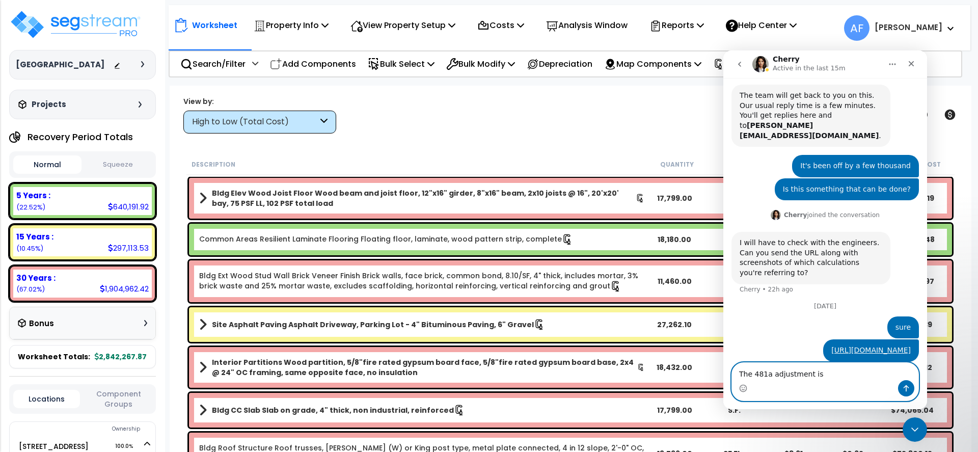
click at [795, 375] on textarea "The 481a adjustment is" at bounding box center [825, 371] width 187 height 17
click at [823, 375] on textarea "The 481a adjustment is" at bounding box center [825, 371] width 187 height 17
paste textarea "$ 401,760.00"
click at [824, 375] on textarea "The 481a adjustment is $ 401,760.00" at bounding box center [825, 371] width 187 height 17
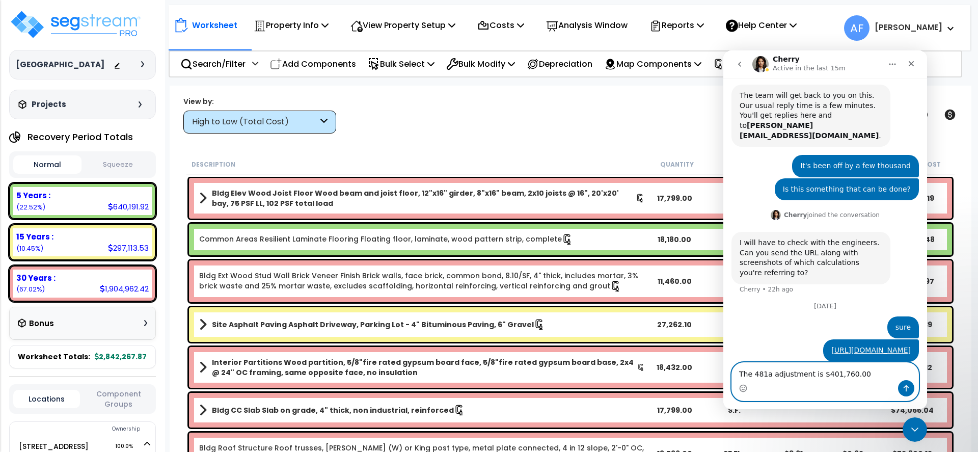
type textarea "The 481a adjustment is $401,760.00"
click at [910, 383] on button "Send a message…" at bounding box center [906, 388] width 16 height 16
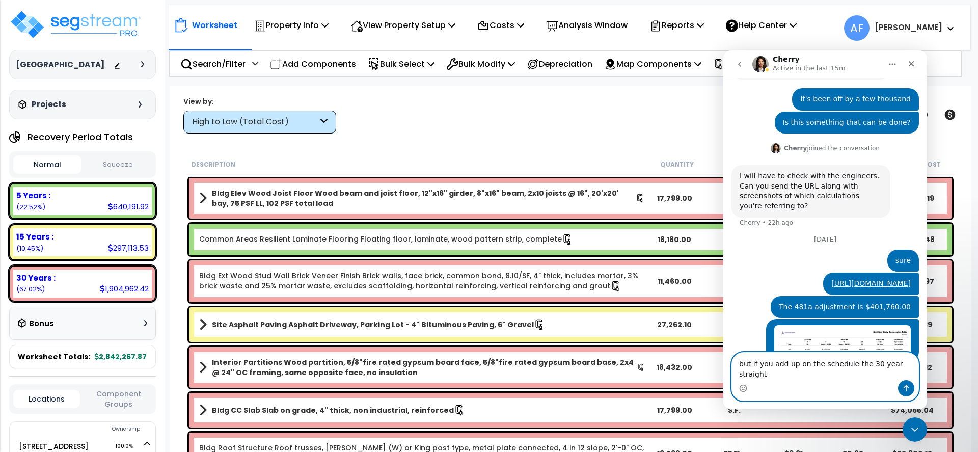
scroll to position [322, 0]
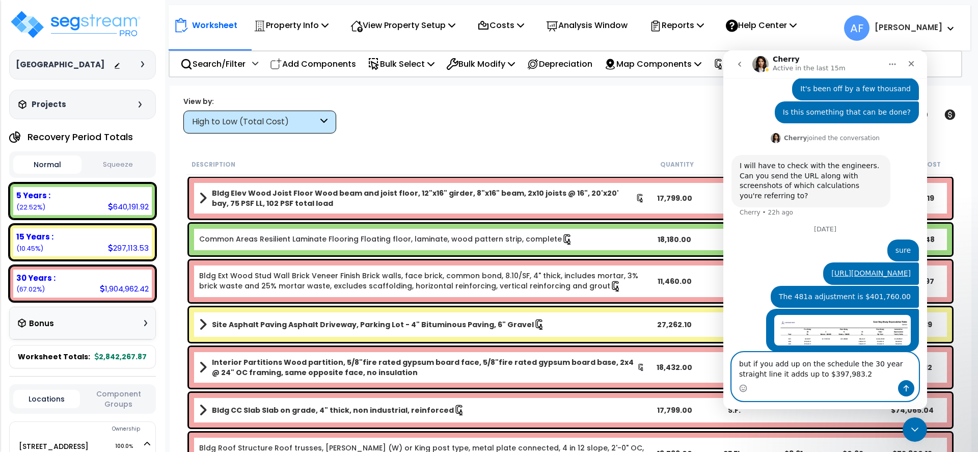
type textarea "but if you add up on the schedule the 30 year straight line it adds up to $397,…"
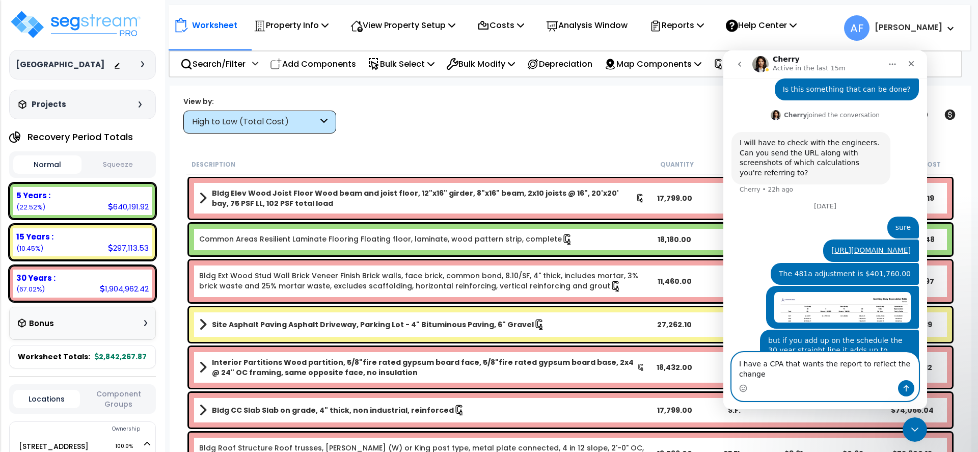
scroll to position [355, 0]
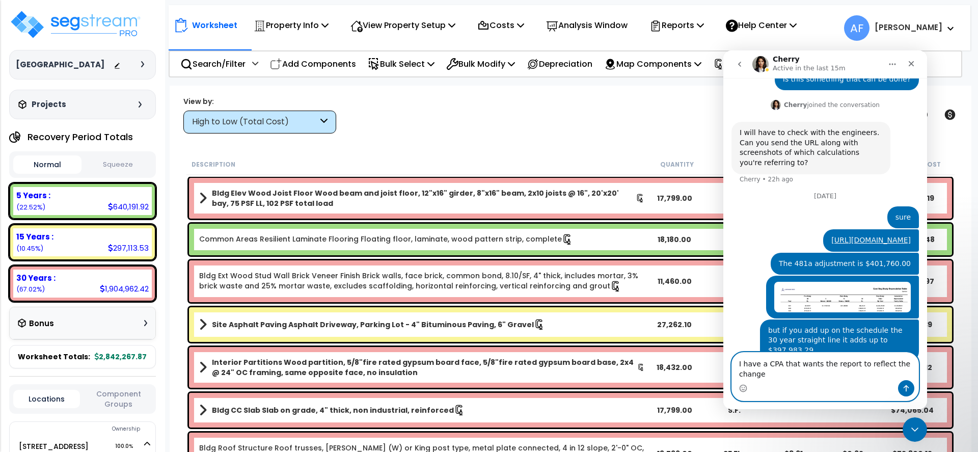
drag, startPoint x: 781, startPoint y: 363, endPoint x: 797, endPoint y: 359, distance: 16.8
click at [785, 361] on textarea "I have a CPA that wants the report to reflect the change" at bounding box center [825, 367] width 187 height 28
click at [865, 362] on textarea "I have a CPA I'm dealing with that wants the report to reflect the change" at bounding box center [825, 367] width 187 height 28
click at [864, 362] on textarea "I have a CPA I'm dealing with that wants the report to reflect the change" at bounding box center [825, 367] width 187 height 28
drag, startPoint x: 907, startPoint y: 362, endPoint x: 917, endPoint y: 364, distance: 10.4
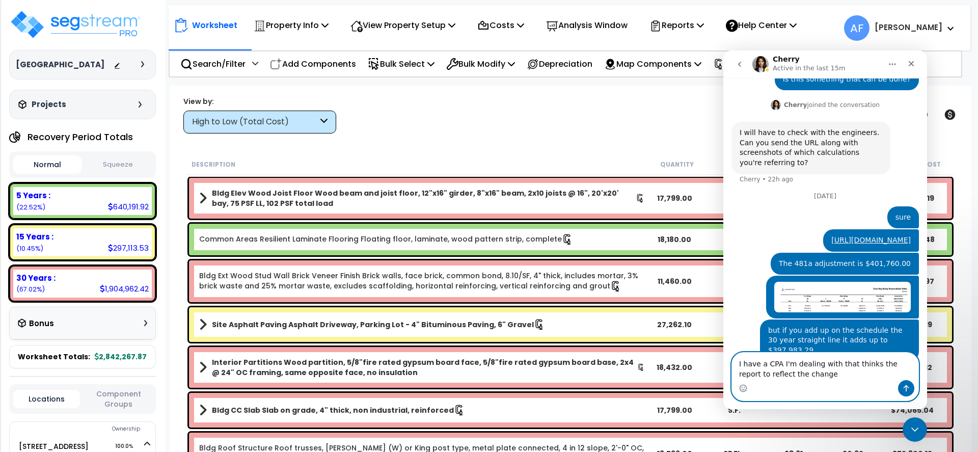
click at [907, 362] on textarea "I have a CPA I'm dealing with that thinks the report to reflect the change" at bounding box center [825, 367] width 187 height 28
type textarea "I have a CPA I'm dealing with that thinks the report needs to reflect the change"
click at [906, 388] on icon "Send a message…" at bounding box center [906, 388] width 8 height 8
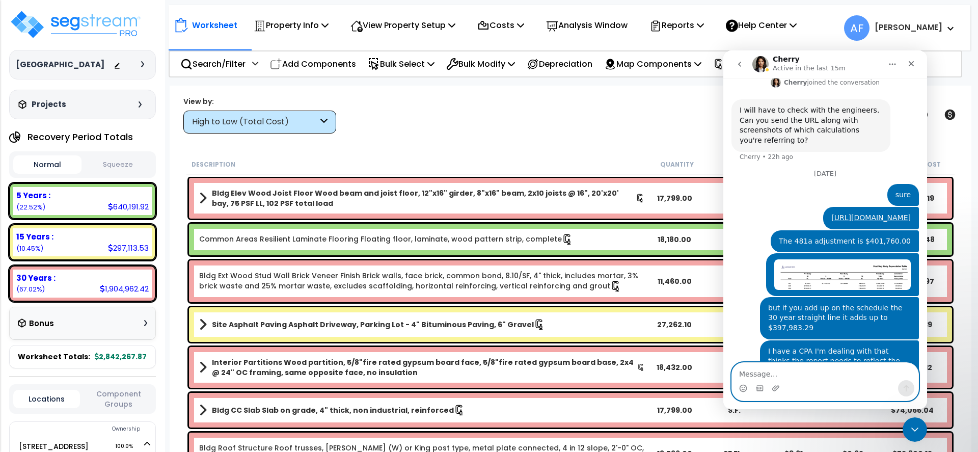
scroll to position [378, 0]
click at [839, 376] on textarea "Message…" at bounding box center [825, 371] width 187 height 17
type textarea "I"
type textarea "Is there a way to do this or for me to do this?"
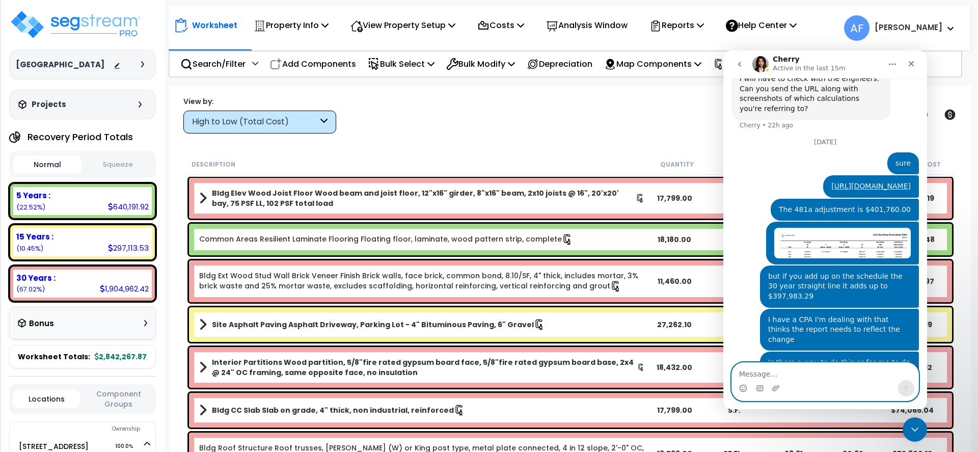
scroll to position [411, 0]
